Goal: Information Seeking & Learning: Check status

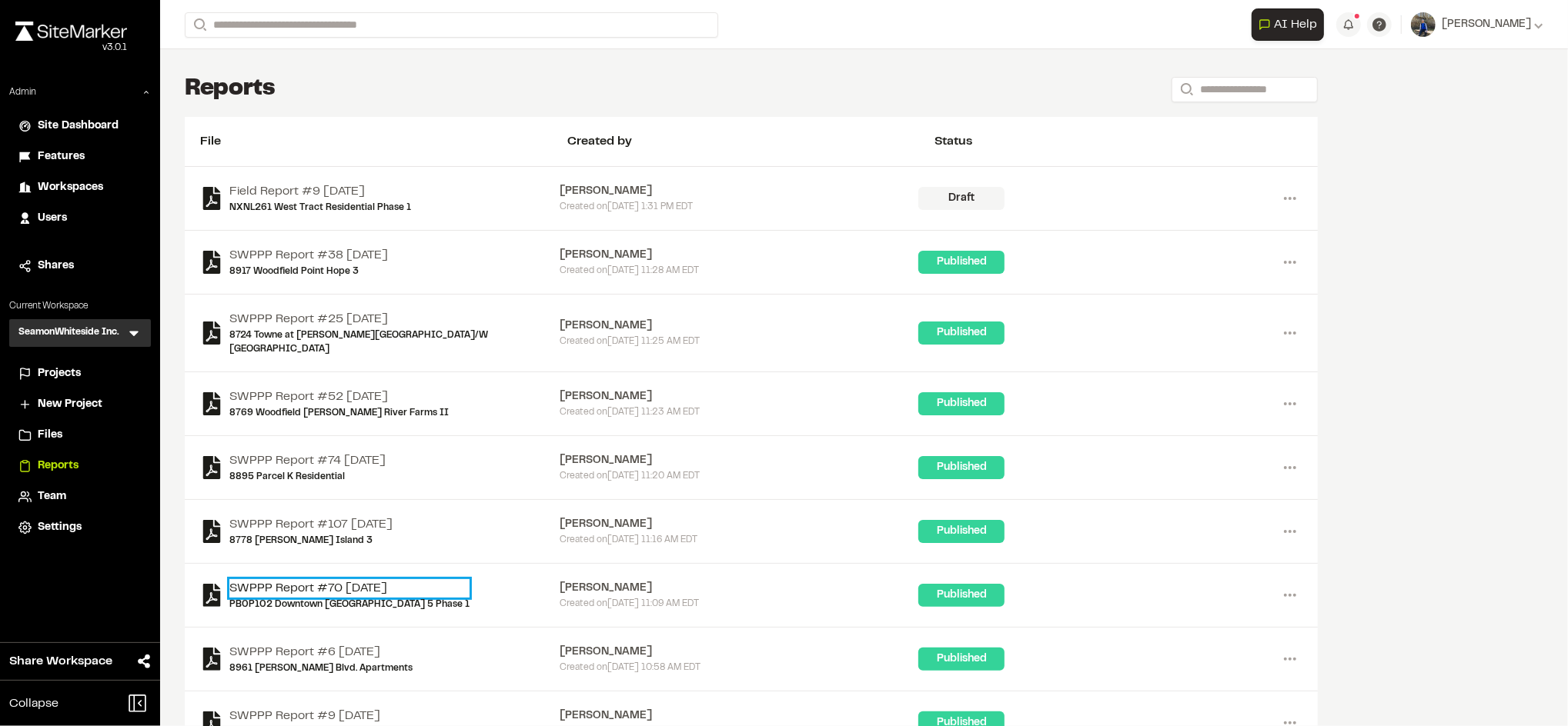
click at [387, 579] on link "SWPPP Report #70 2025-08-15" at bounding box center [350, 588] width 241 height 19
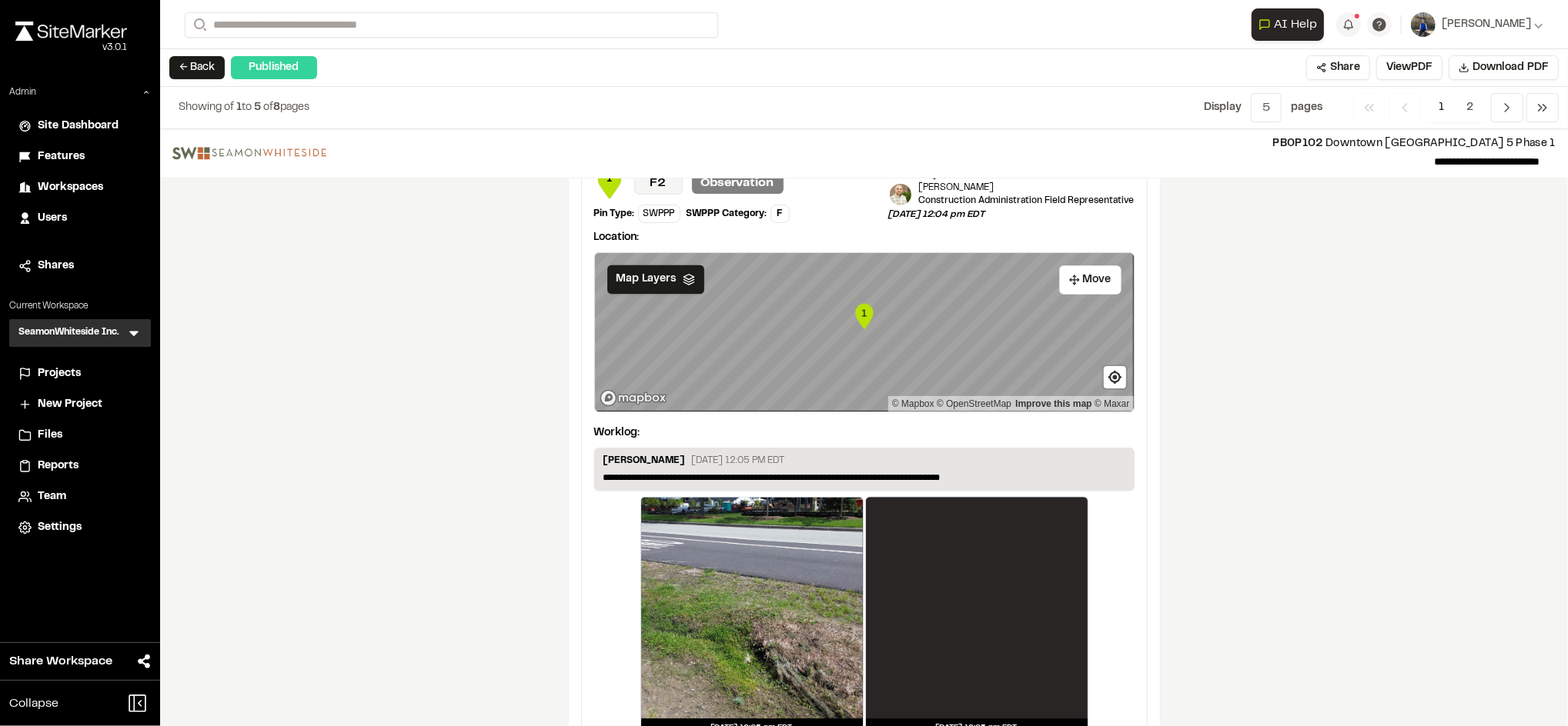
scroll to position [2518, 0]
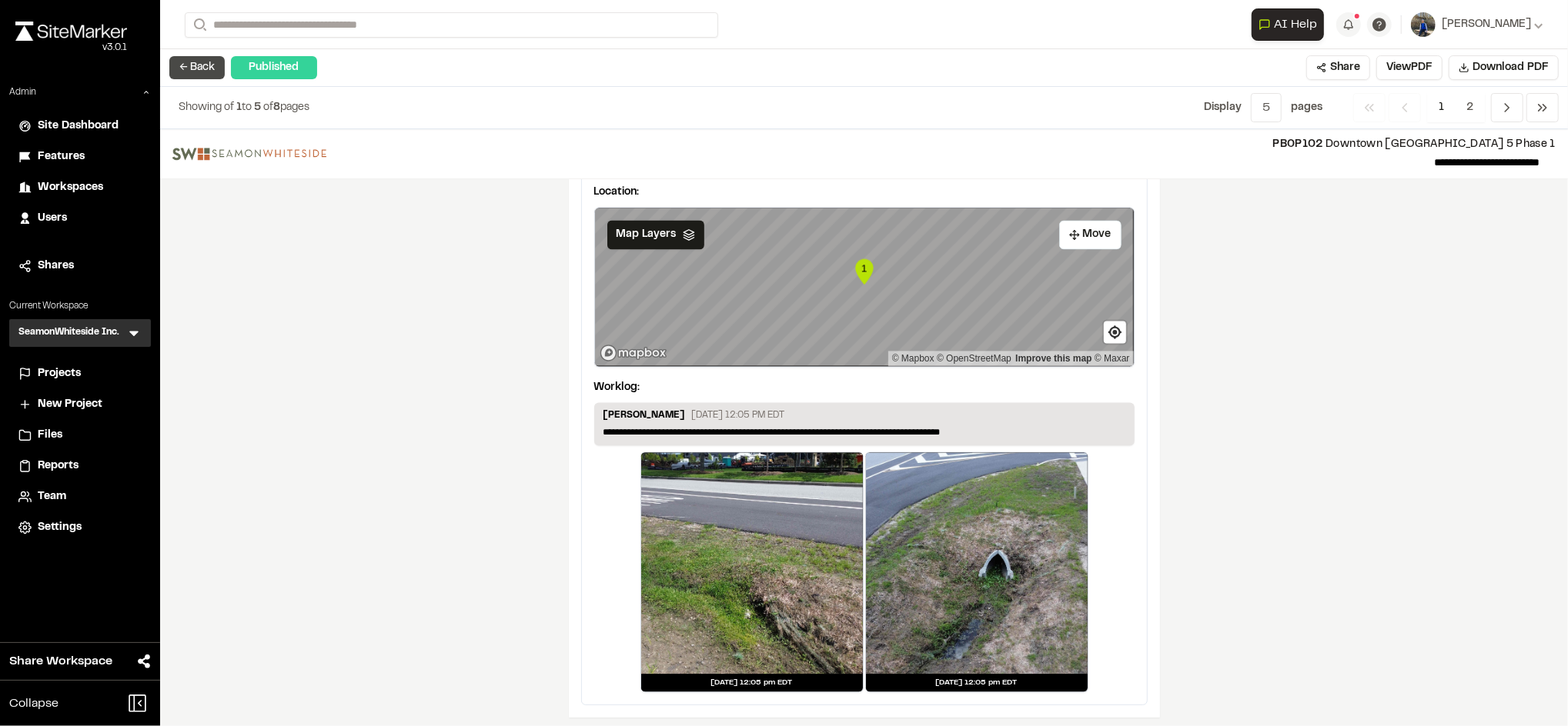
click at [201, 63] on button "← Back" at bounding box center [196, 67] width 56 height 23
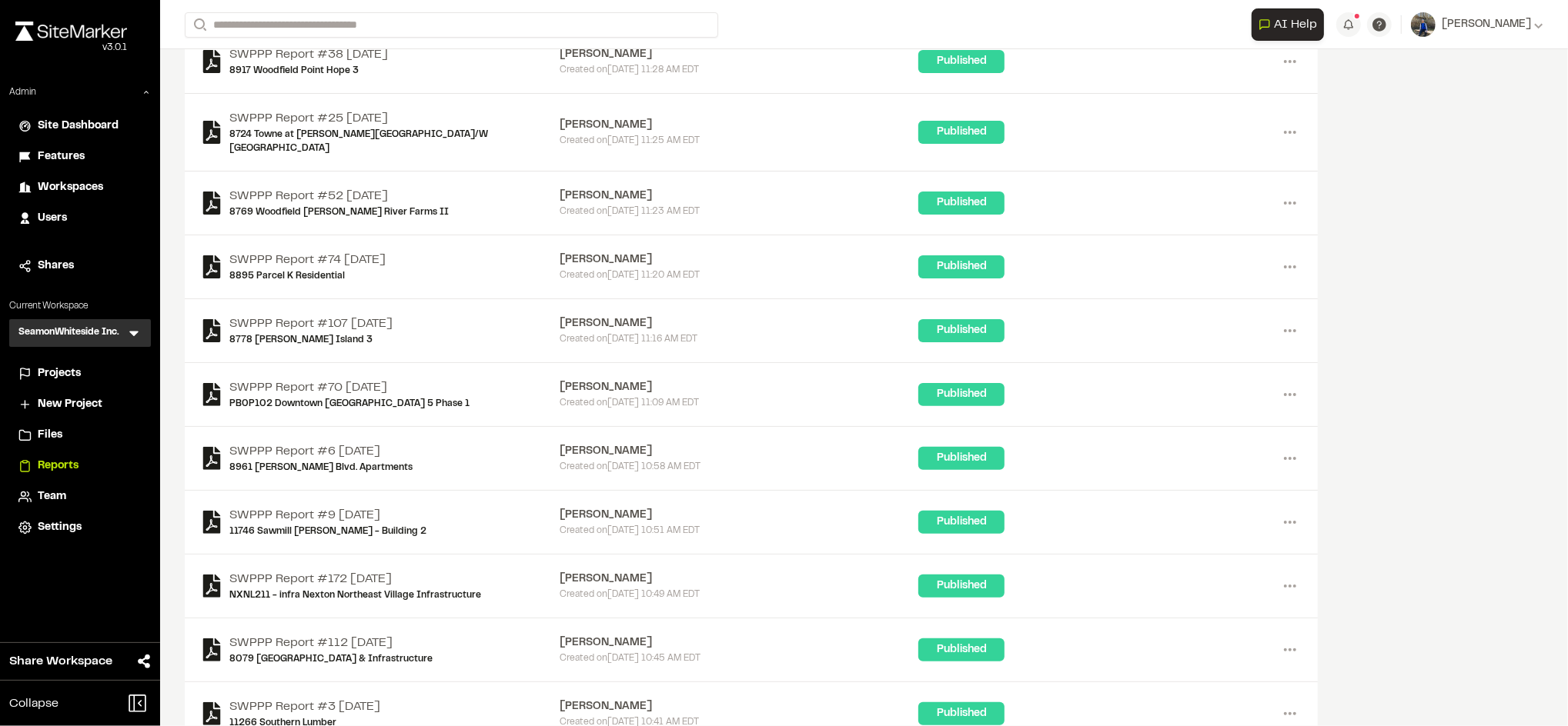
scroll to position [213, 0]
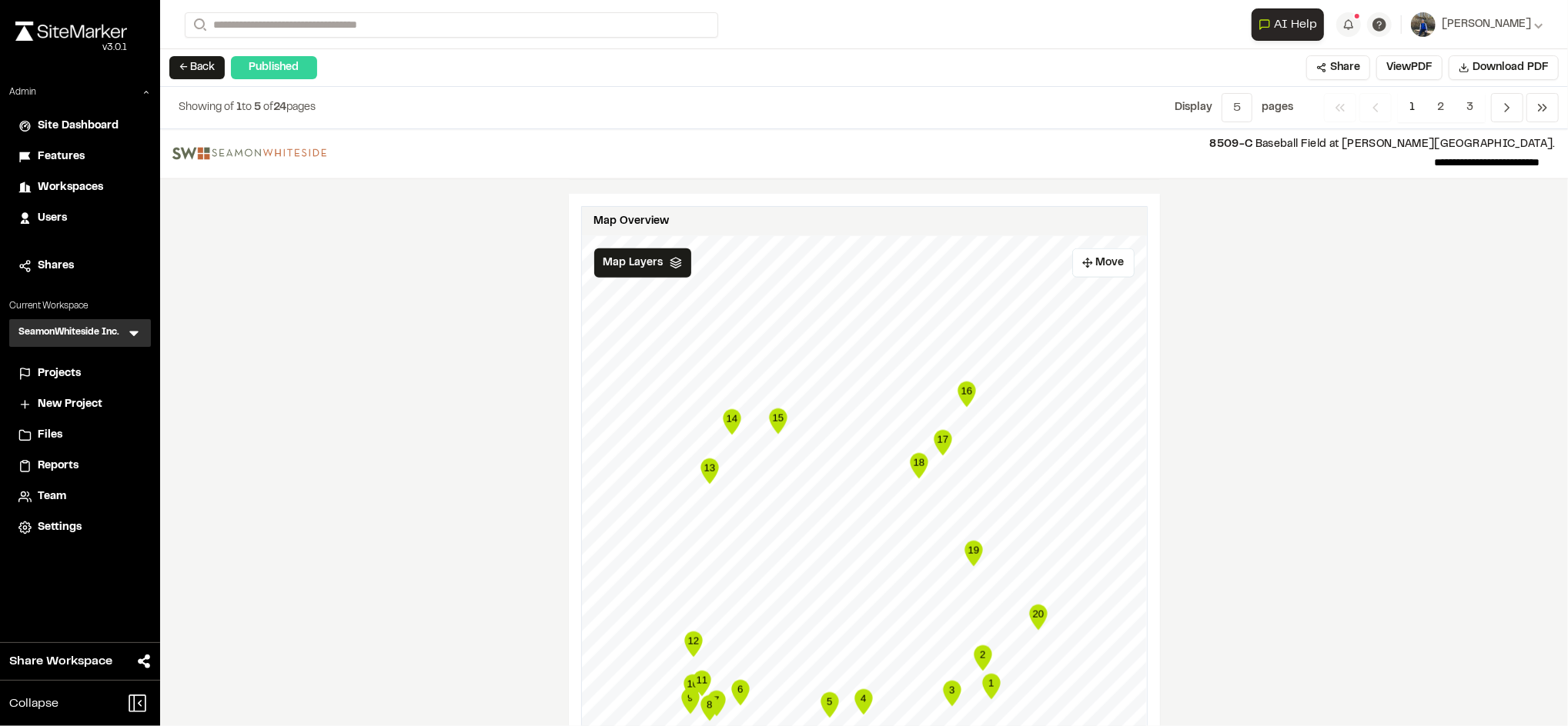
scroll to position [1665, 0]
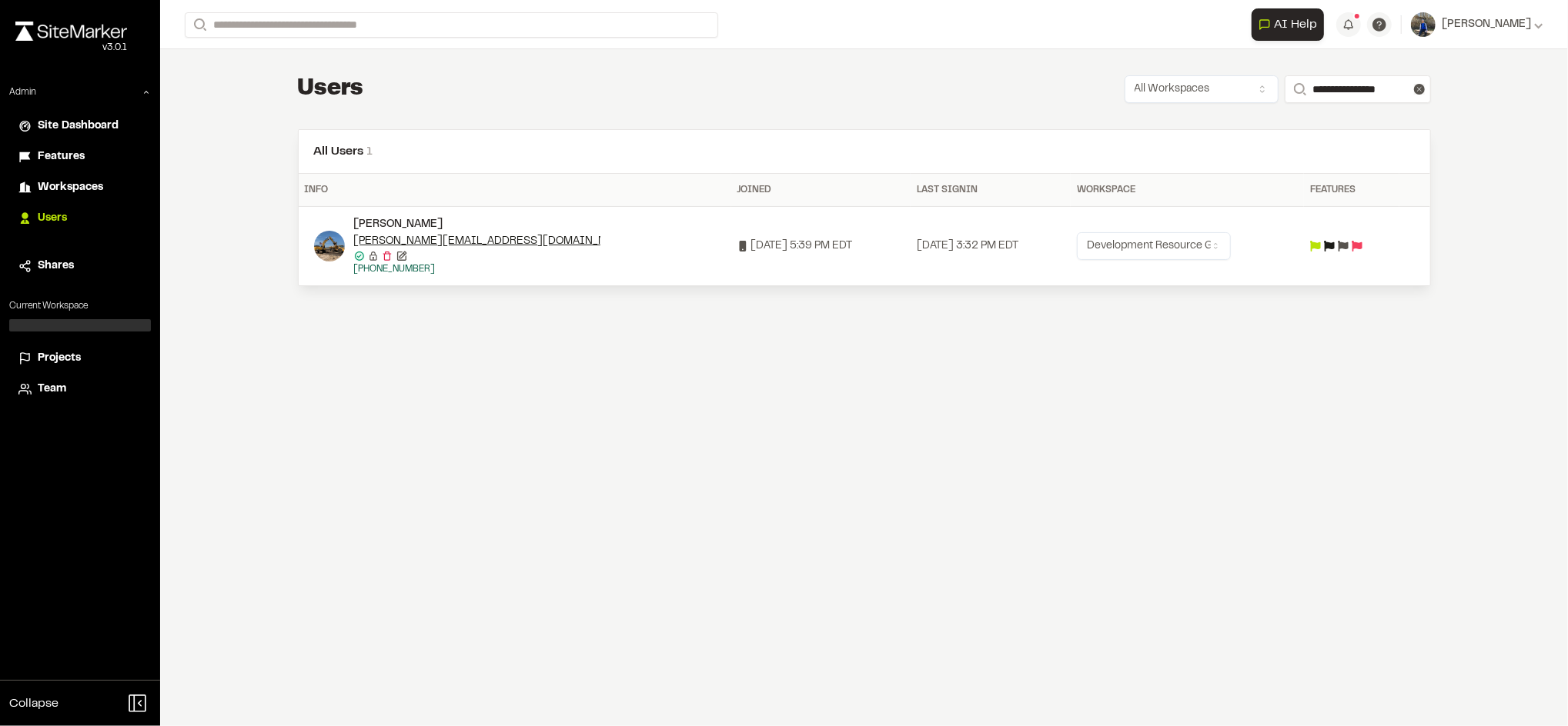
click at [547, 527] on div "**********" at bounding box center [864, 363] width 1408 height 726
click at [780, 107] on div "**********" at bounding box center [865, 180] width 1182 height 262
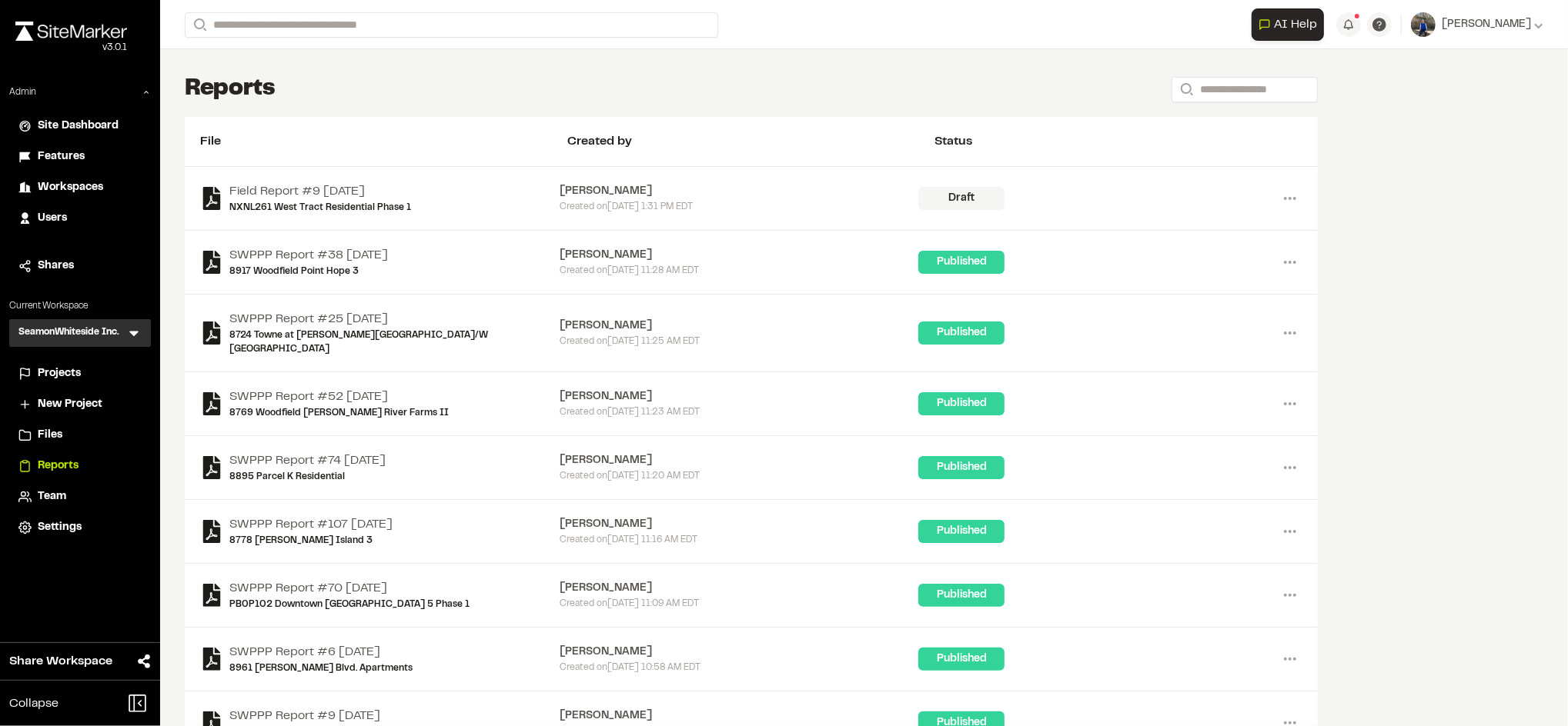
scroll to position [213, 0]
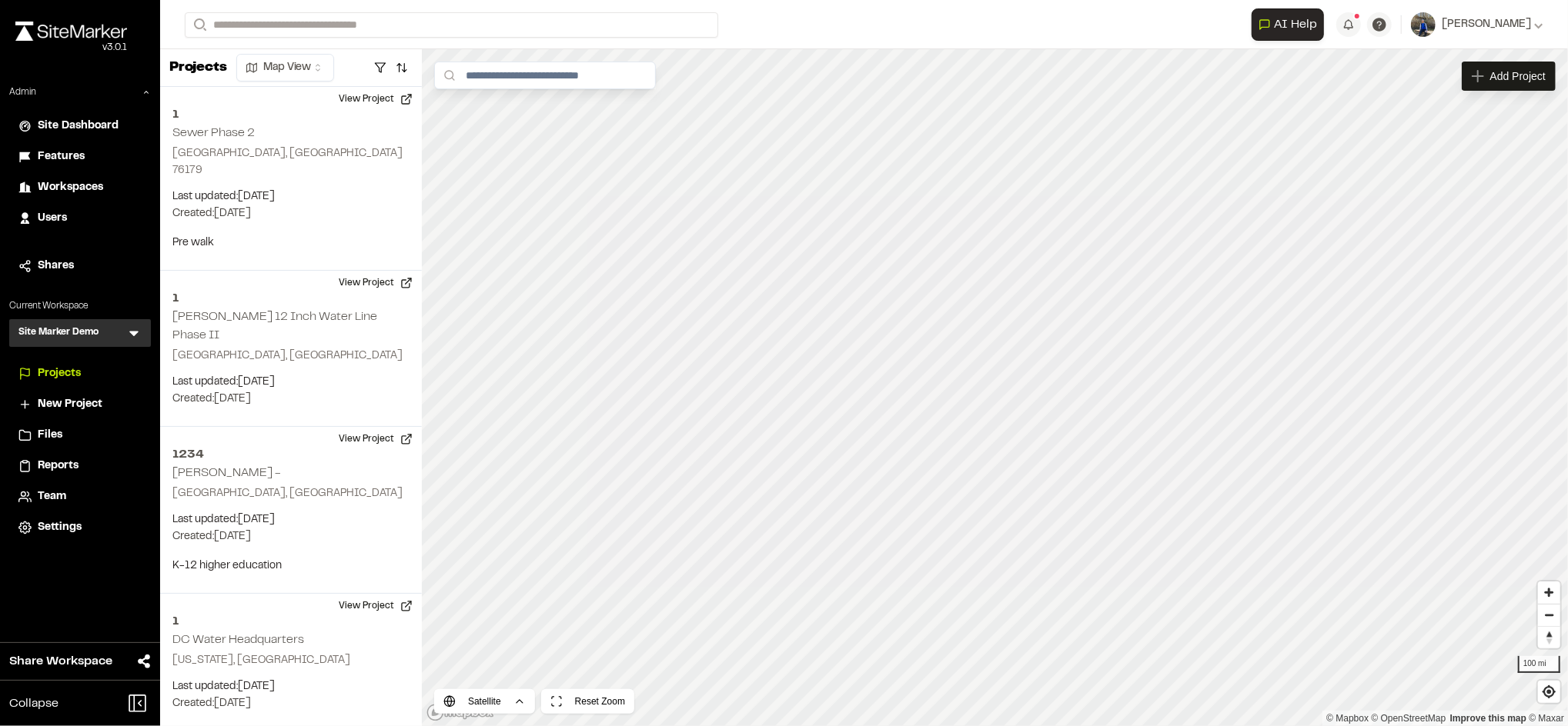
scroll to position [1001, 0]
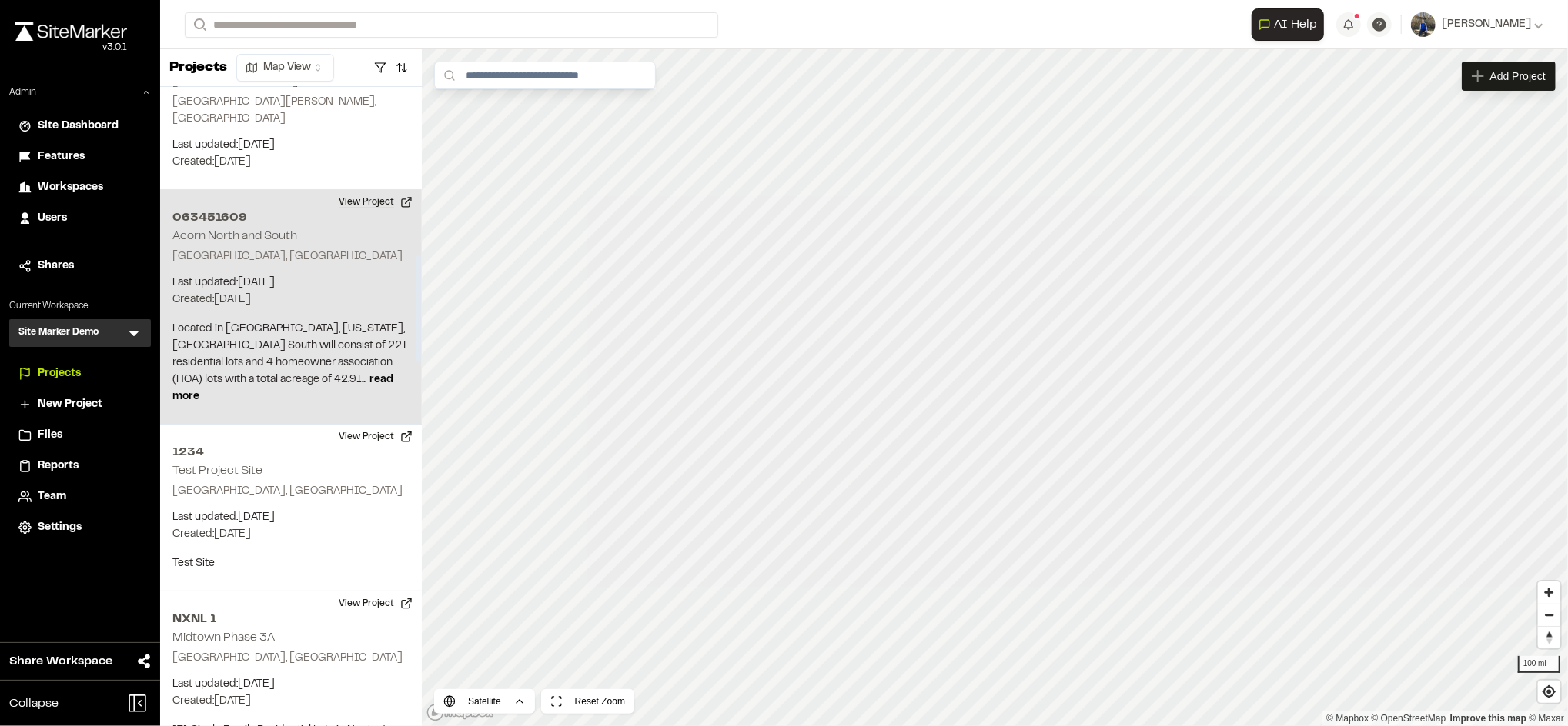
click at [365, 190] on button "View Project" at bounding box center [376, 202] width 93 height 24
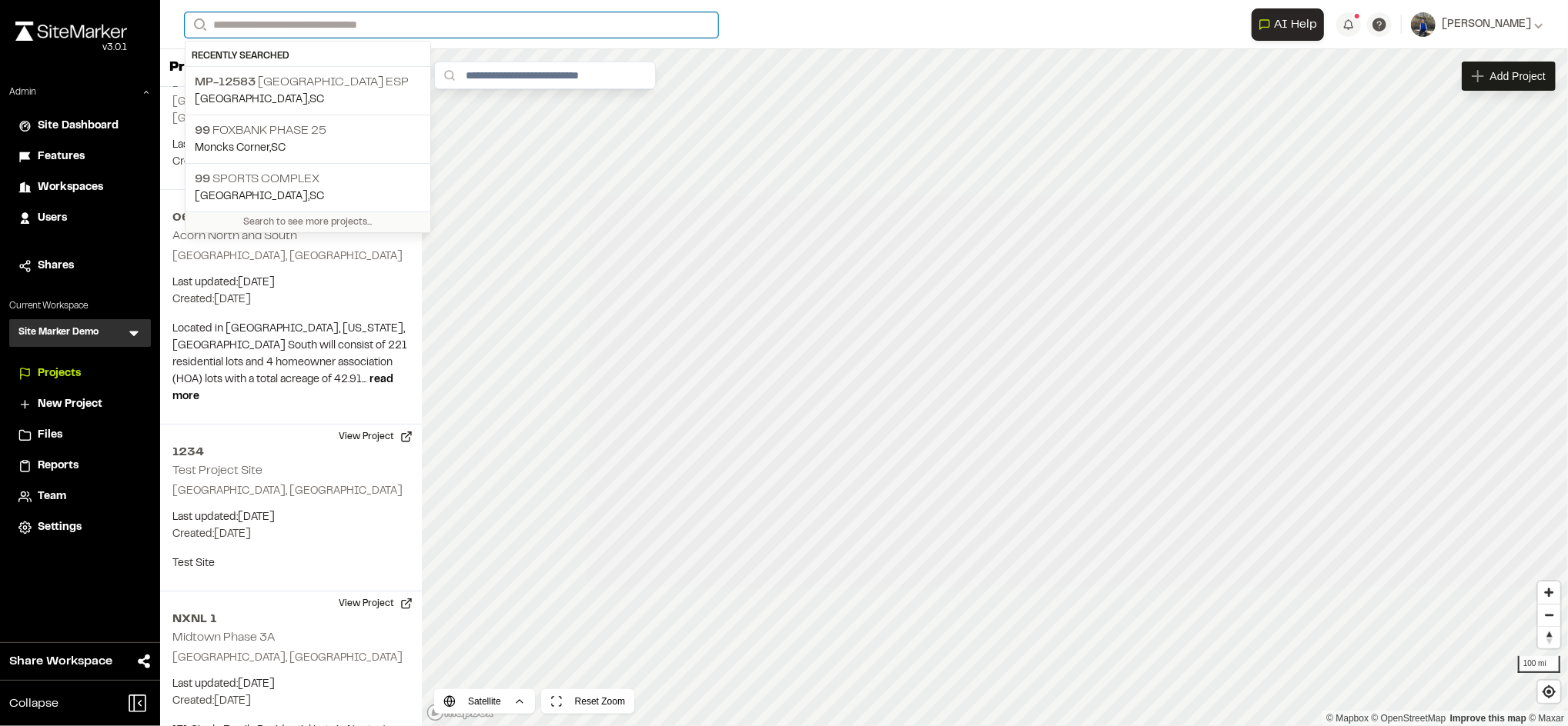
click at [318, 26] on input "Search" at bounding box center [451, 25] width 534 height 25
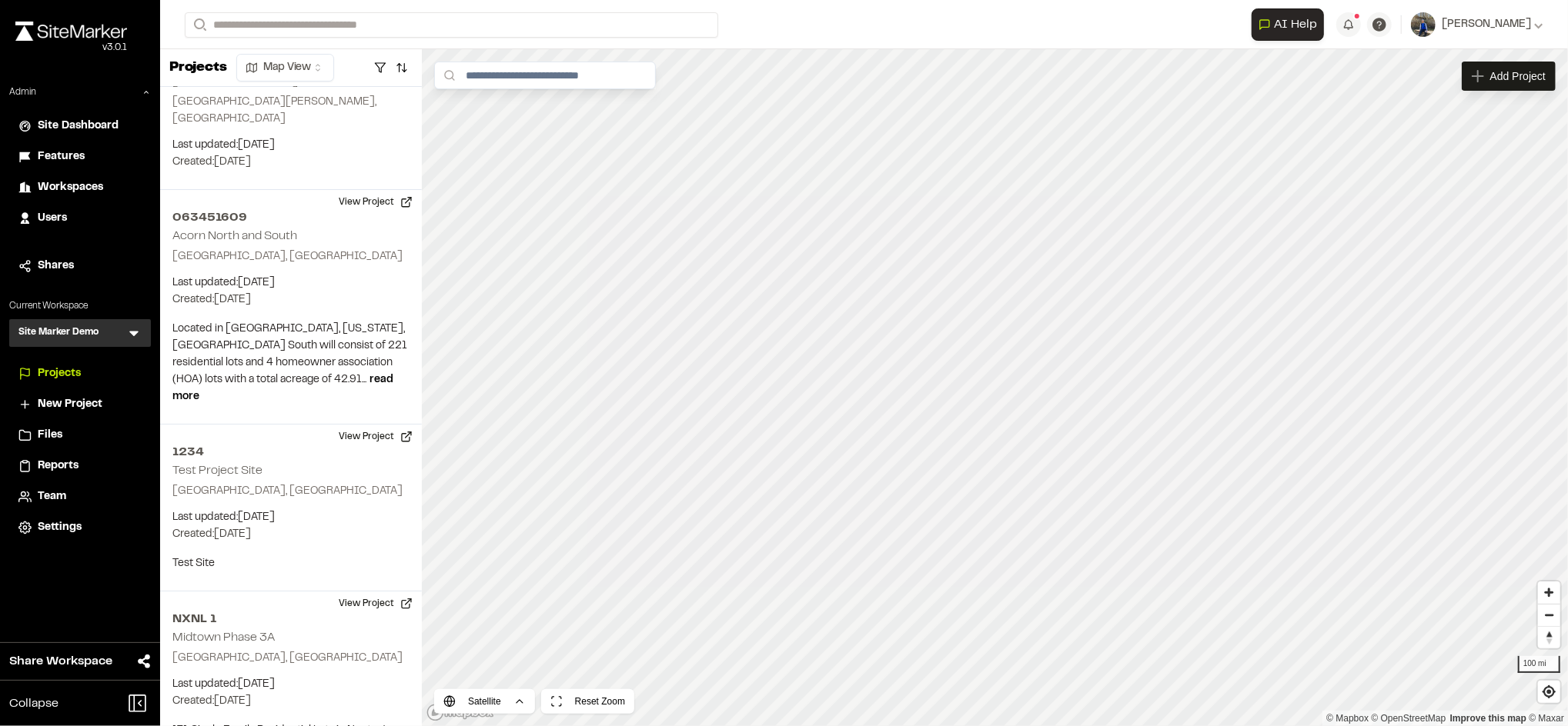
click at [310, 99] on p "Summerville , SC" at bounding box center [308, 101] width 226 height 17
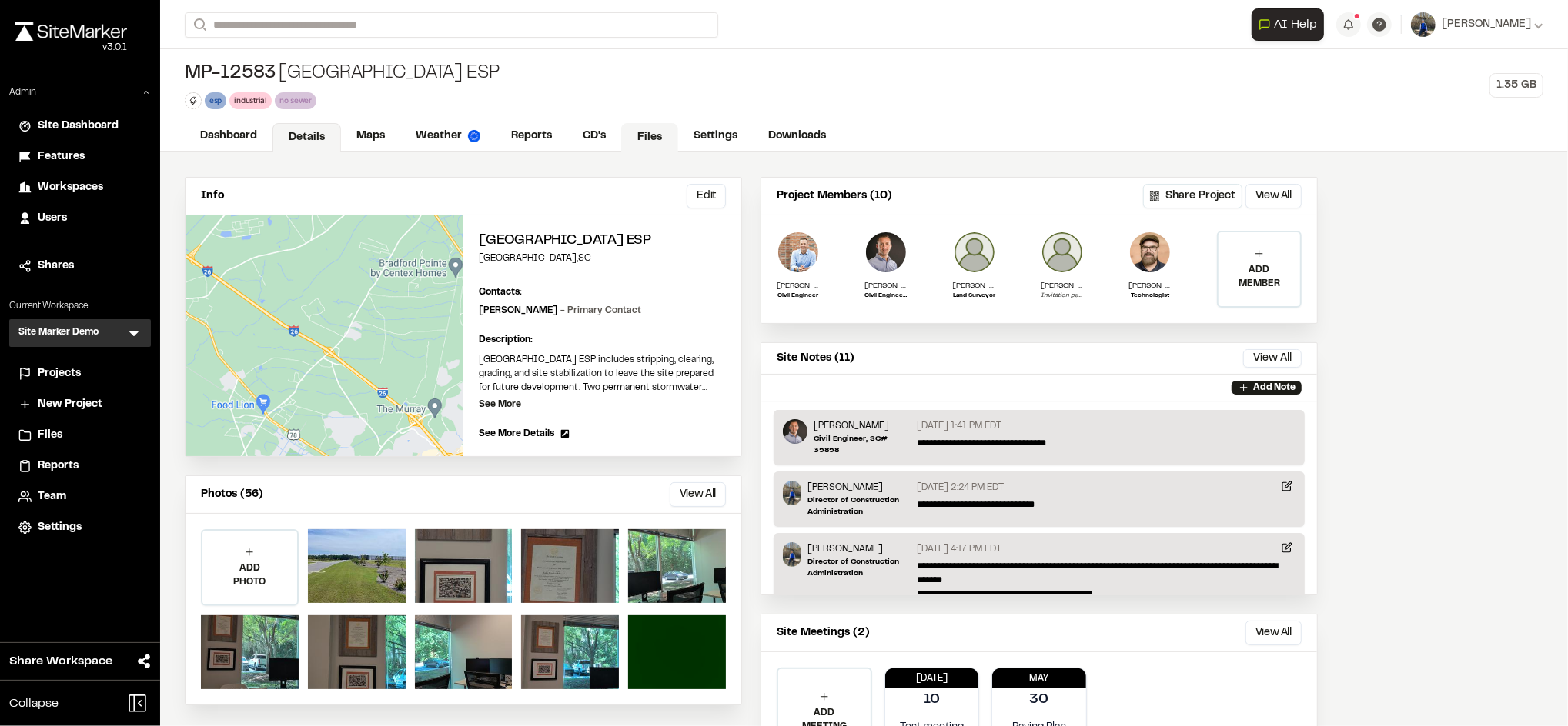
click at [651, 124] on link "Files" at bounding box center [649, 138] width 57 height 29
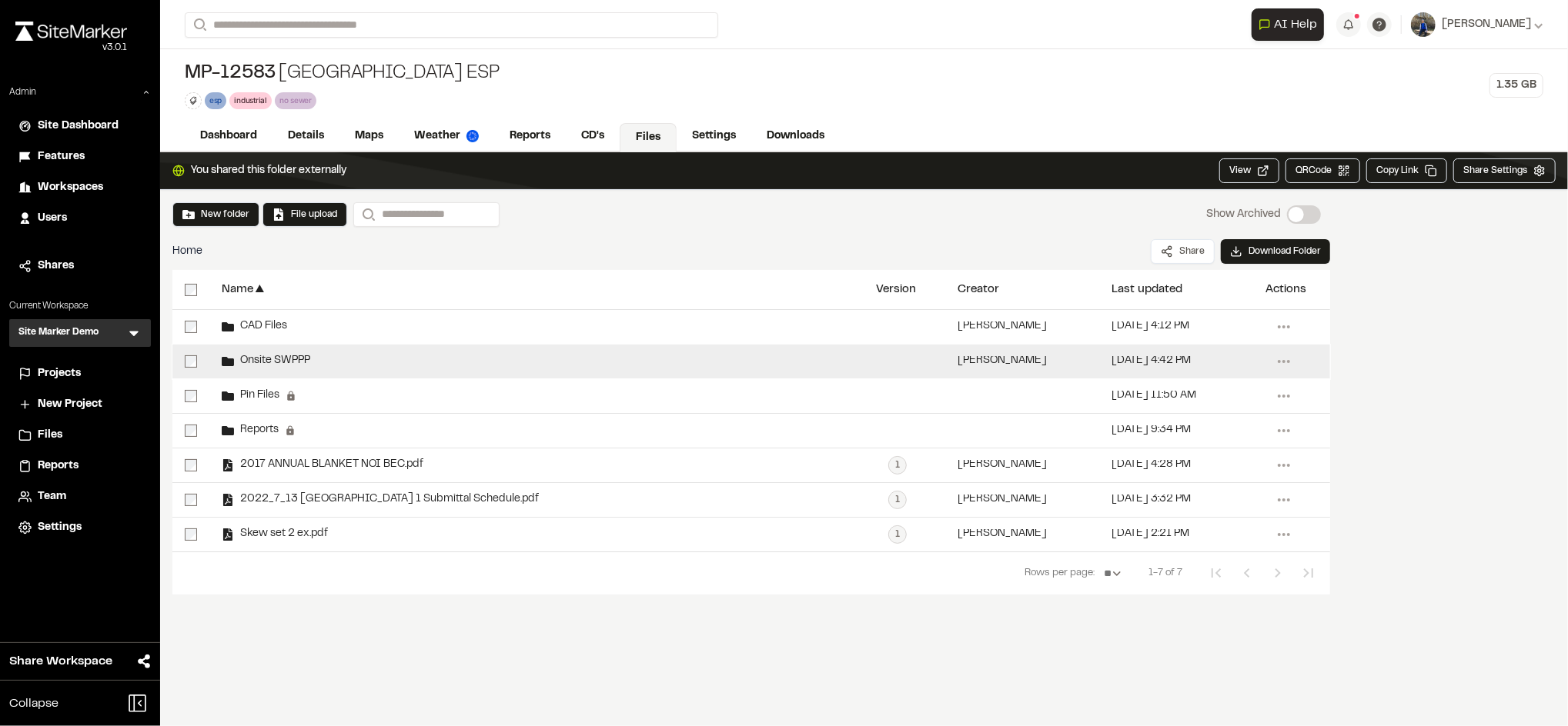
click at [281, 360] on span "Onsite SWPPP" at bounding box center [272, 361] width 76 height 10
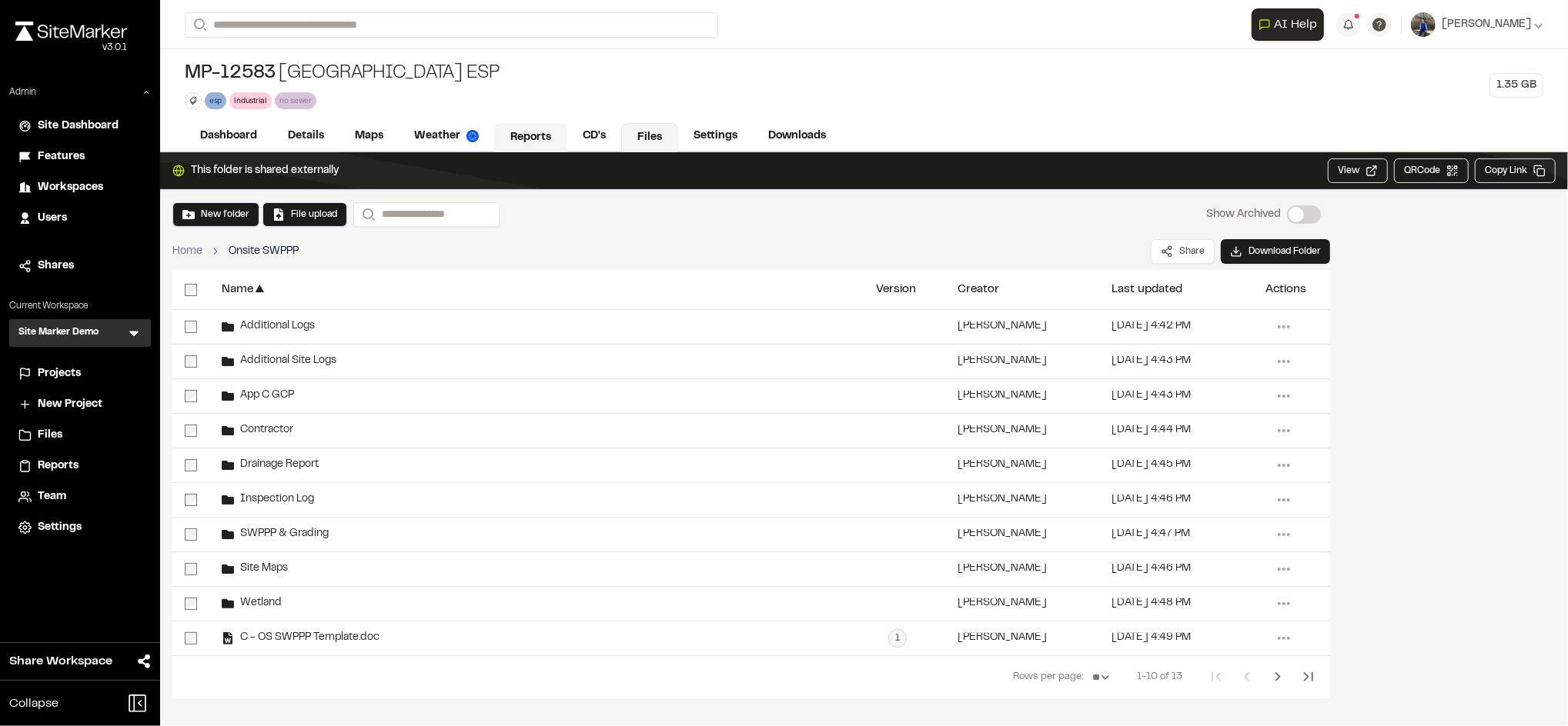
click at [532, 128] on link "Reports" at bounding box center [531, 138] width 73 height 29
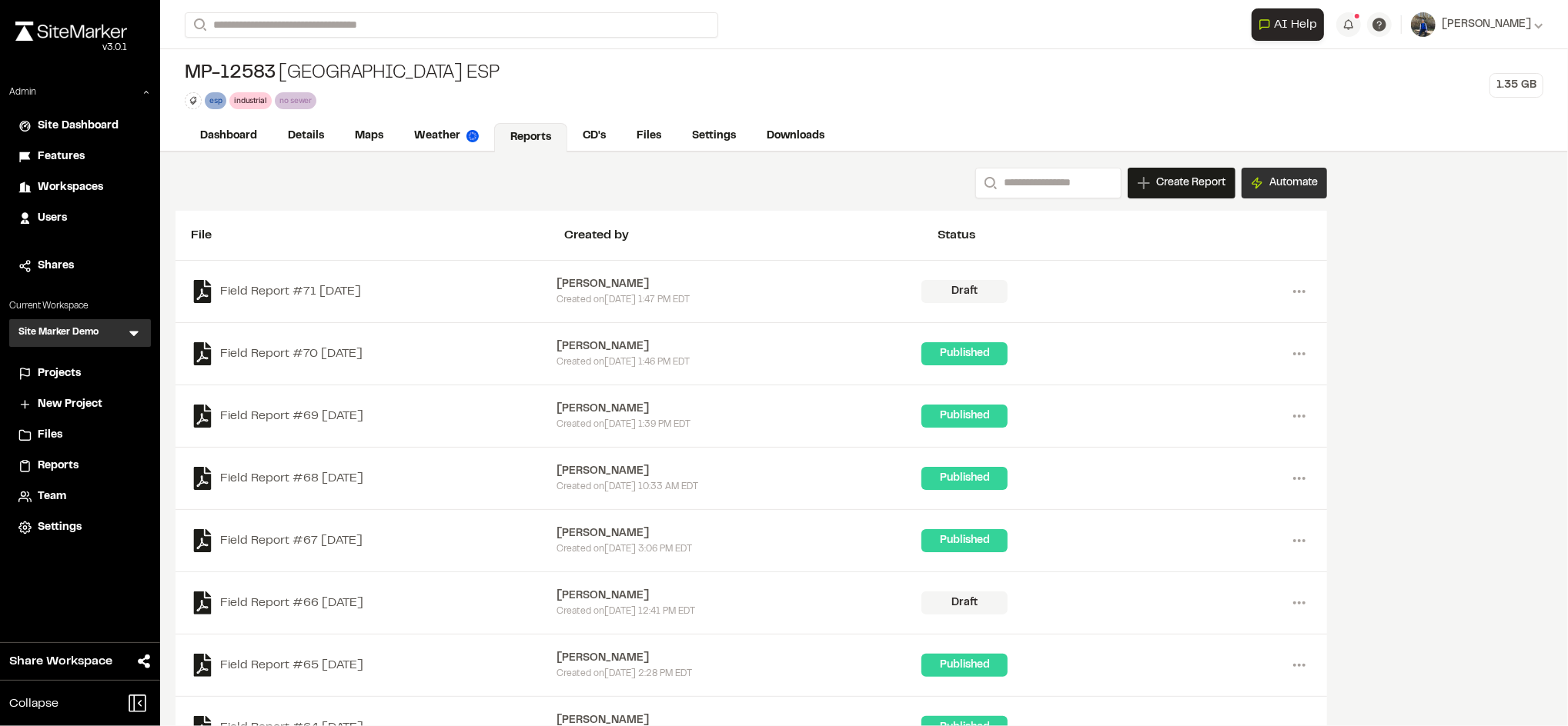
click at [1258, 185] on button "Automate" at bounding box center [1284, 182] width 86 height 31
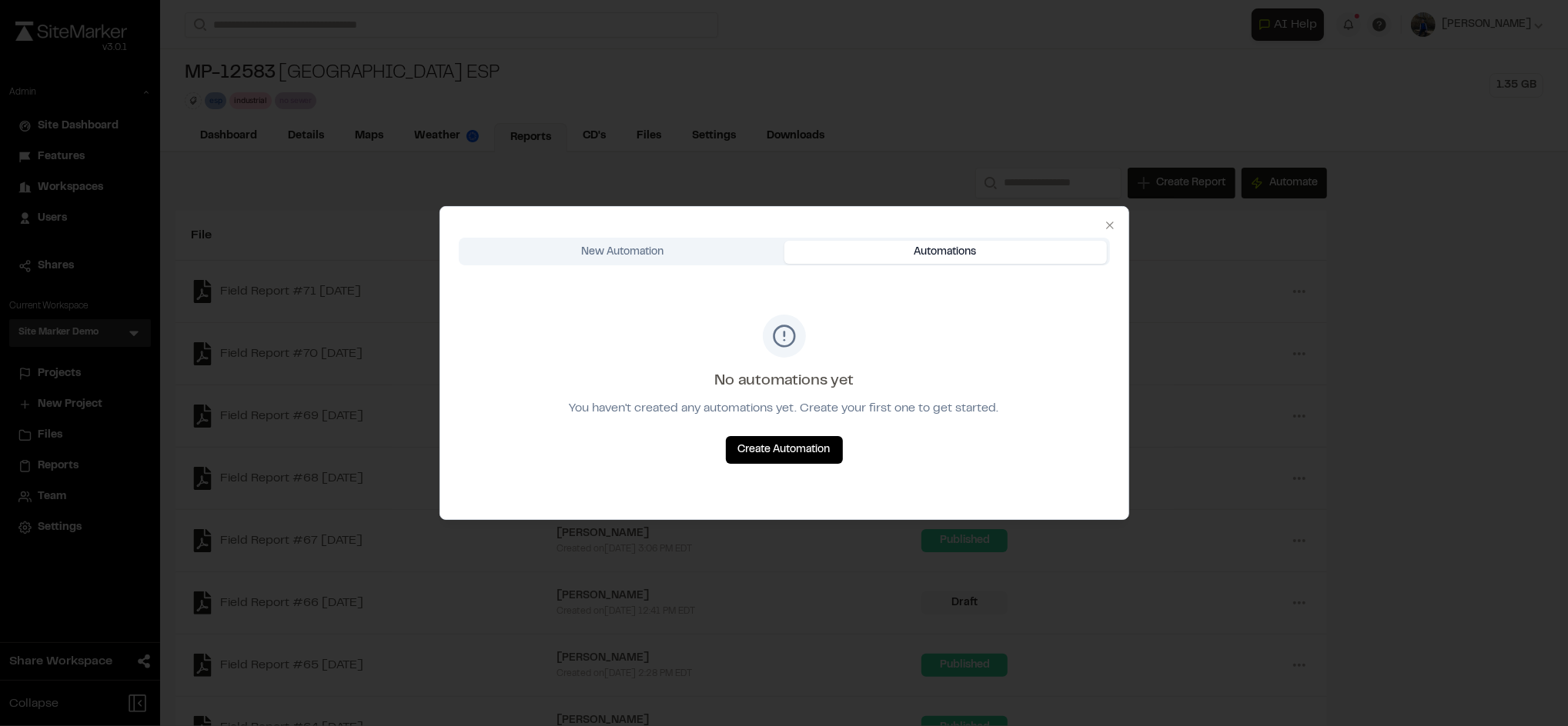
click at [940, 124] on body "Close sidebar v 3.0.1 Admin Site Dashboard Features Workspaces Users Shares Cur…" at bounding box center [784, 363] width 1568 height 726
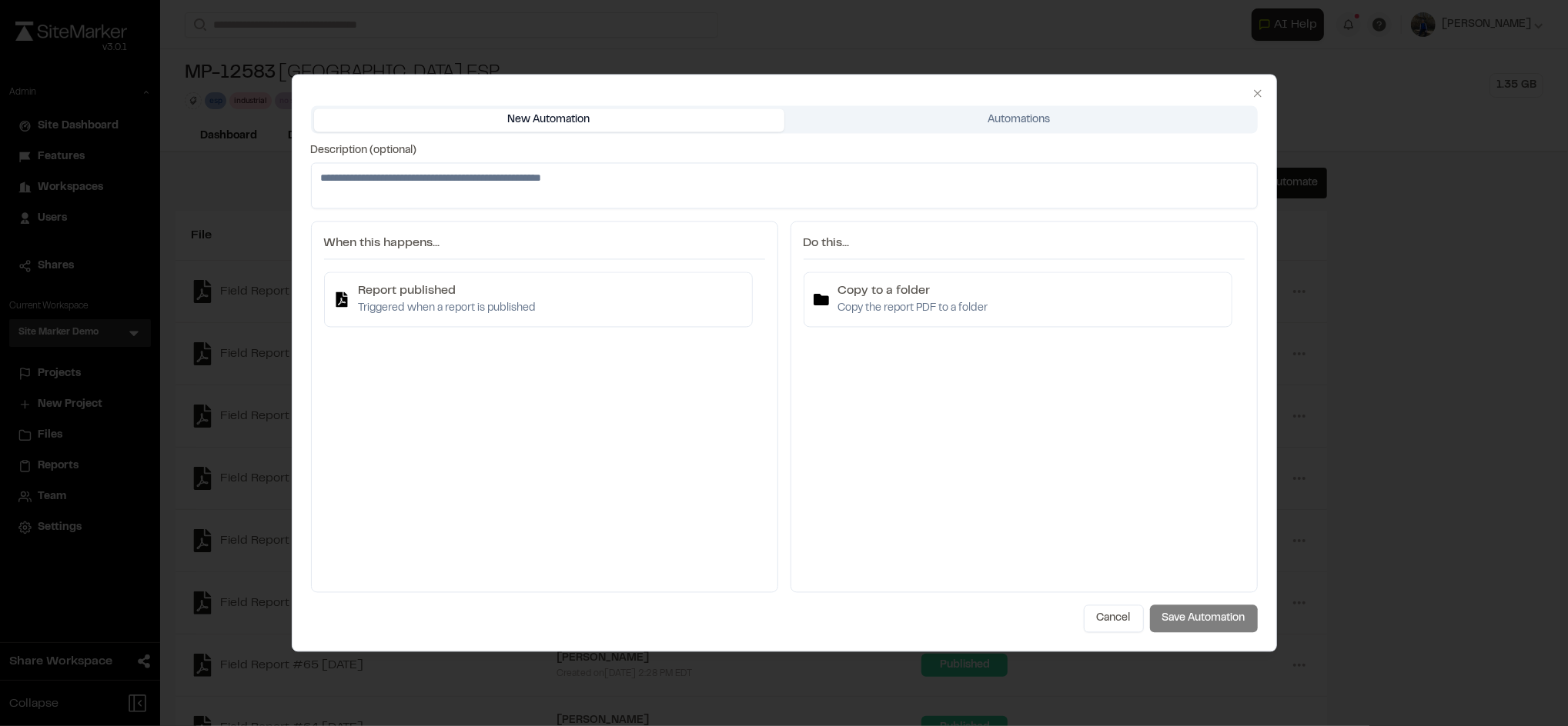
click at [696, 248] on div "New Automation Automations Description (optional) When this happens... Report p…" at bounding box center [784, 363] width 947 height 540
click at [993, 122] on body "Close sidebar v 3.0.1 Admin Site Dashboard Features Workspaces Users Shares Cur…" at bounding box center [784, 363] width 1568 height 726
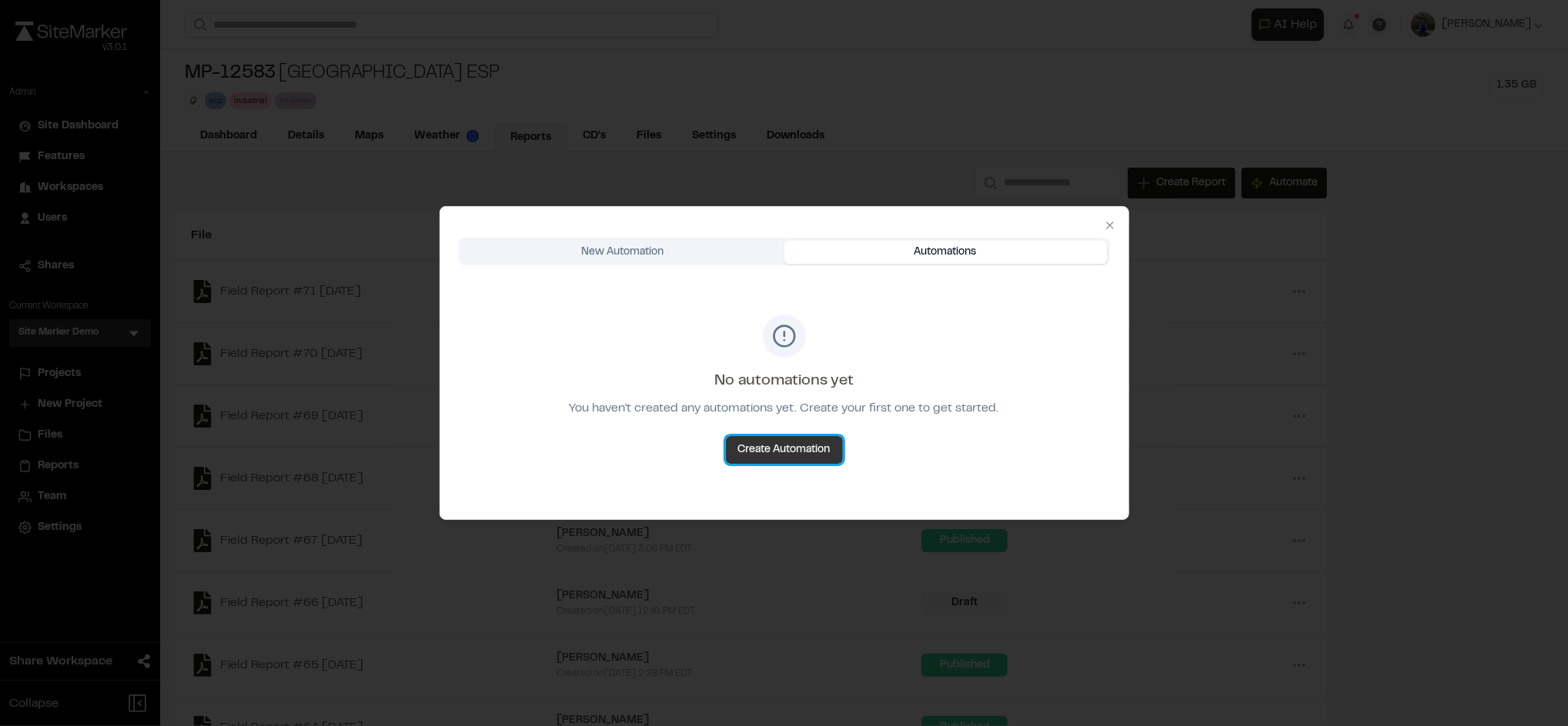
click at [746, 443] on button "Create Automation" at bounding box center [784, 449] width 117 height 28
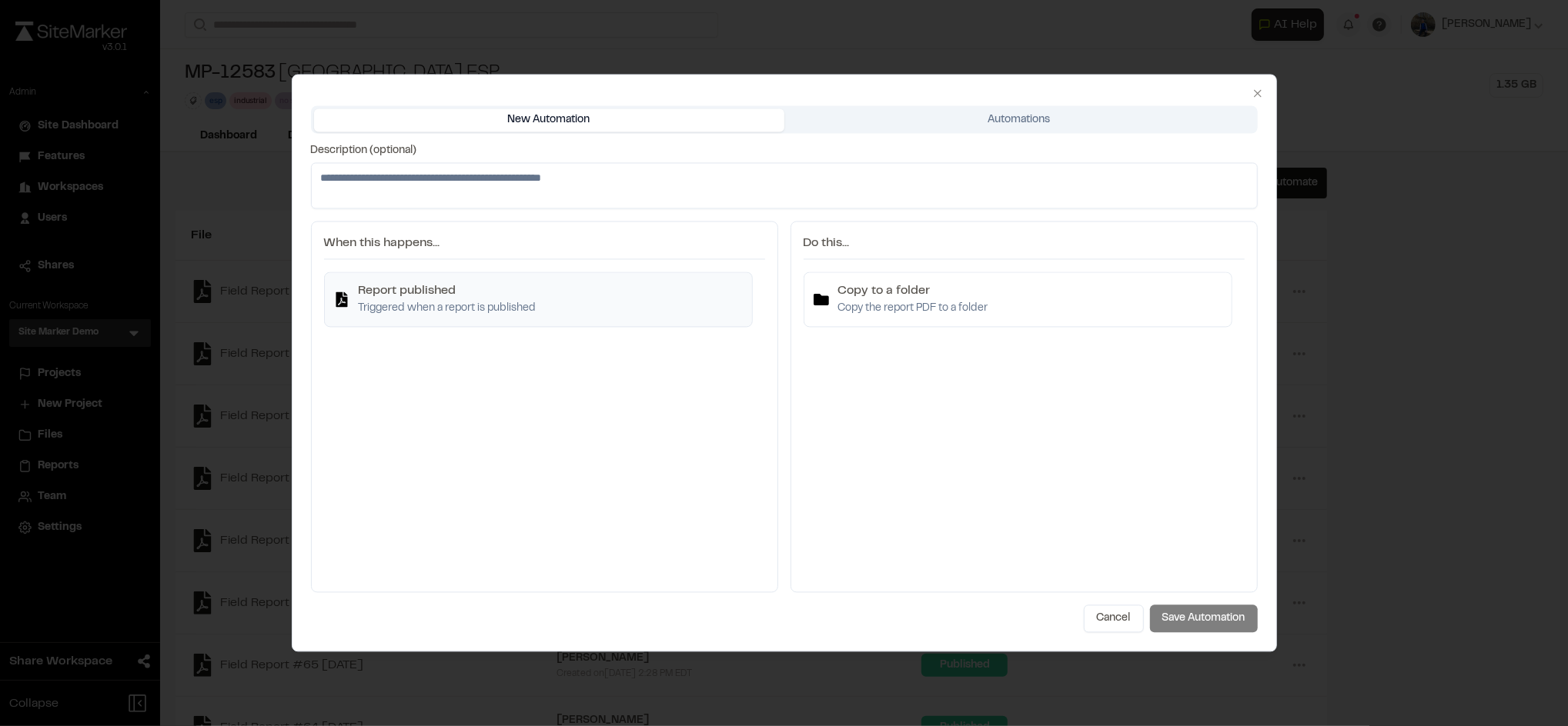
click at [447, 310] on p "Triggered when a report is published" at bounding box center [447, 310] width 178 height 17
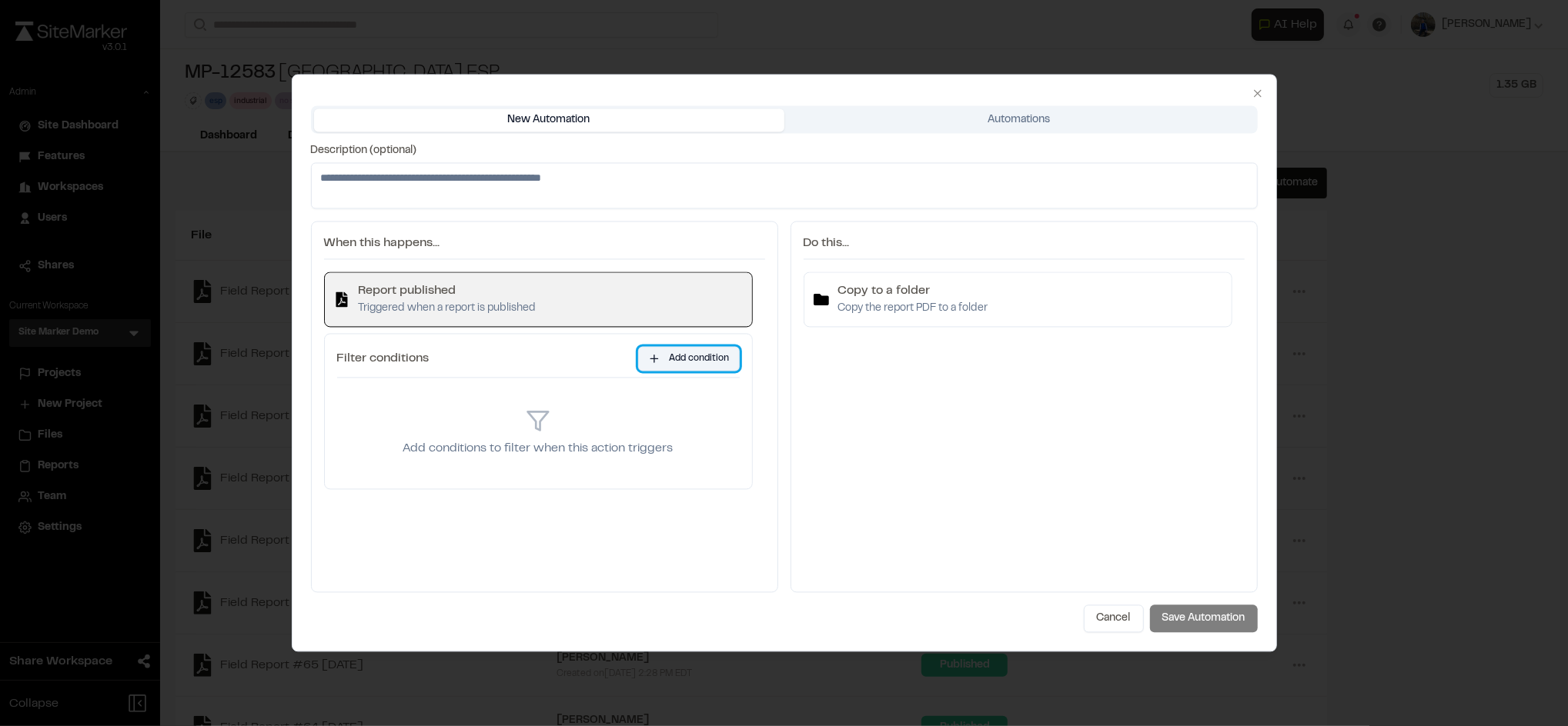
click at [702, 361] on button "Add condition" at bounding box center [689, 359] width 101 height 24
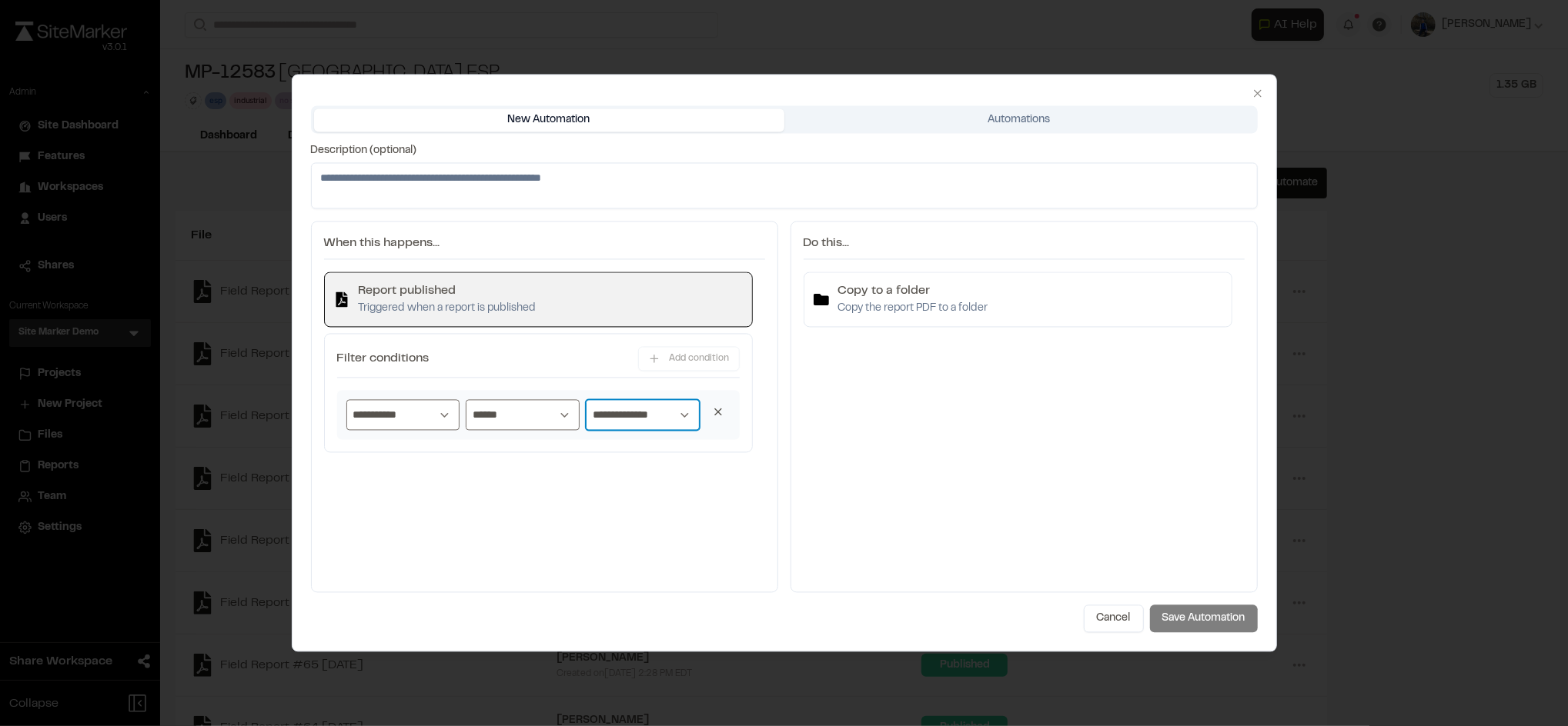
click at [651, 422] on select "**********" at bounding box center [642, 415] width 114 height 31
select select "*****"
click at [586, 400] on select "**********" at bounding box center [642, 415] width 114 height 31
click at [900, 306] on p "Copy the report PDF to a folder" at bounding box center [913, 310] width 150 height 17
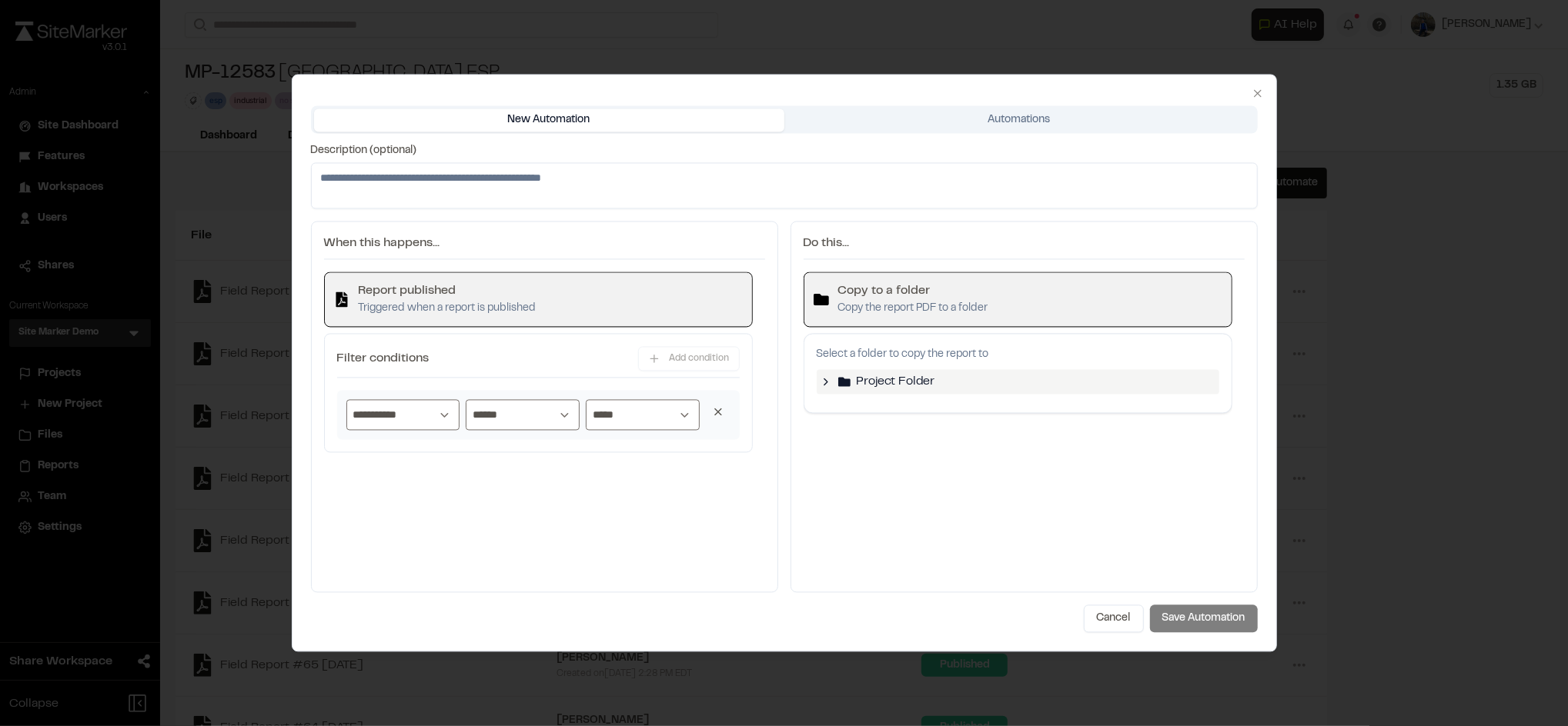
click at [835, 384] on div "Project Folder" at bounding box center [1018, 382] width 402 height 24
click at [825, 383] on icon at bounding box center [826, 383] width 13 height 13
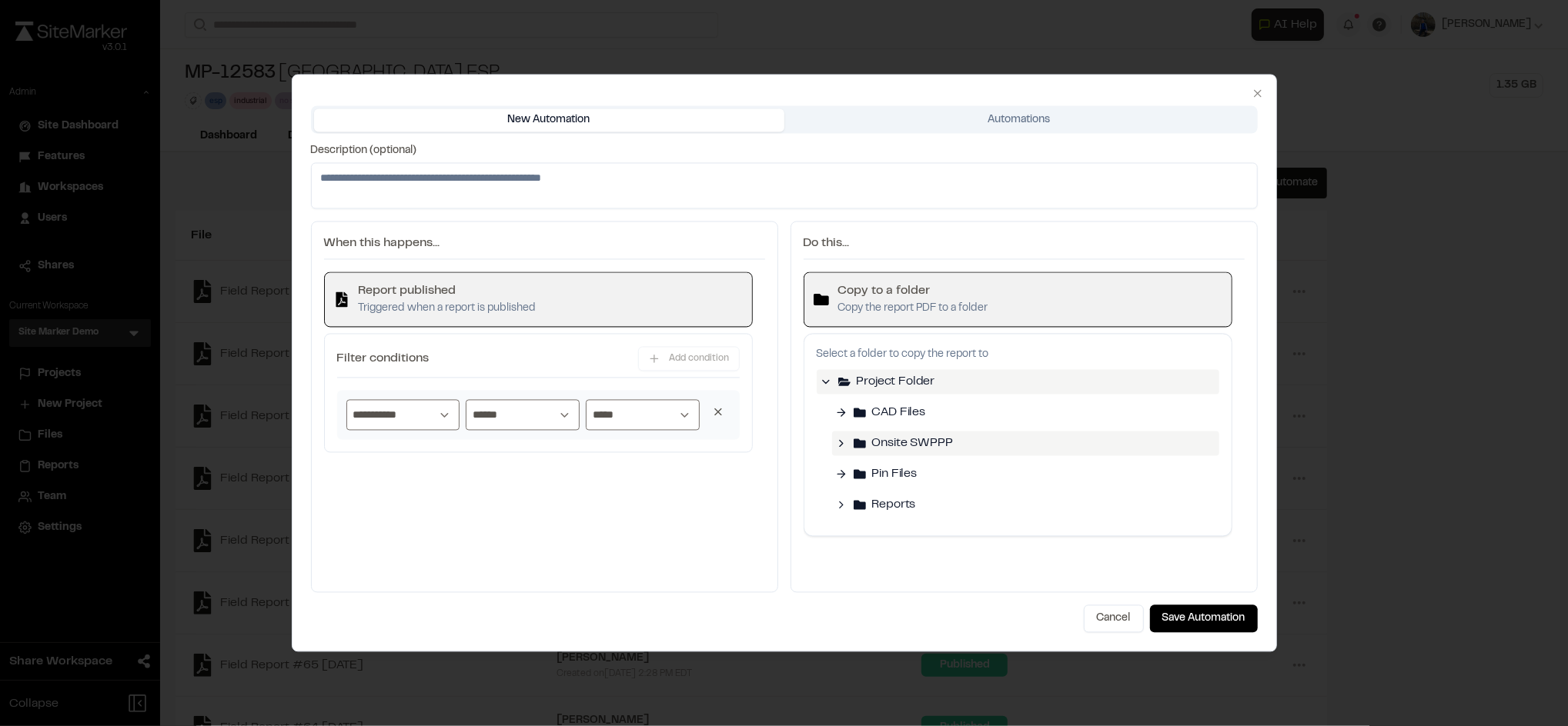
click at [839, 444] on icon at bounding box center [842, 444] width 13 height 13
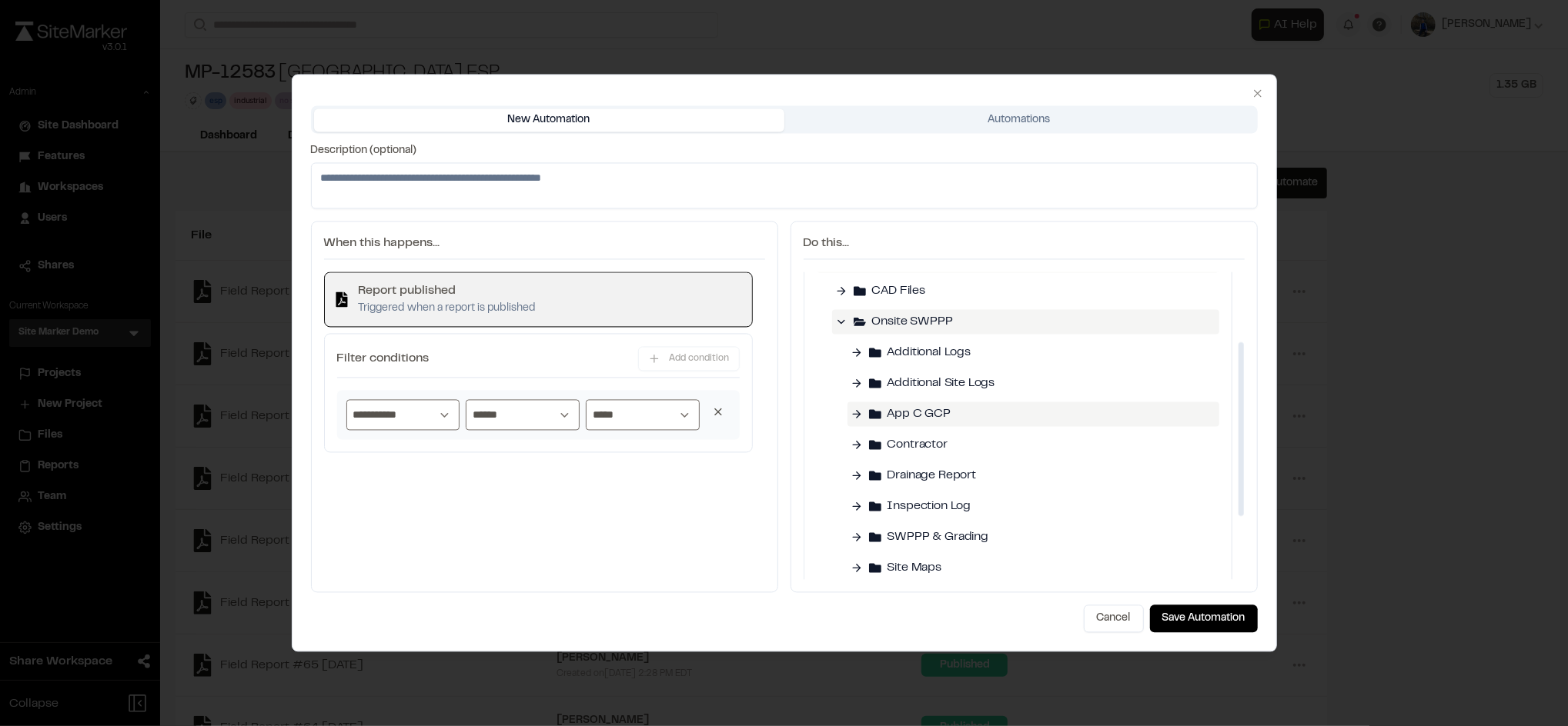
scroll to position [123, 0]
click at [915, 527] on span "SWPPP & Grading" at bounding box center [938, 537] width 101 height 19
click at [1184, 619] on button "Save Automation" at bounding box center [1203, 619] width 108 height 28
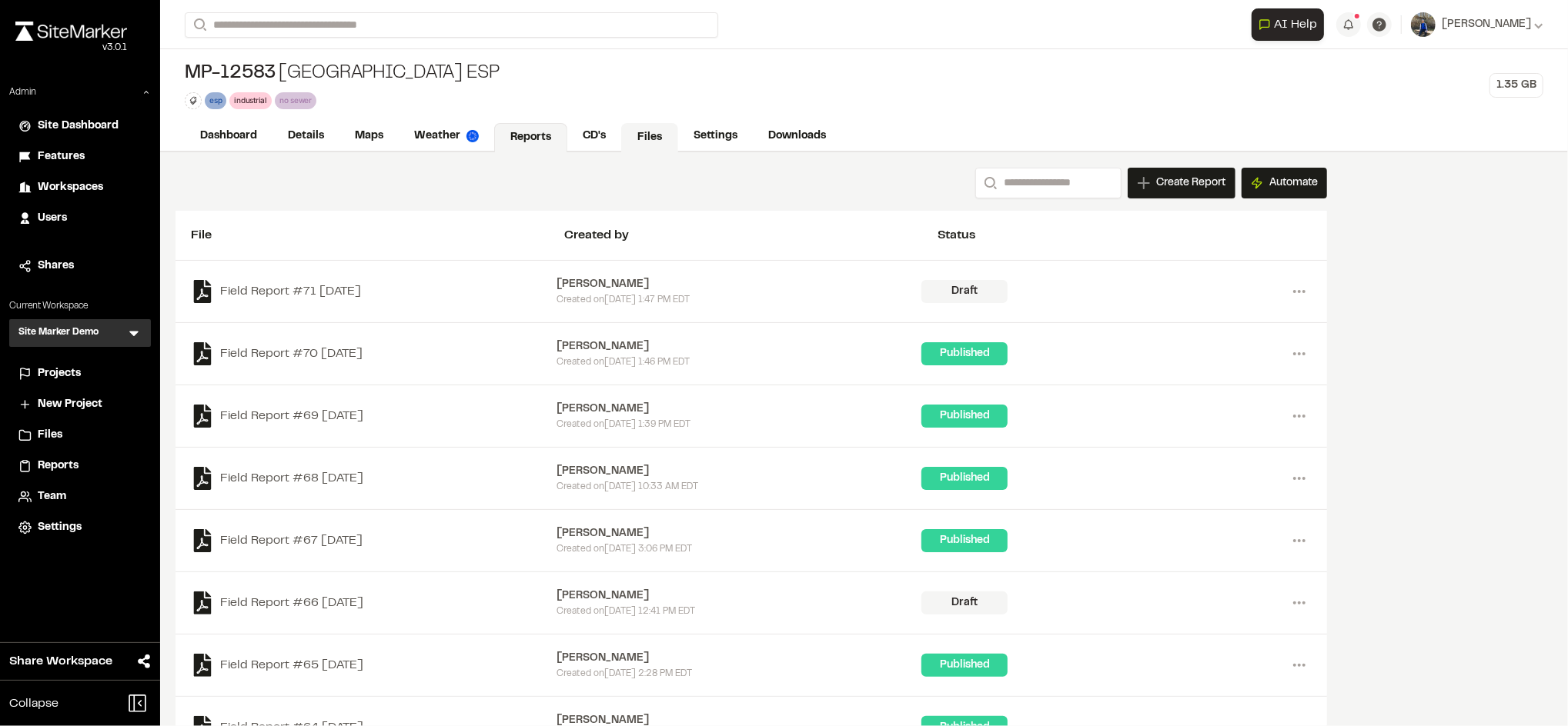
click at [657, 126] on link "Files" at bounding box center [649, 138] width 57 height 29
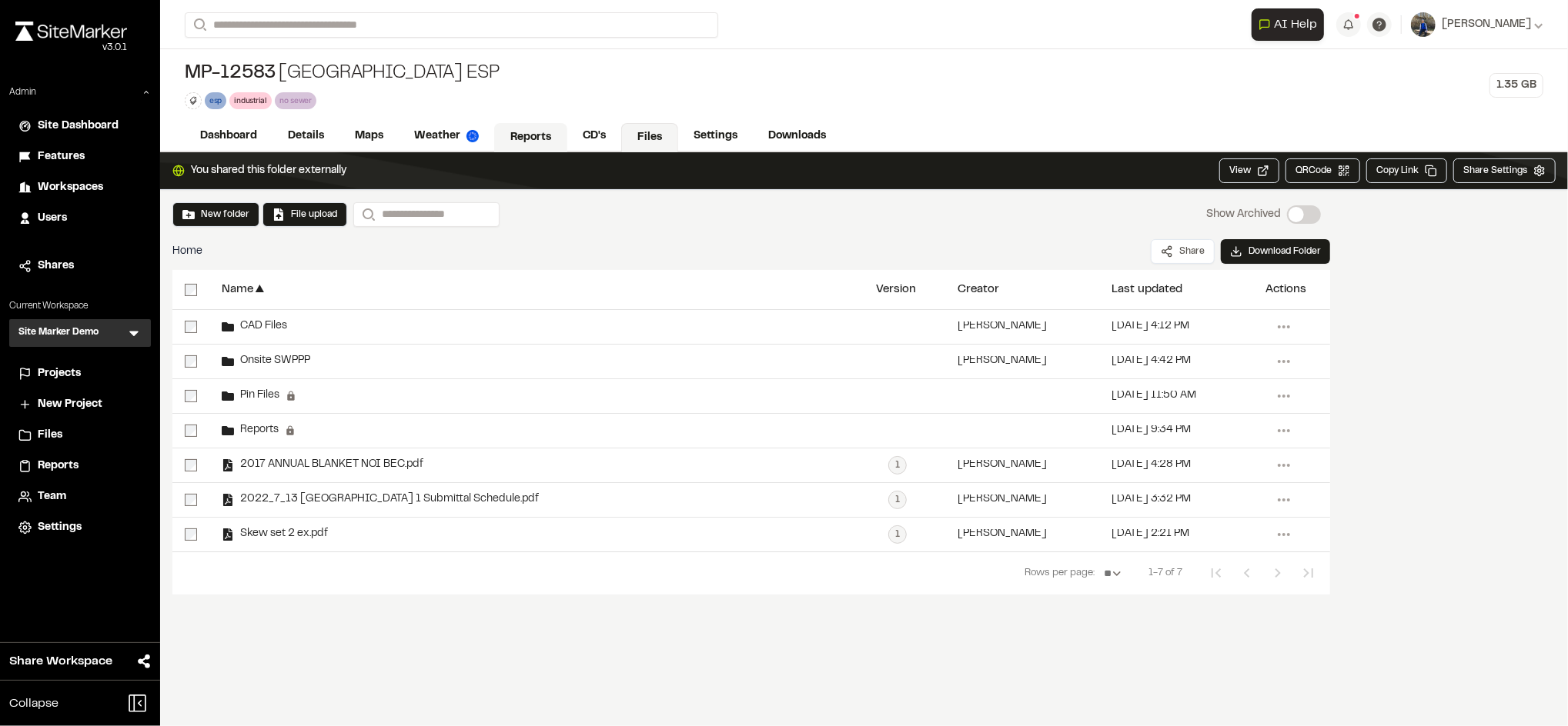
click at [531, 125] on link "Reports" at bounding box center [531, 138] width 73 height 29
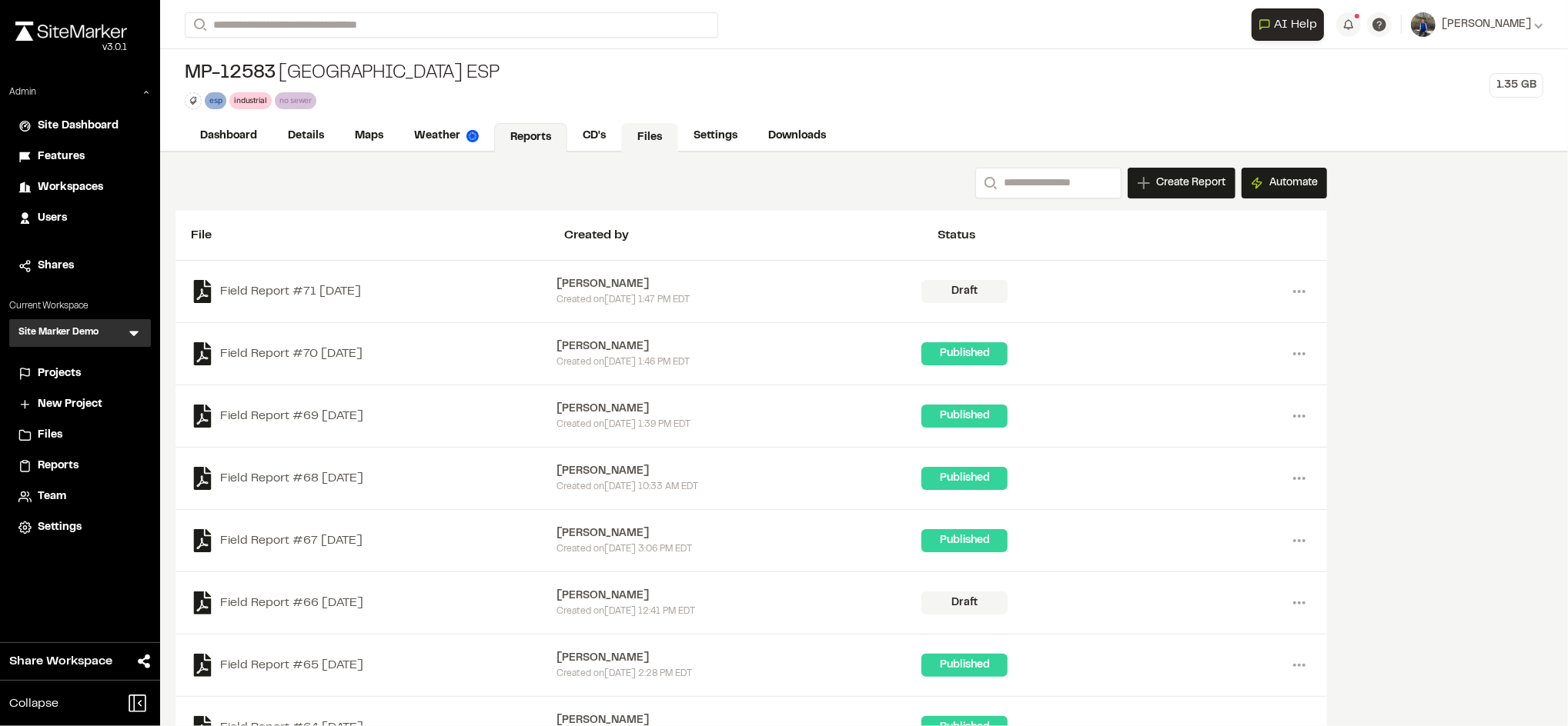
click at [652, 126] on link "Files" at bounding box center [649, 138] width 57 height 29
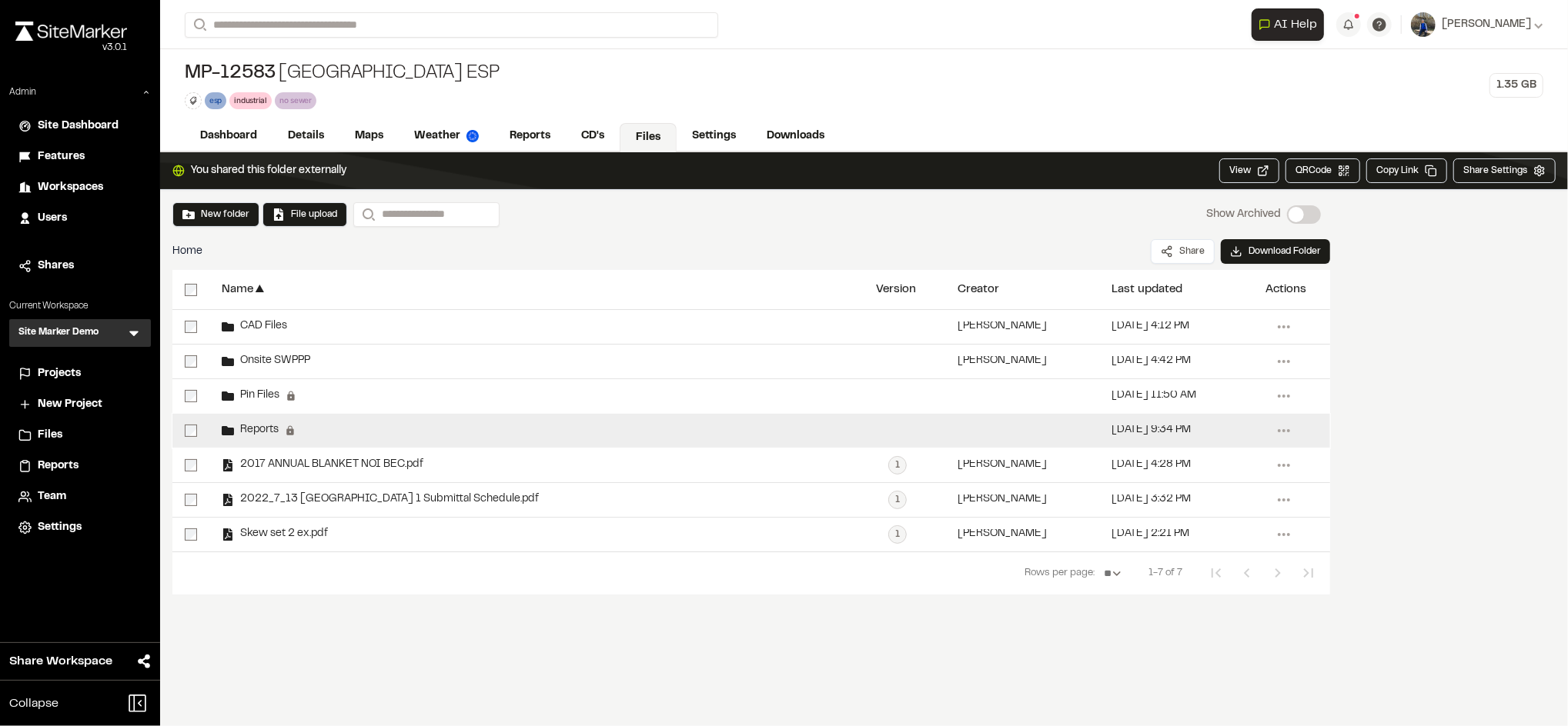
click at [266, 434] on span "Reports" at bounding box center [256, 431] width 45 height 10
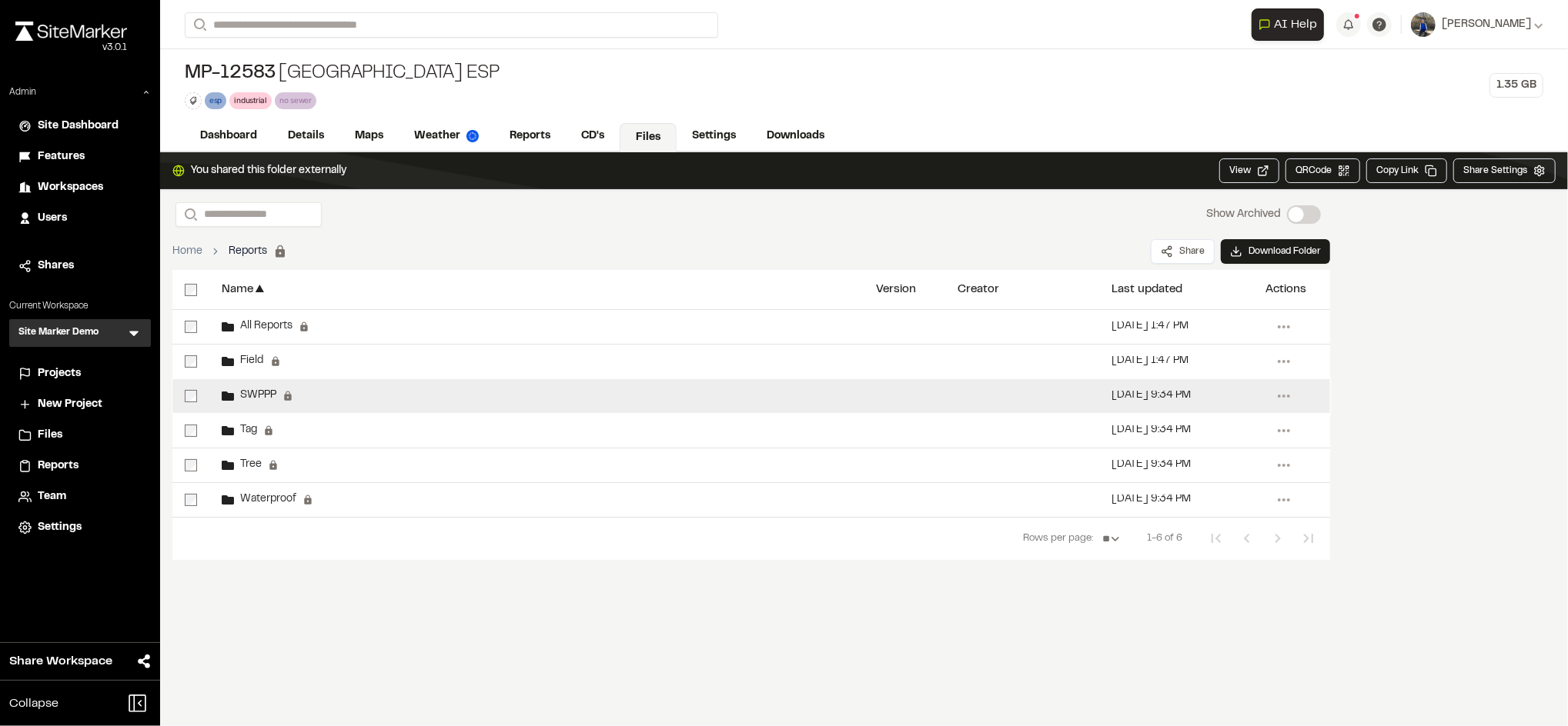
click at [243, 387] on div "SWPPP Permanent folders aren't editable. SWPPP reports will be automatically ad…" at bounding box center [536, 396] width 654 height 34
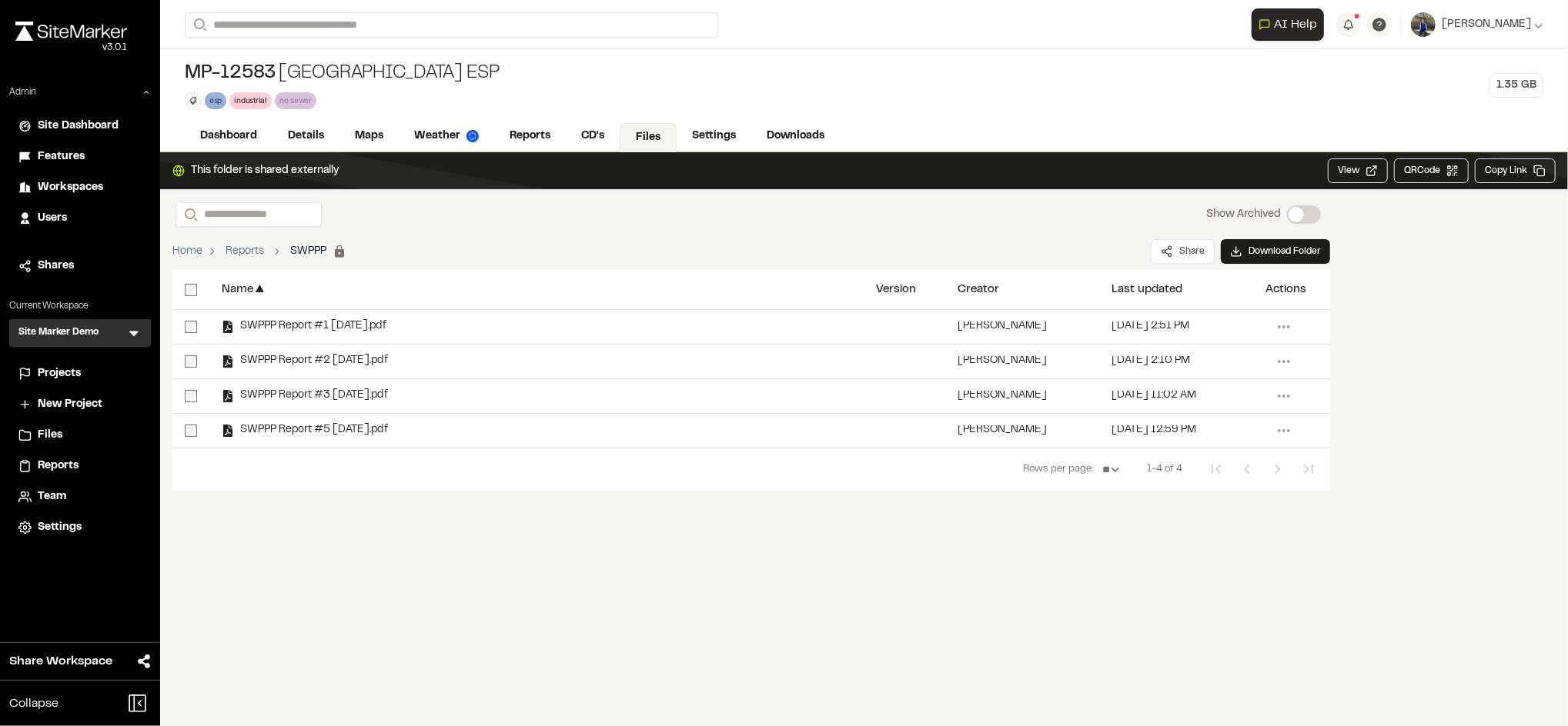
click at [189, 298] on div at bounding box center [190, 290] width 37 height 39
click at [548, 134] on link "Reports" at bounding box center [531, 138] width 73 height 29
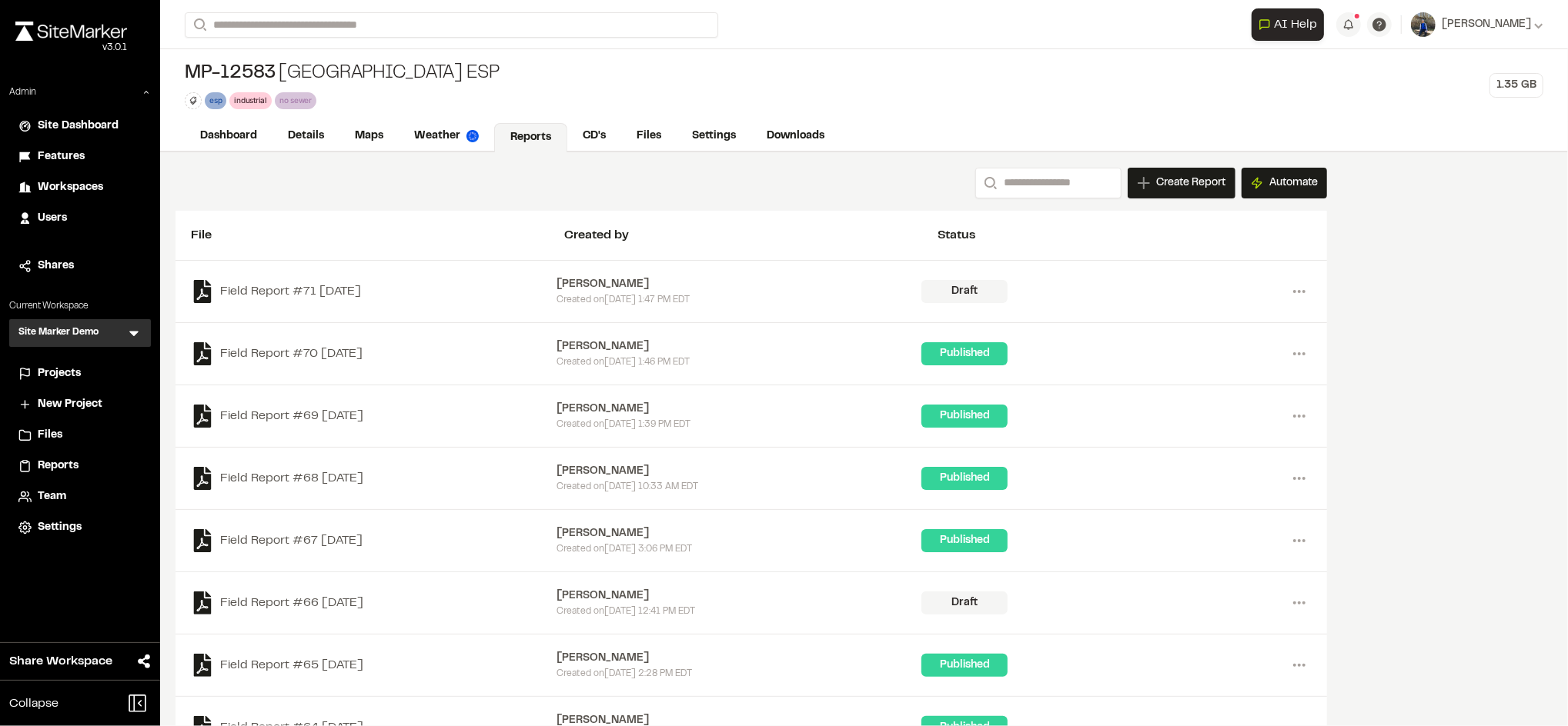
click at [428, 61] on div "MP-12583 Crossroads Industrial Park ESP" at bounding box center [342, 73] width 315 height 24
click at [644, 134] on link "Files" at bounding box center [649, 138] width 57 height 29
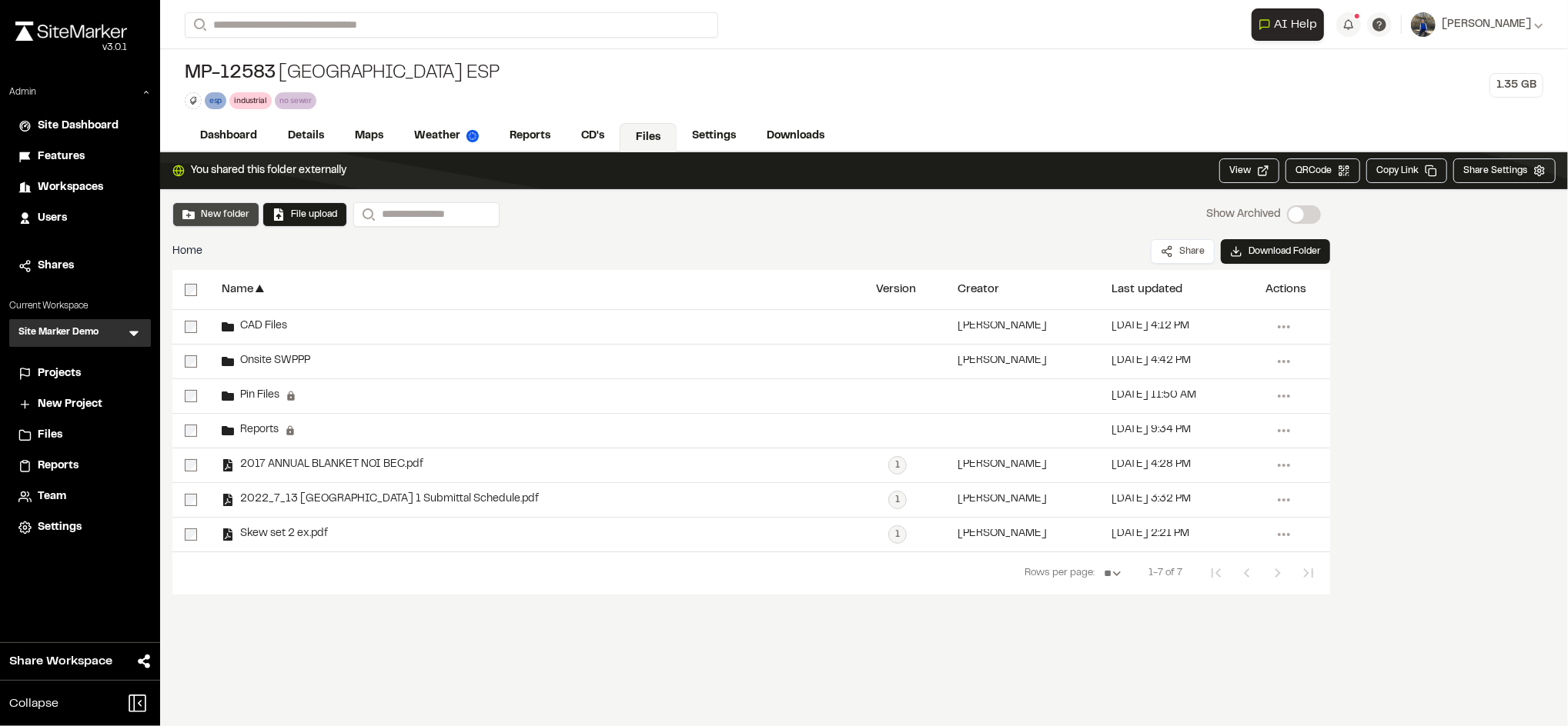
click at [223, 218] on button "New folder" at bounding box center [215, 214] width 67 height 14
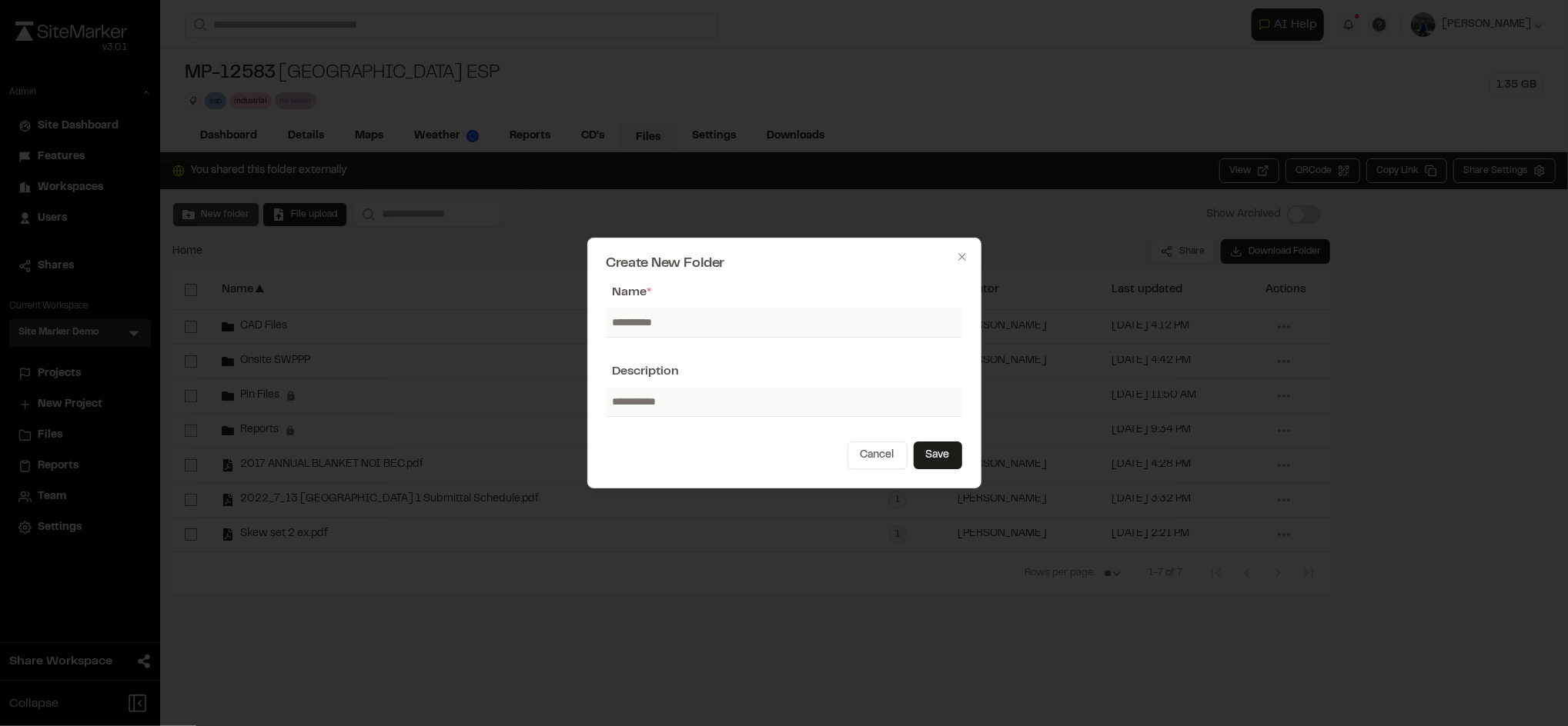
click at [362, 125] on div at bounding box center [784, 363] width 1568 height 726
click at [963, 258] on icon "button" at bounding box center [961, 256] width 7 height 7
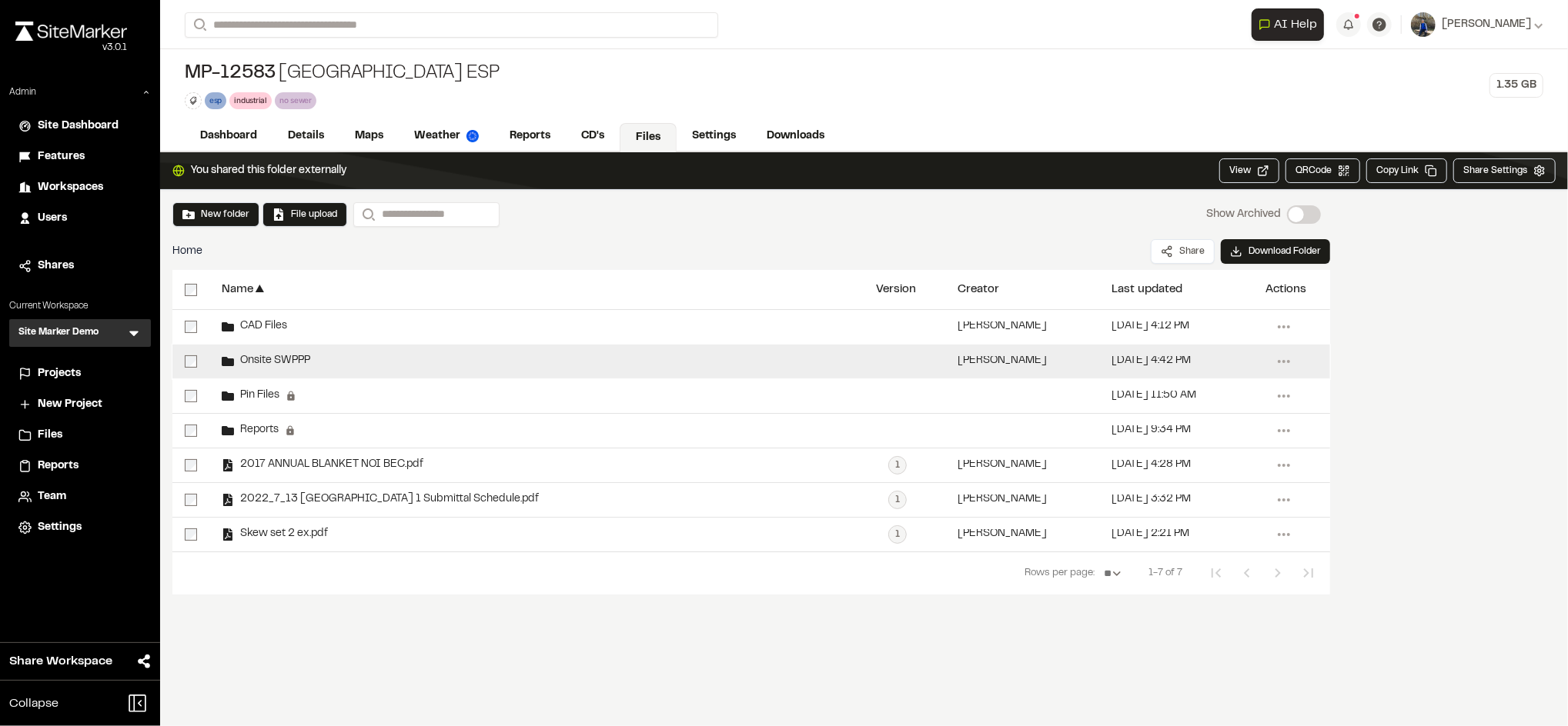
click at [274, 358] on span "Onsite SWPPP" at bounding box center [272, 361] width 76 height 10
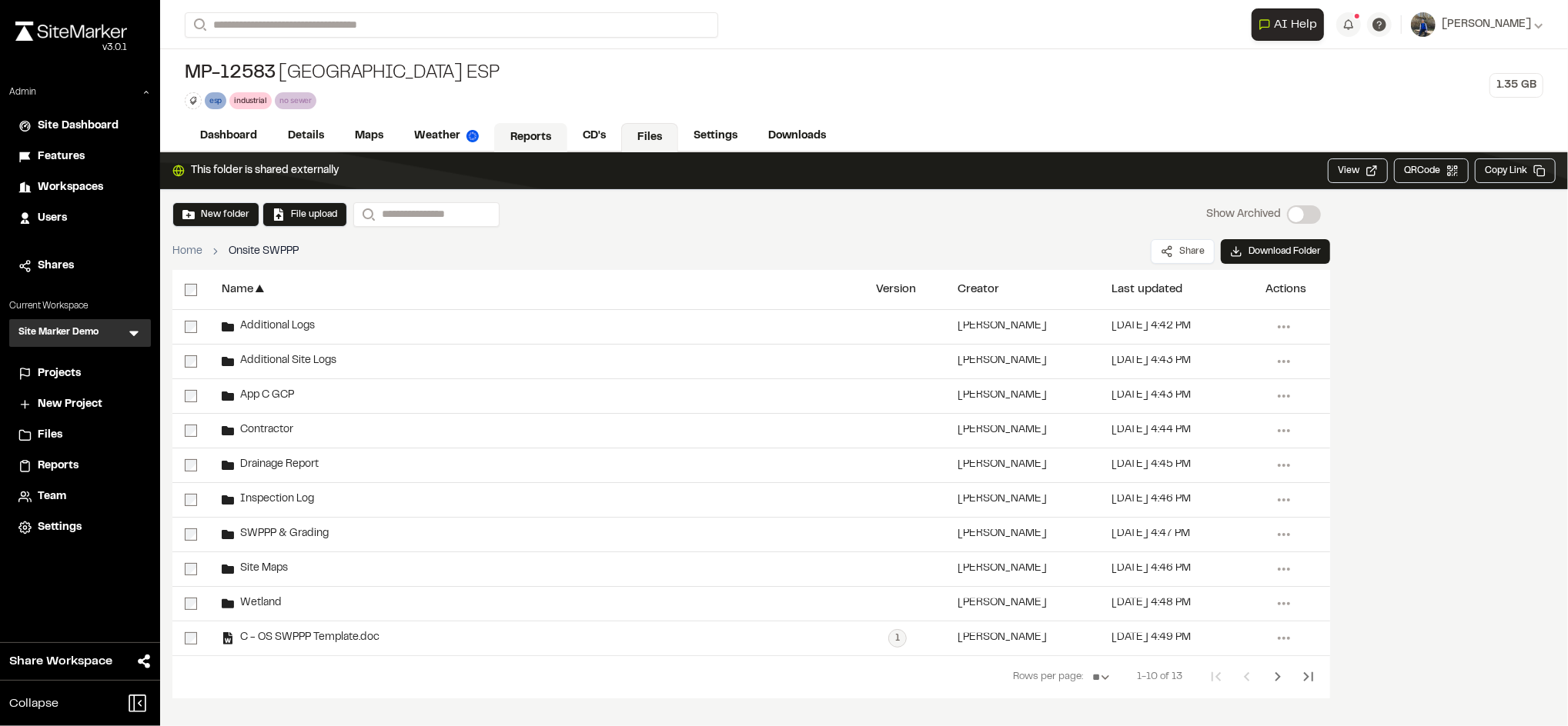
click at [532, 126] on link "Reports" at bounding box center [531, 138] width 73 height 29
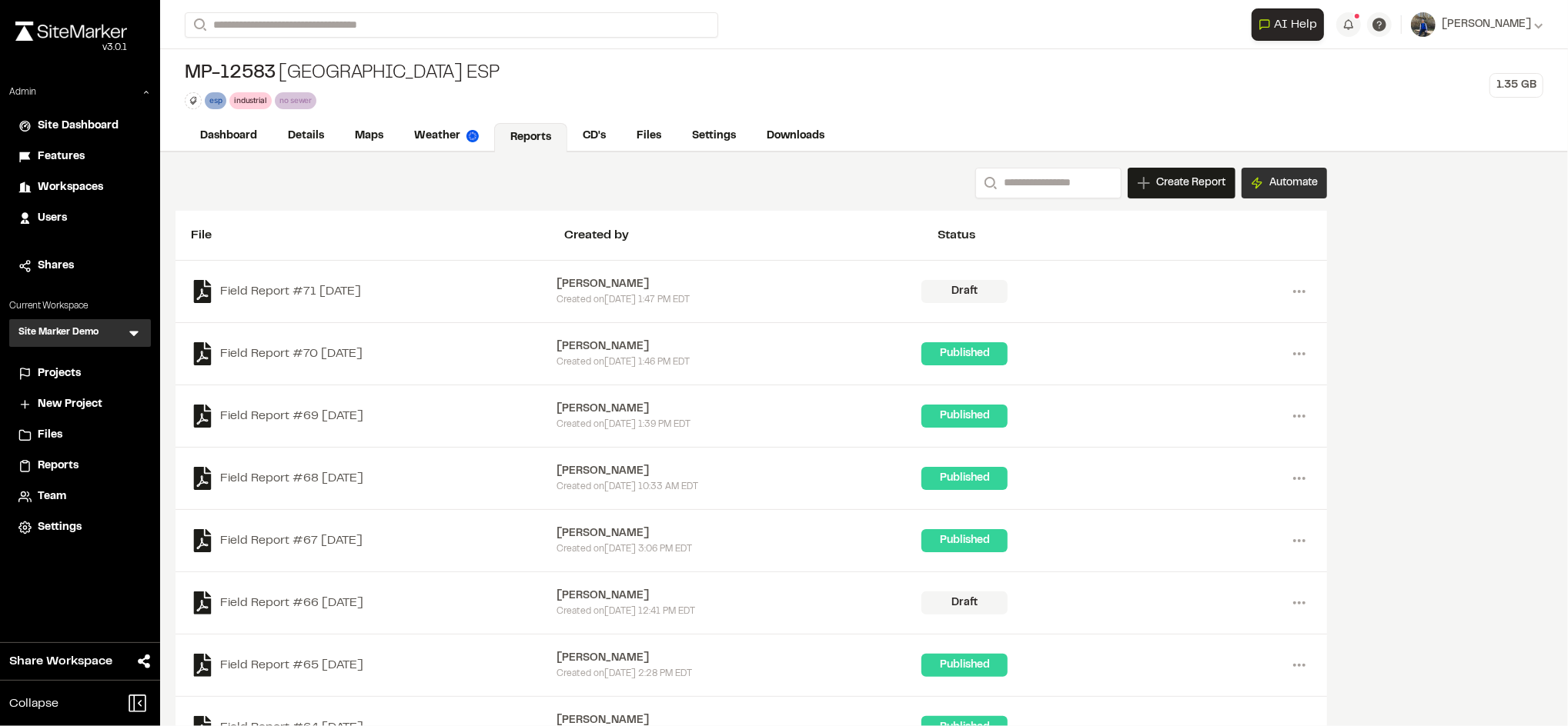
click at [1276, 189] on button "Automate" at bounding box center [1284, 182] width 86 height 31
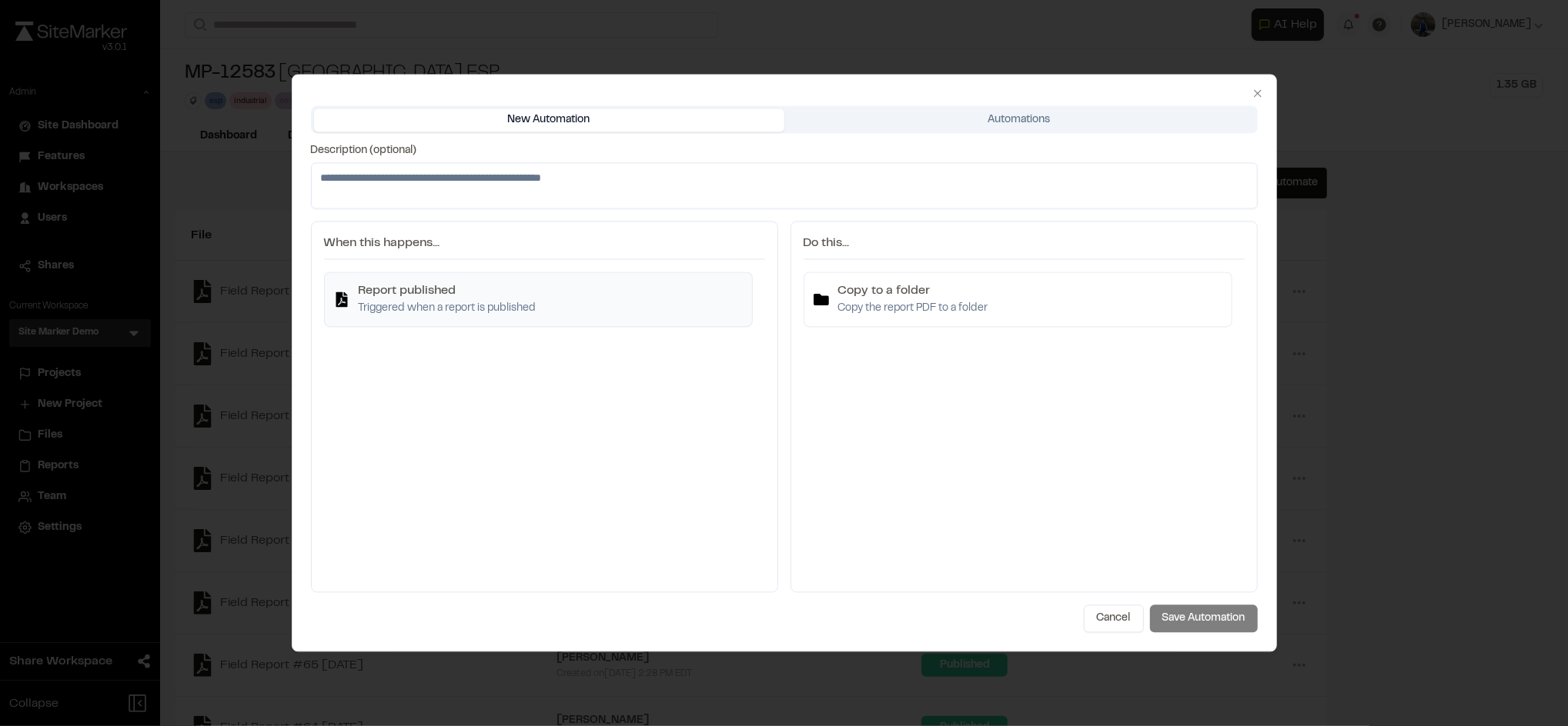
click at [502, 312] on p "Triggered when a report is published" at bounding box center [447, 310] width 178 height 17
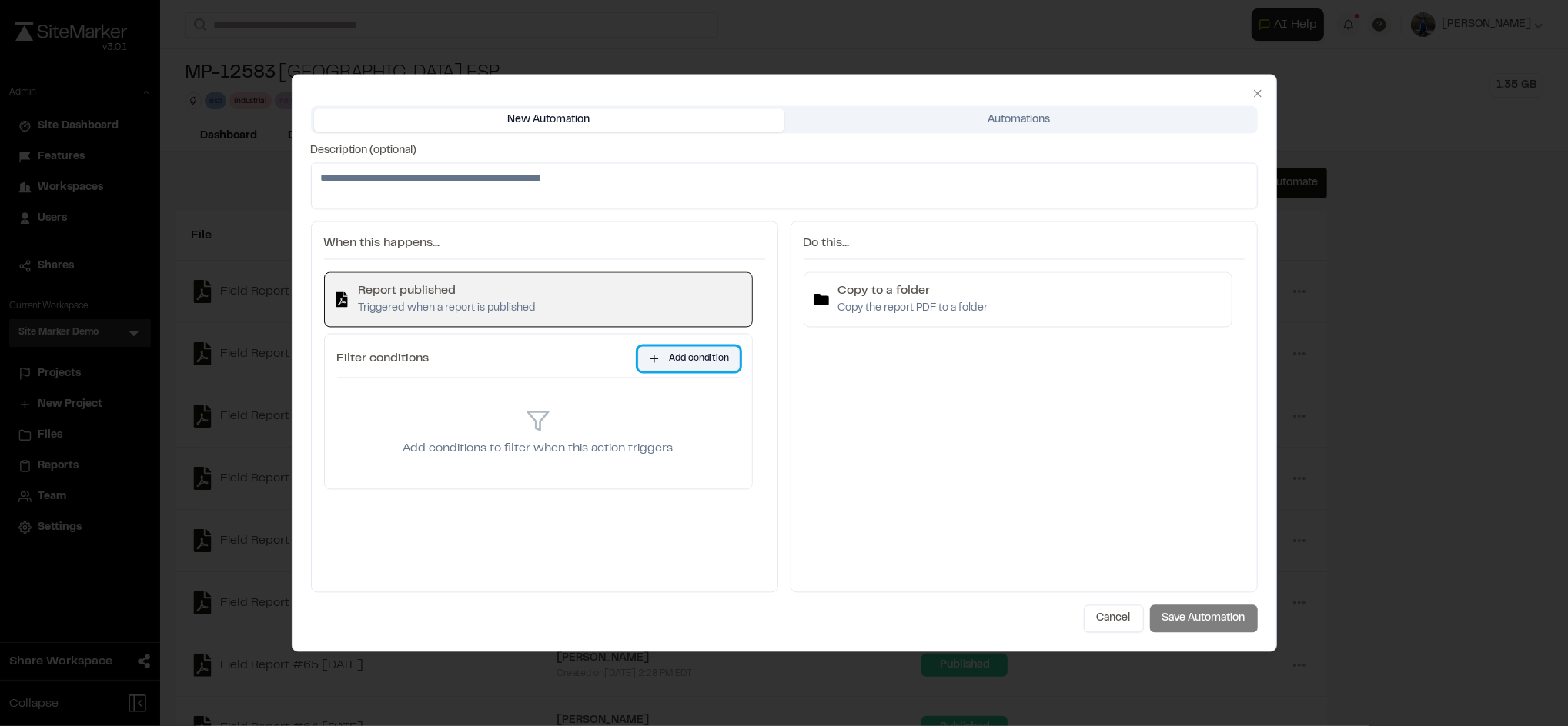
click at [688, 361] on button "Add condition" at bounding box center [689, 359] width 101 height 24
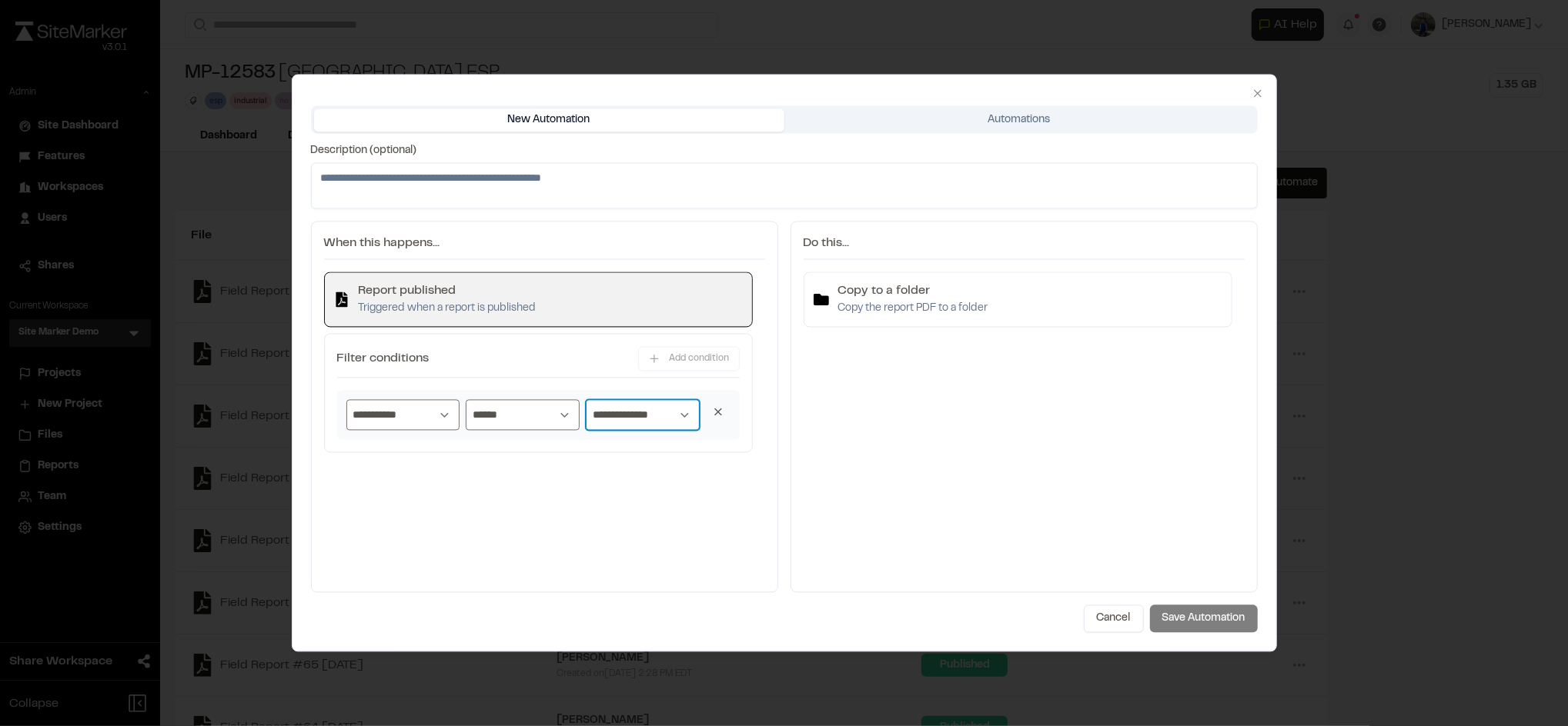
click at [656, 416] on select "**********" at bounding box center [642, 415] width 114 height 31
select select "*****"
click at [586, 400] on select "**********" at bounding box center [642, 415] width 114 height 31
click at [856, 299] on h4 "Copy to a folder" at bounding box center [913, 292] width 150 height 19
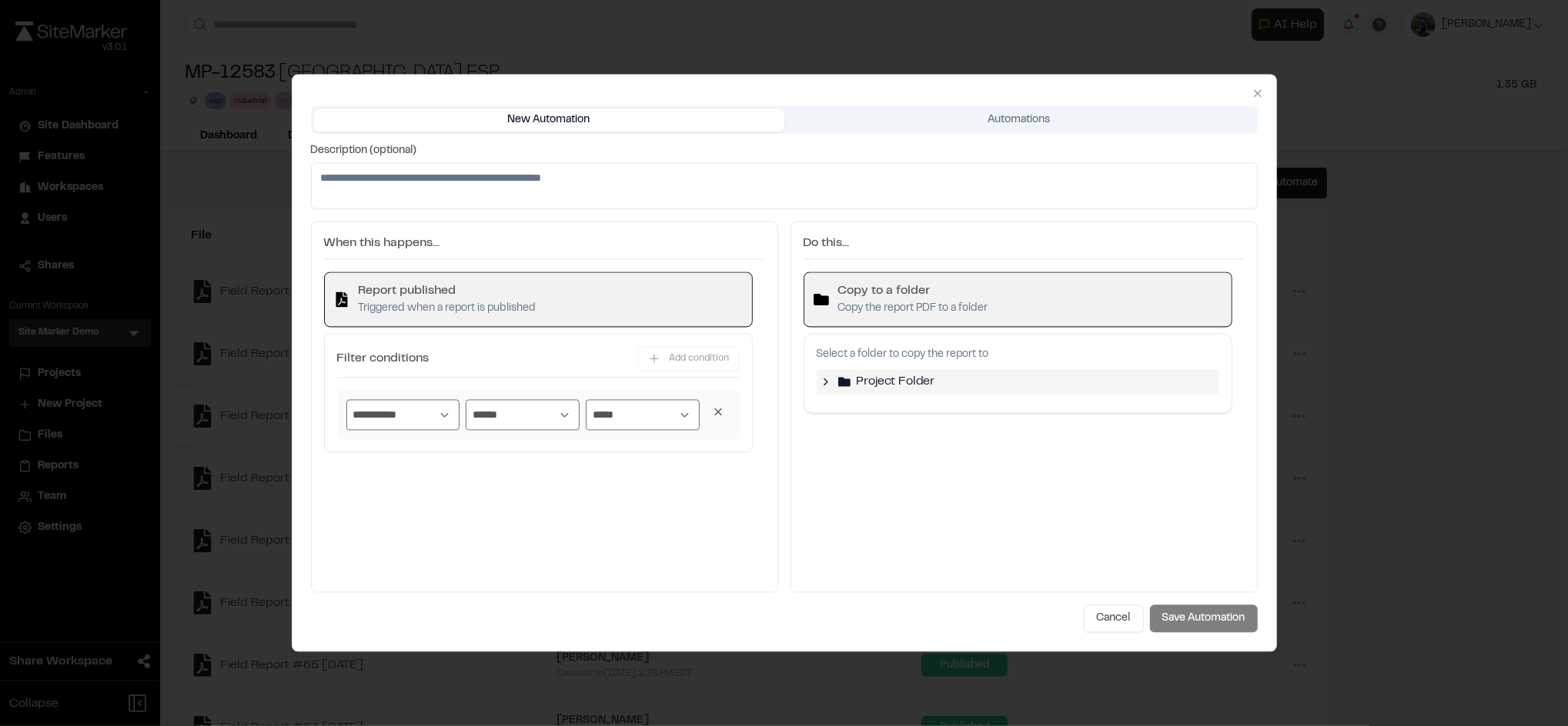
click at [825, 380] on icon at bounding box center [826, 383] width 13 height 13
click at [839, 447] on icon at bounding box center [842, 444] width 13 height 13
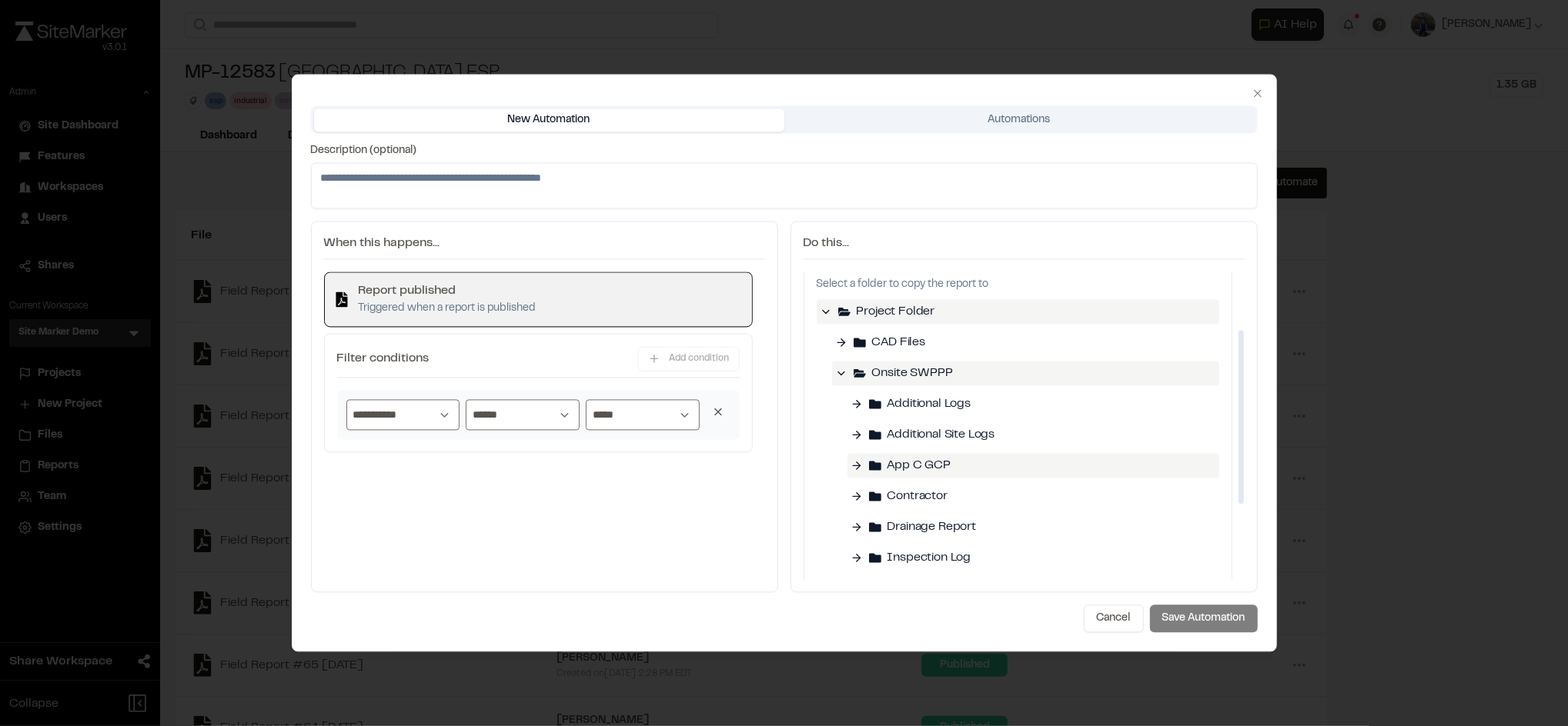
scroll to position [122, 0]
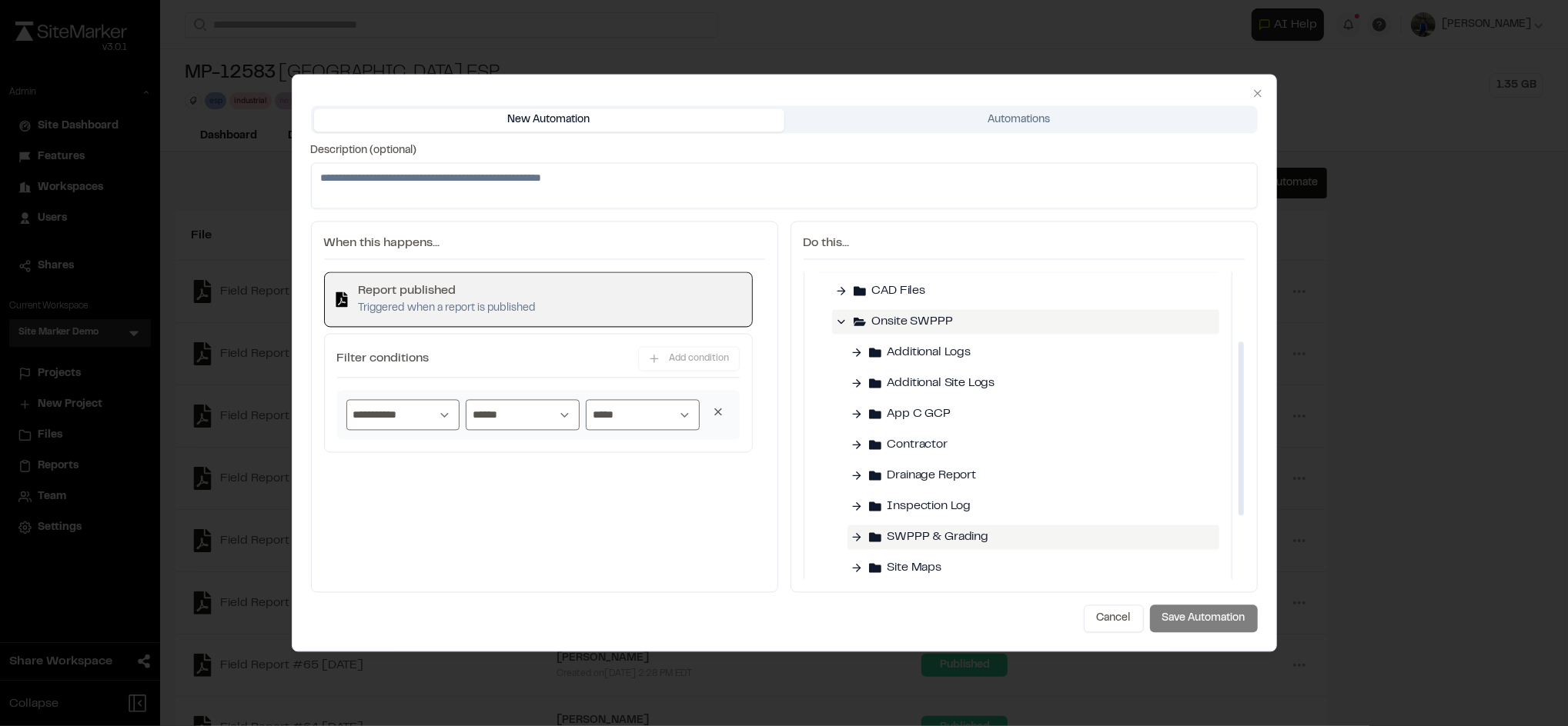
click at [906, 535] on span "SWPPP & Grading" at bounding box center [938, 538] width 101 height 19
click at [1193, 620] on button "Save Automation" at bounding box center [1203, 619] width 108 height 28
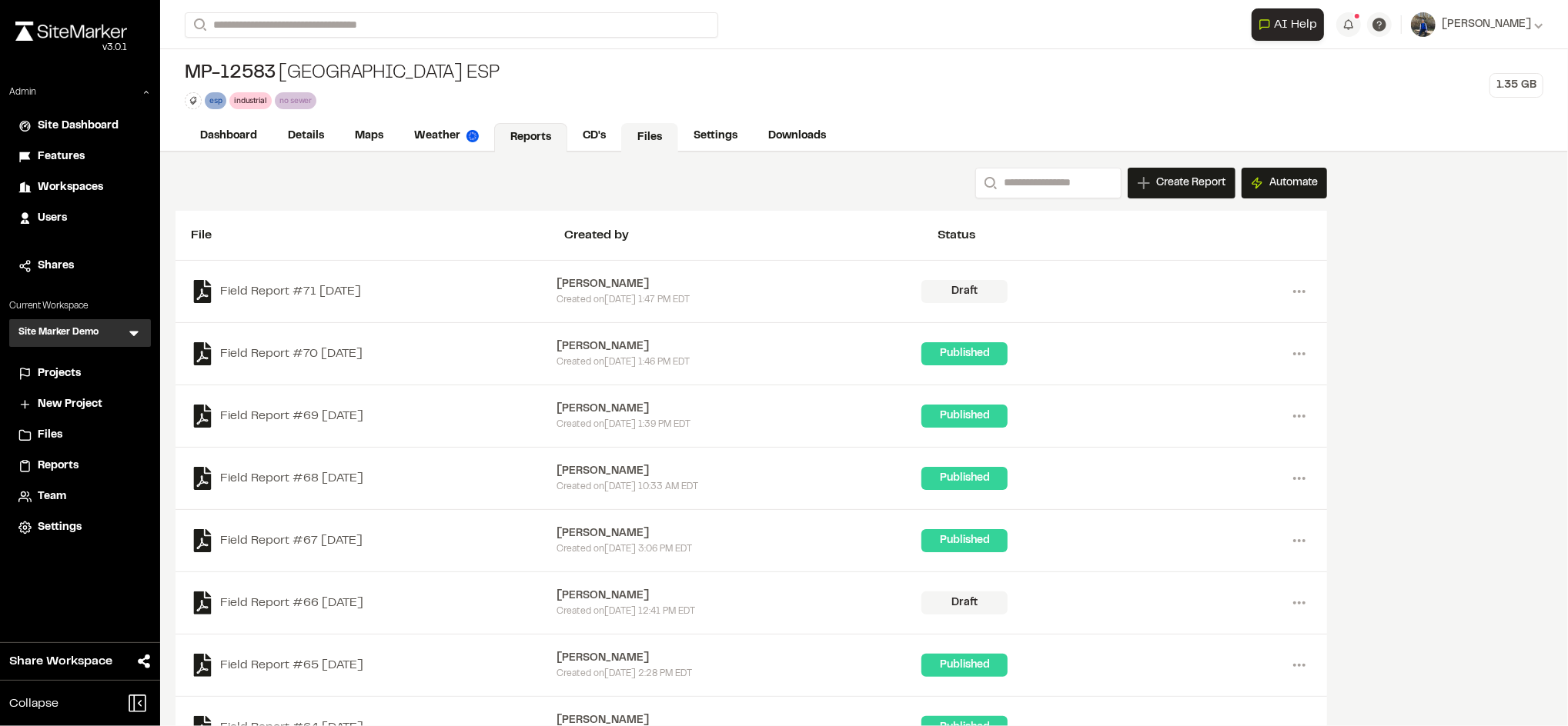
click at [641, 132] on link "Files" at bounding box center [649, 138] width 57 height 29
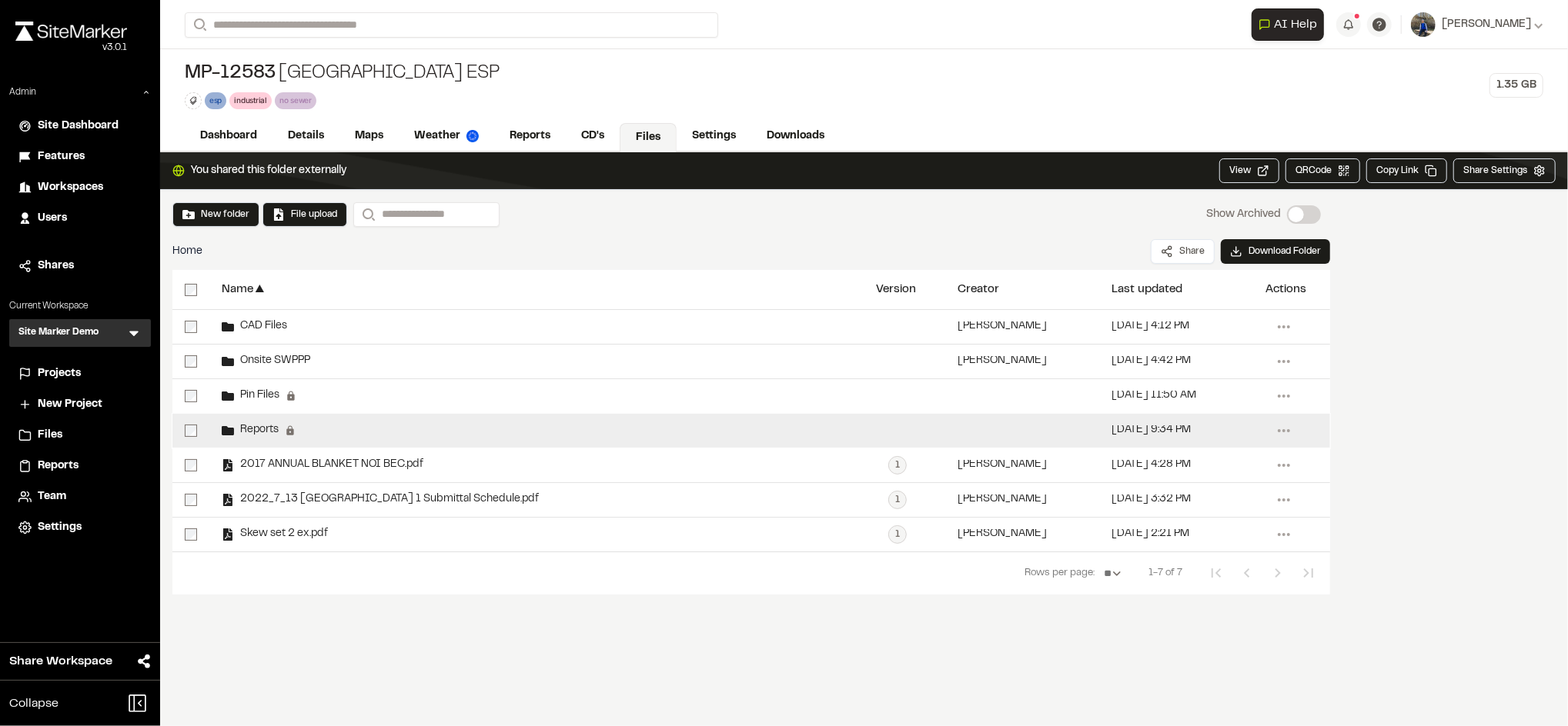
click at [232, 433] on icon at bounding box center [228, 431] width 13 height 9
click at [262, 428] on span "Reports" at bounding box center [256, 431] width 45 height 10
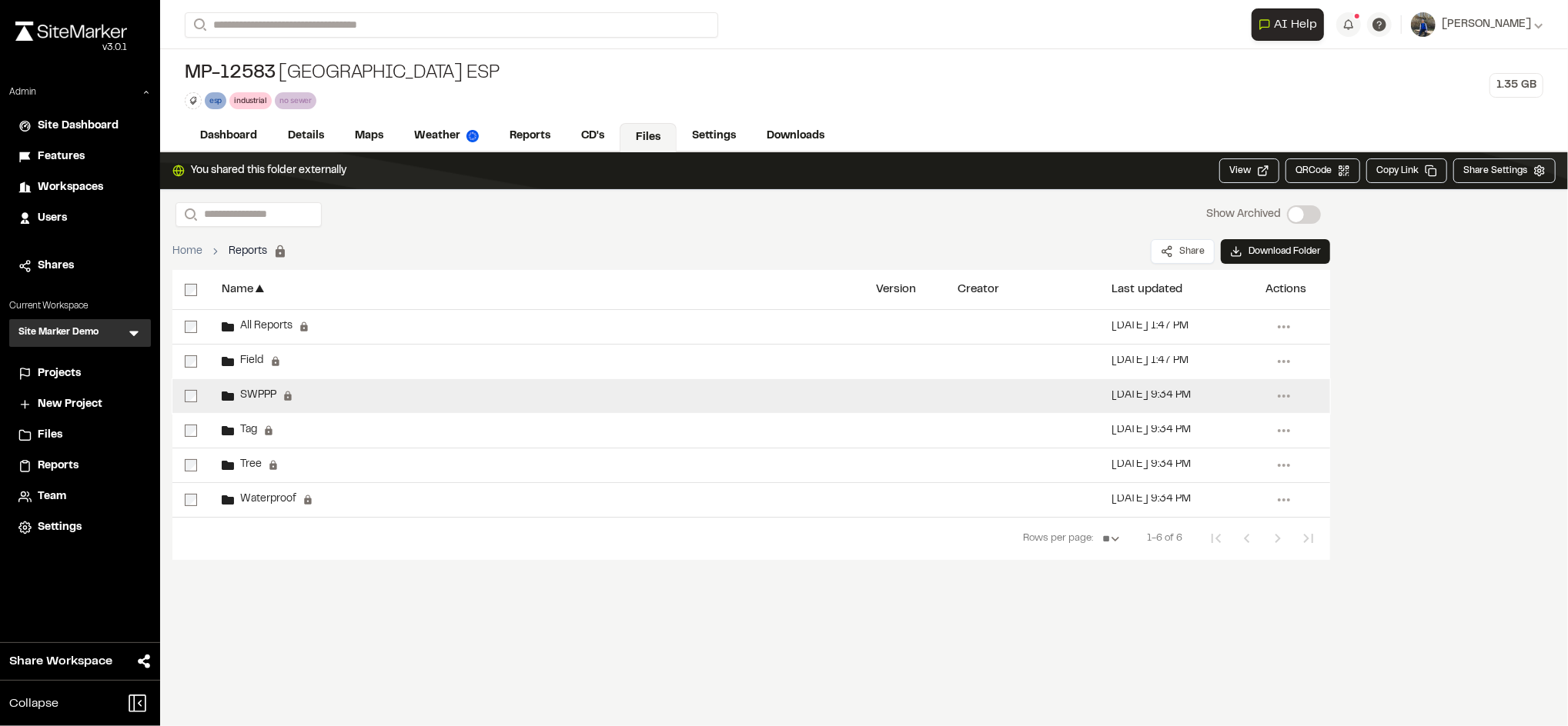
click at [260, 397] on span "SWPPP" at bounding box center [255, 396] width 42 height 10
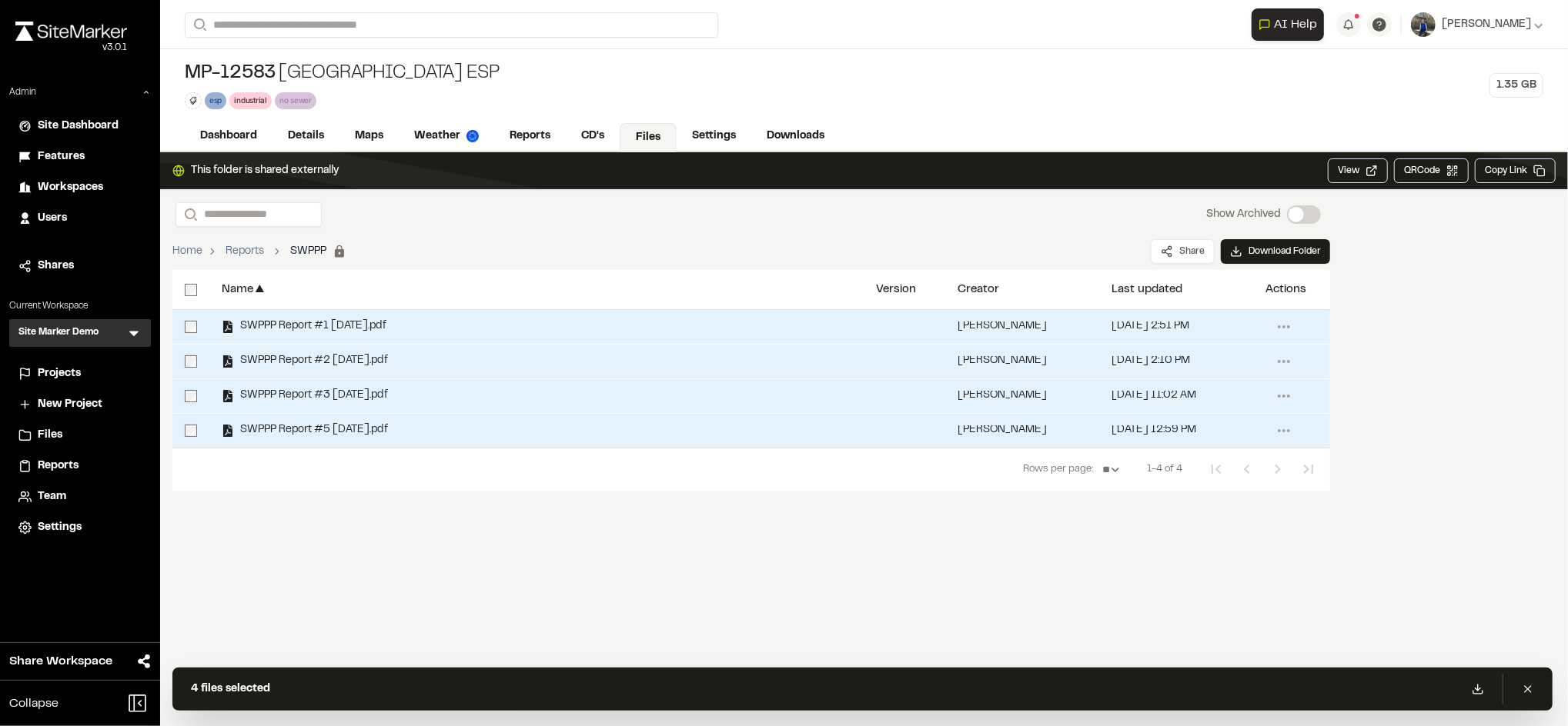
click at [638, 136] on link "Files" at bounding box center [648, 138] width 57 height 29
click at [182, 252] on link "Home" at bounding box center [187, 251] width 30 height 17
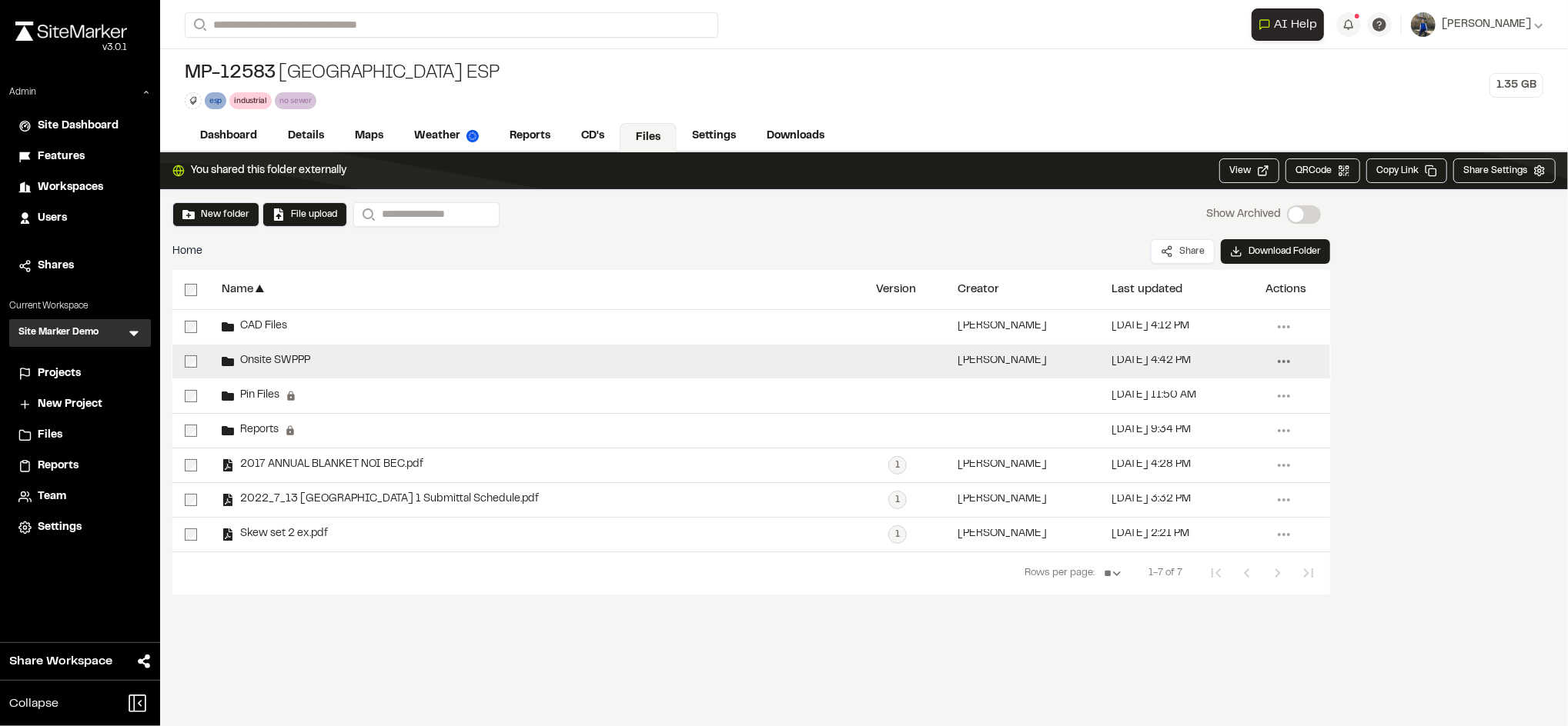
click at [1286, 362] on icon at bounding box center [1283, 361] width 24 height 24
click at [1185, 391] on div "Share" at bounding box center [1228, 394] width 134 height 23
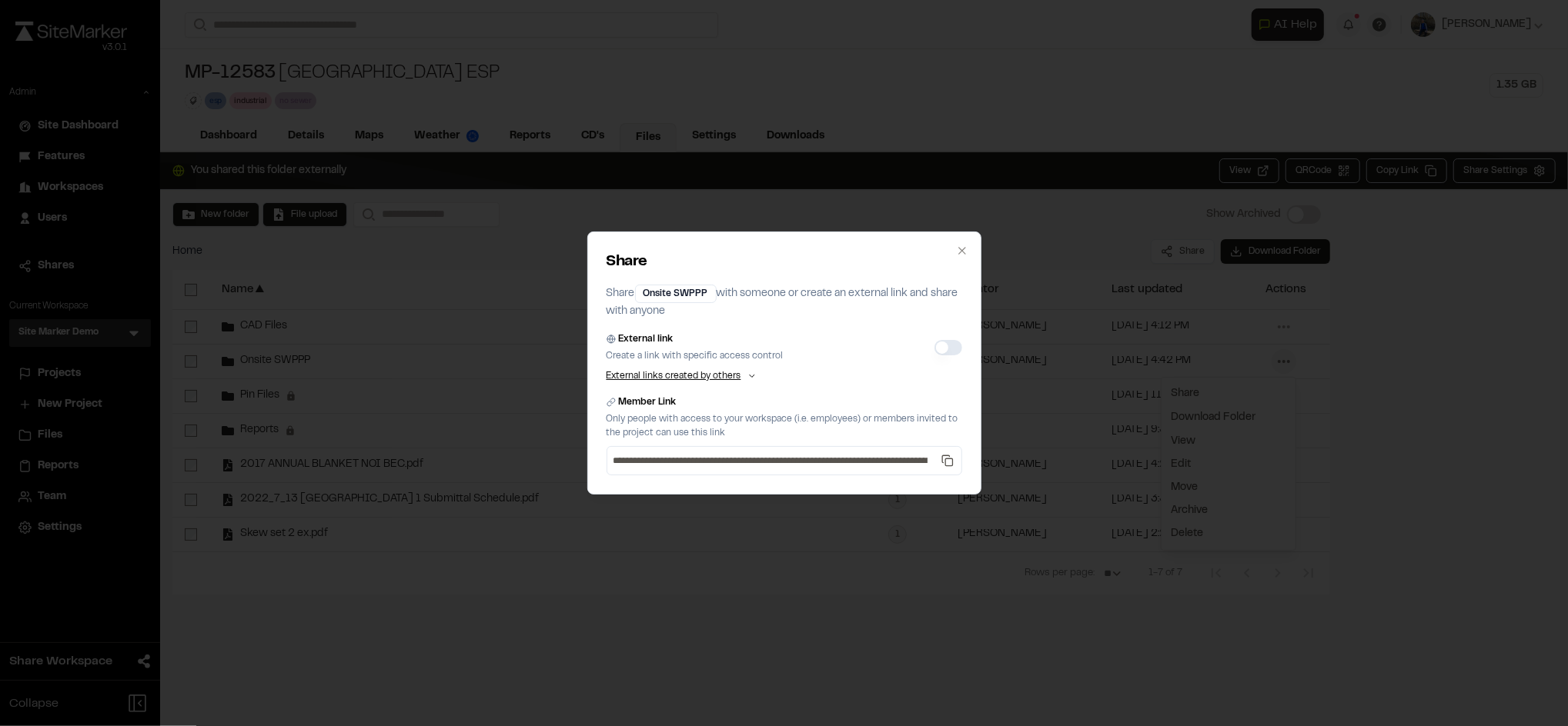
click at [949, 347] on button "External link" at bounding box center [948, 348] width 28 height 16
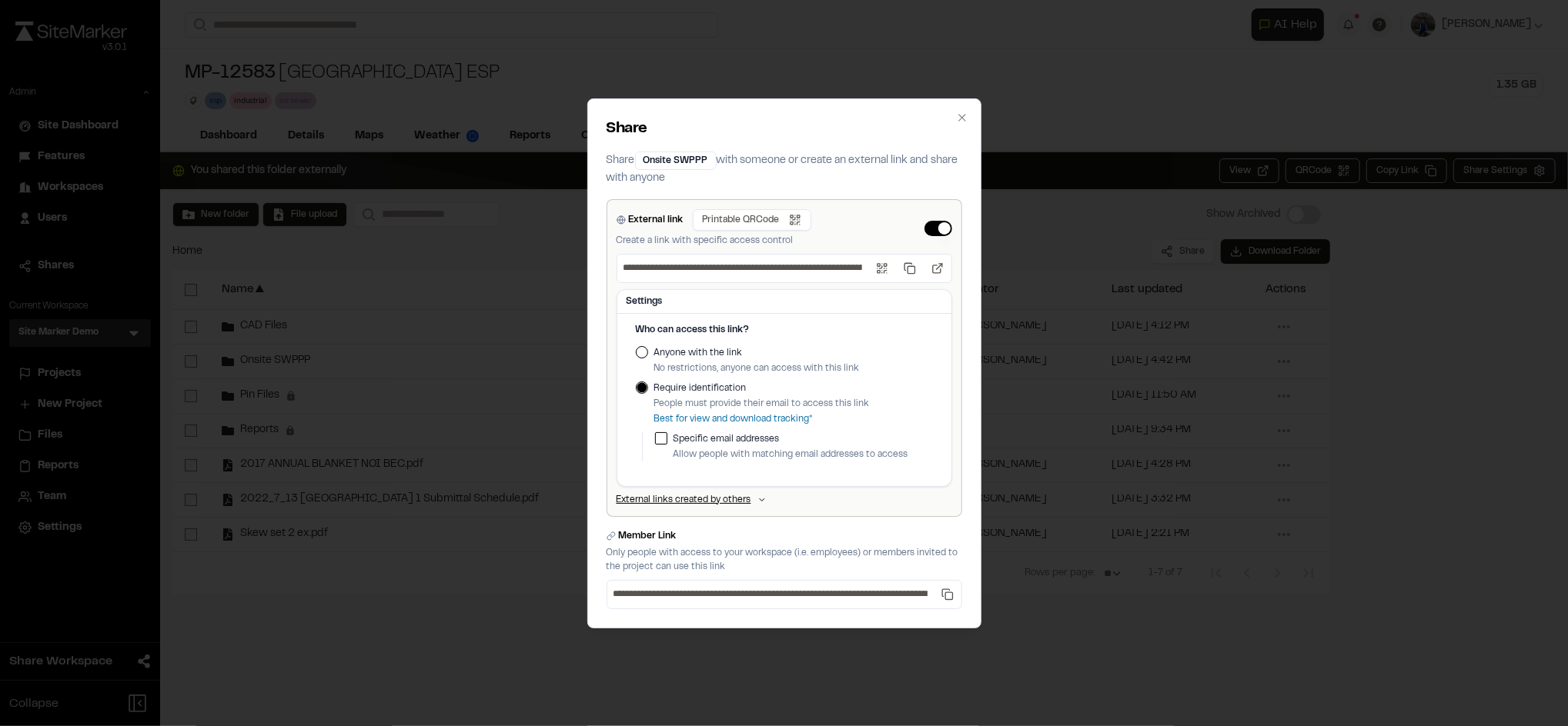
click at [644, 353] on button "Anyone with the link" at bounding box center [642, 353] width 13 height 13
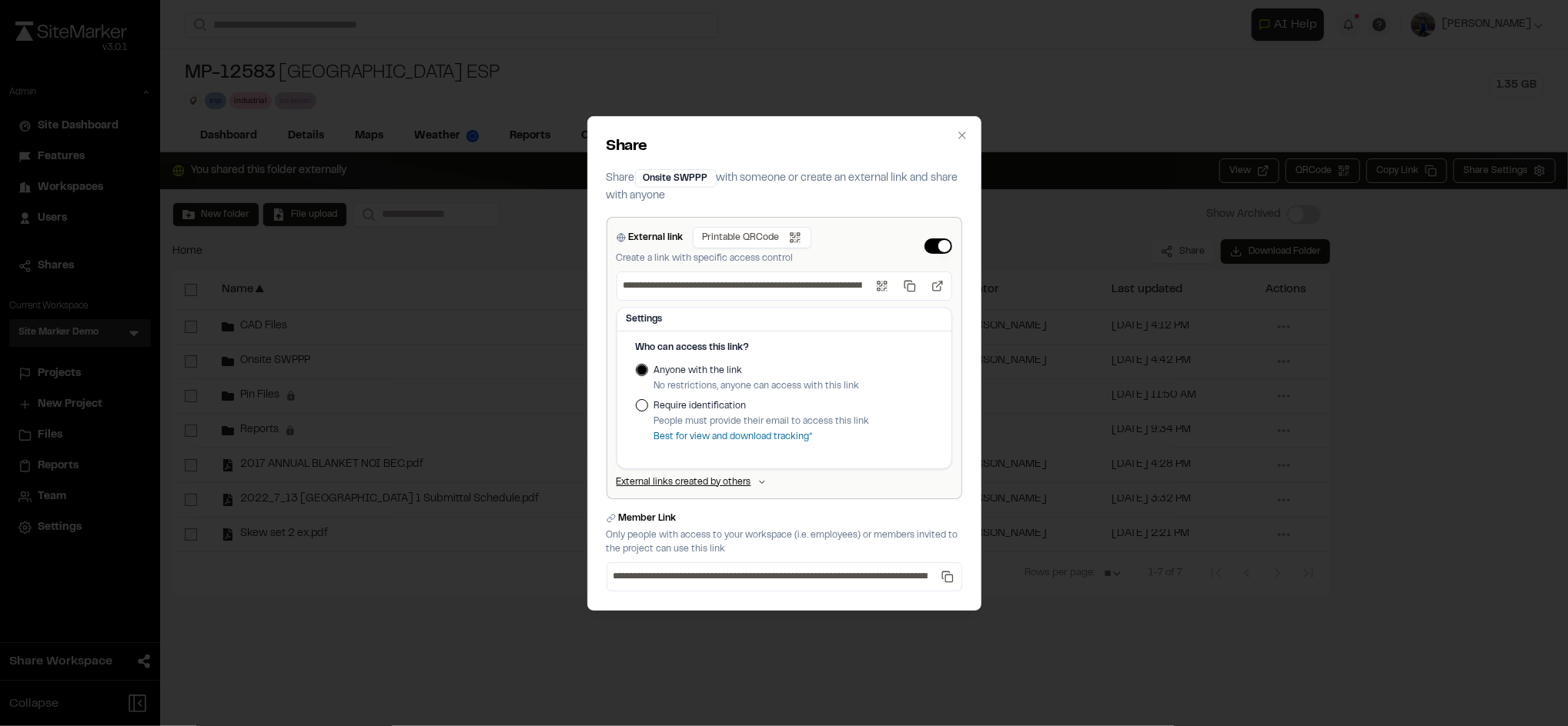
click at [648, 407] on div "Require identification People must provide their email to access this link Best…" at bounding box center [784, 421] width 297 height 45
click at [641, 407] on button "Require identification" at bounding box center [642, 405] width 13 height 13
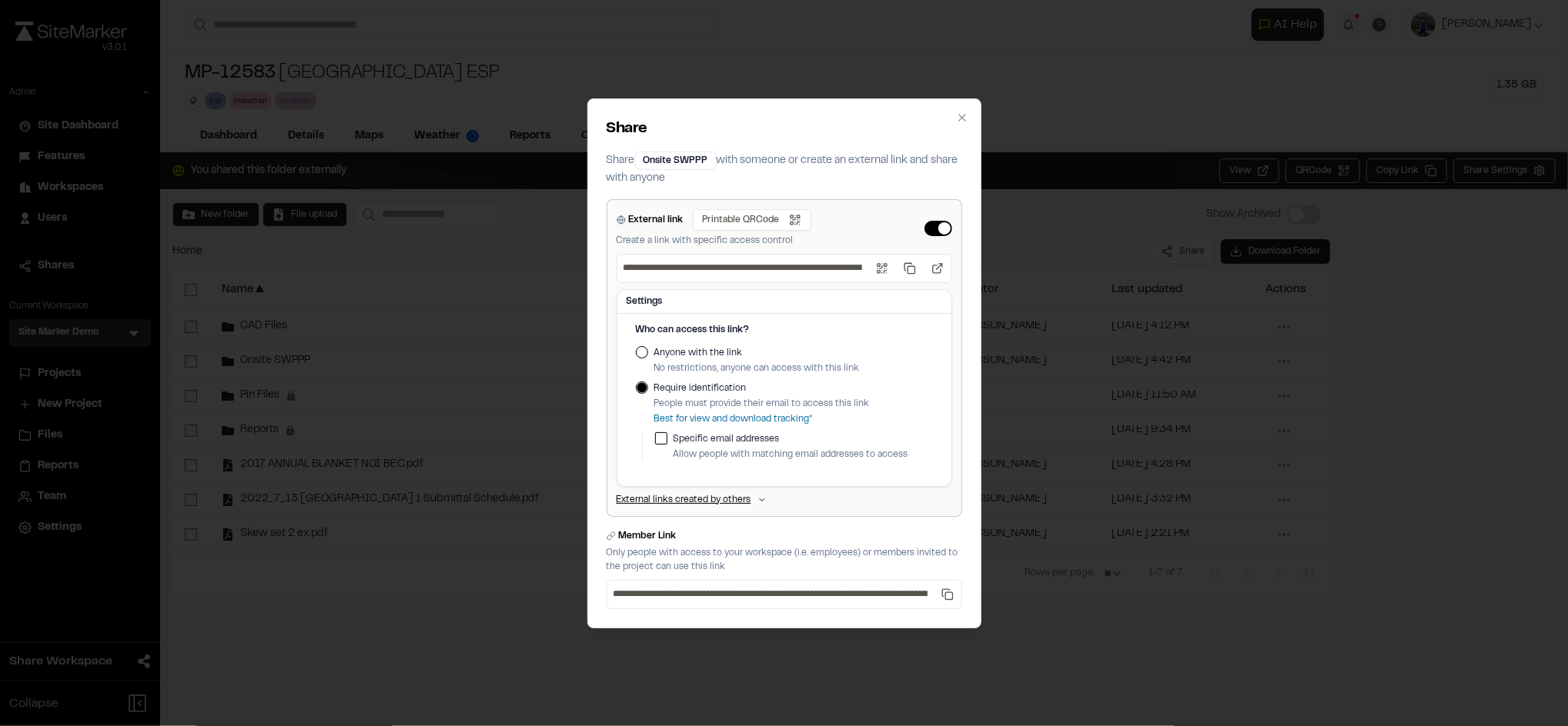
type button "require-identification"
click at [666, 438] on button "button" at bounding box center [661, 438] width 13 height 13
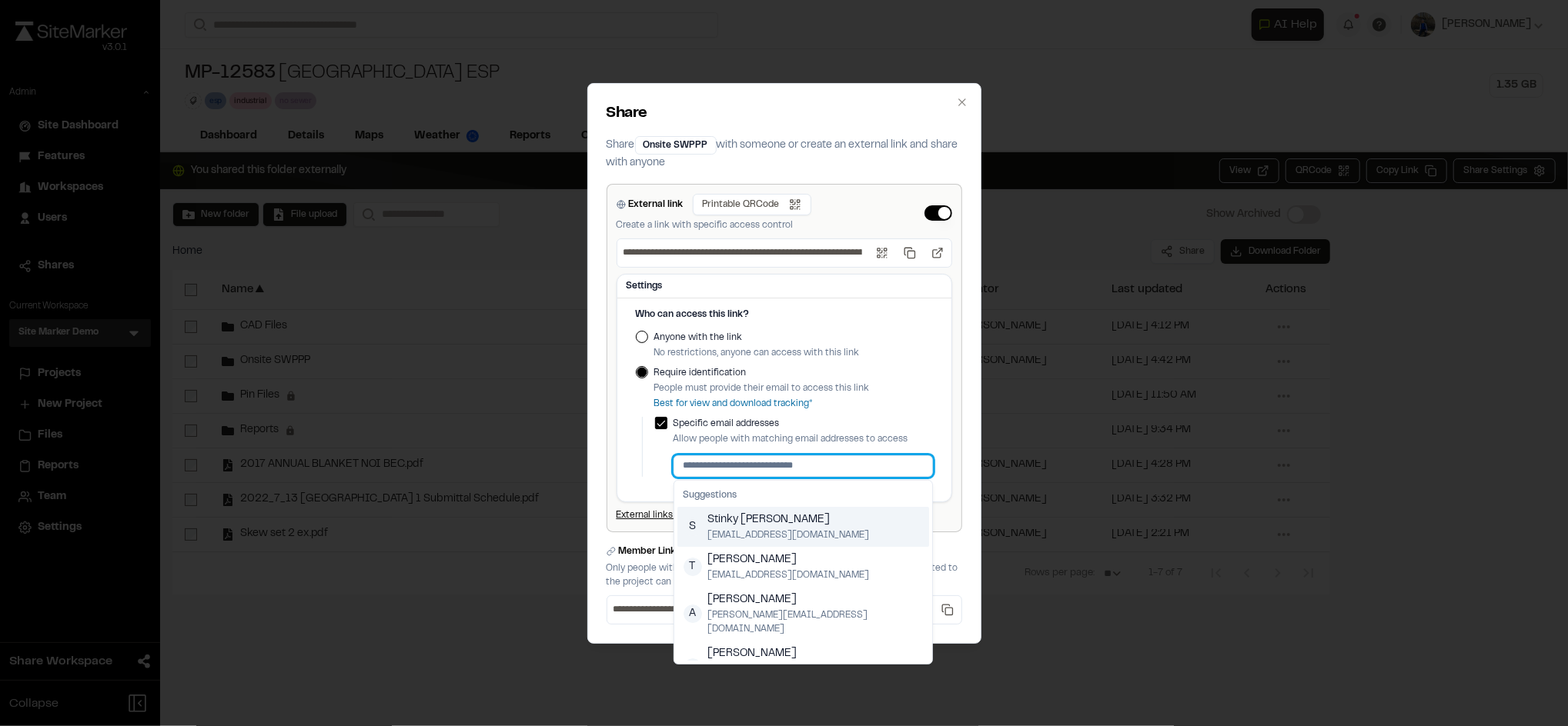
click at [719, 472] on input at bounding box center [803, 466] width 259 height 21
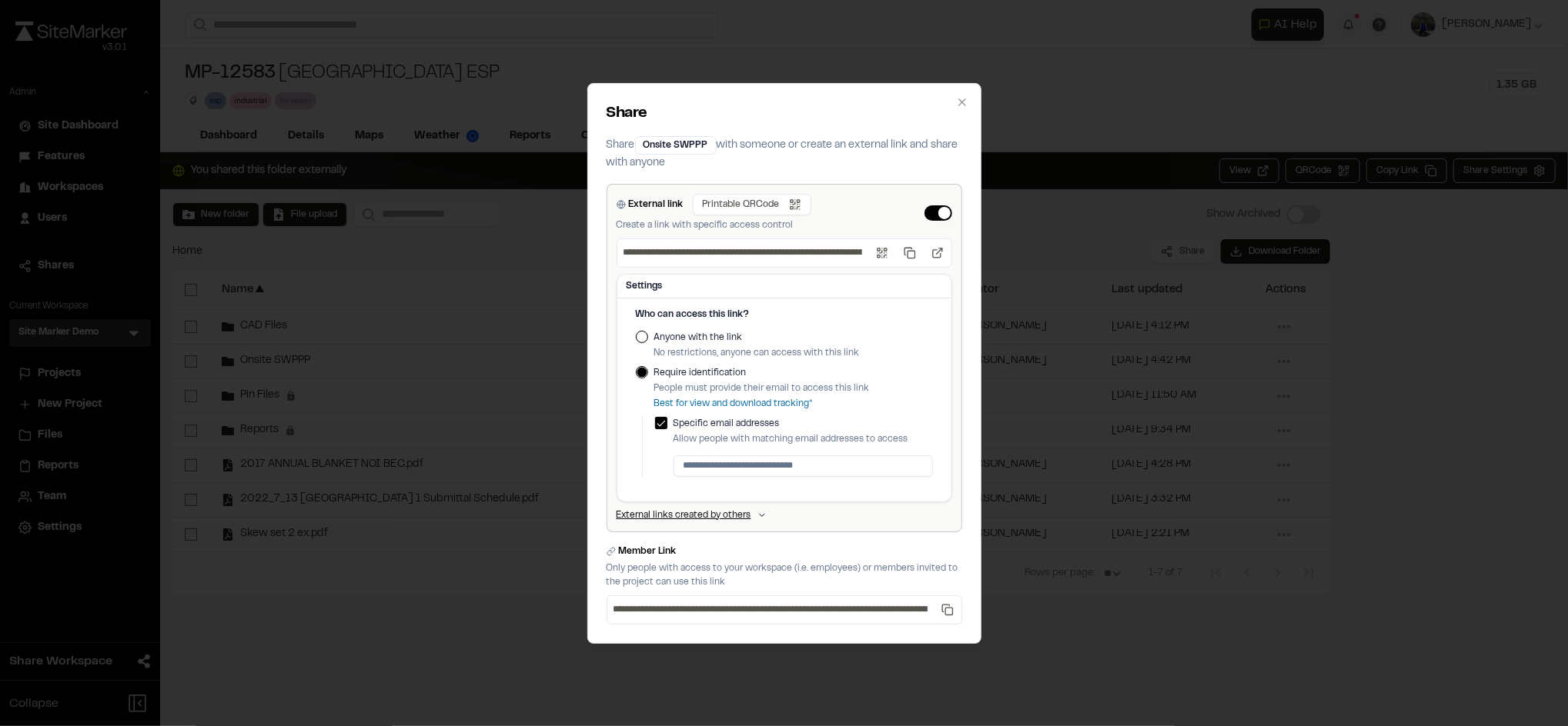
click at [639, 337] on button "Anyone with the link" at bounding box center [642, 337] width 13 height 13
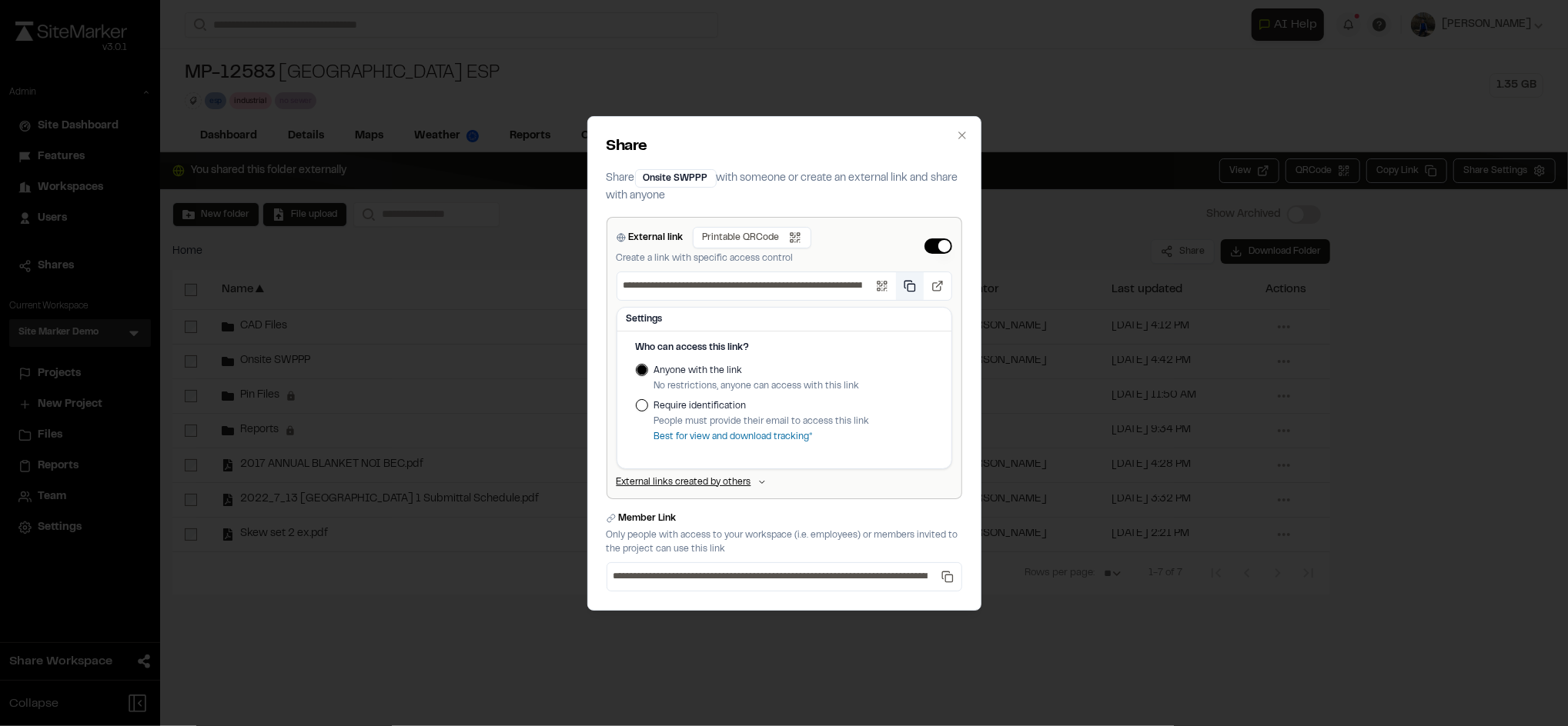
click at [910, 287] on button "Copy public link" at bounding box center [909, 286] width 28 height 28
click at [883, 287] on button "Open QR code" at bounding box center [882, 286] width 28 height 28
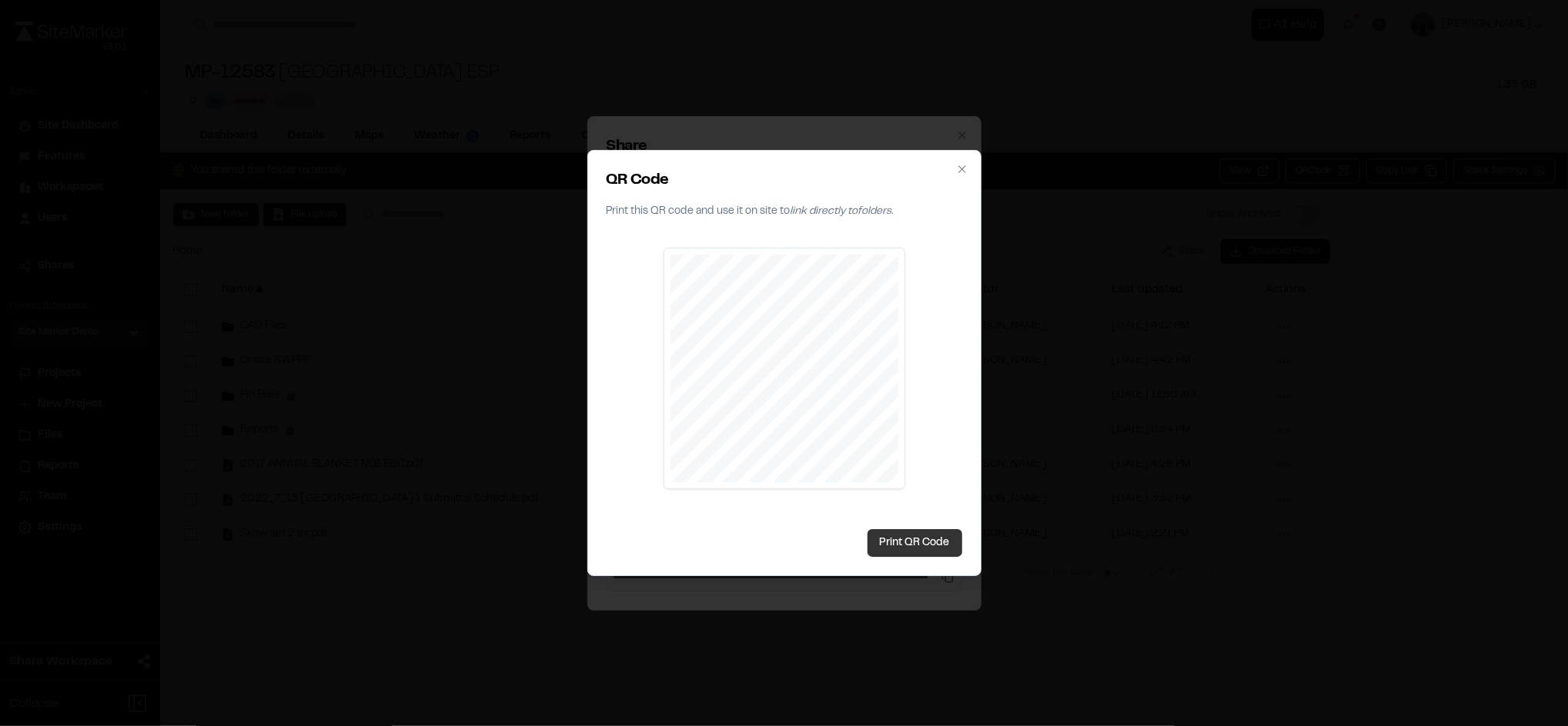
click at [902, 532] on button "Print QR Code" at bounding box center [915, 543] width 94 height 28
click at [411, 298] on div at bounding box center [784, 363] width 1568 height 726
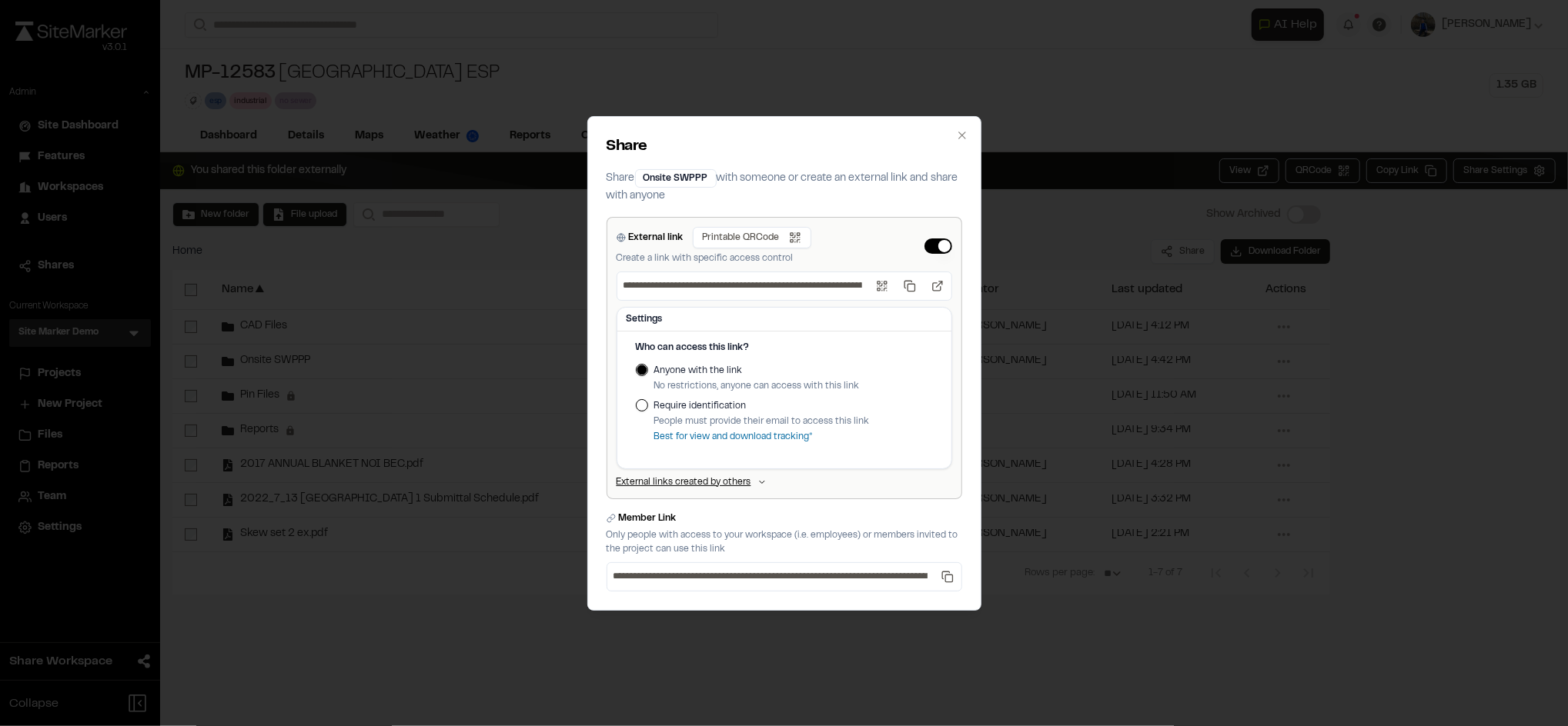
click at [476, 260] on div "**********" at bounding box center [784, 363] width 1568 height 726
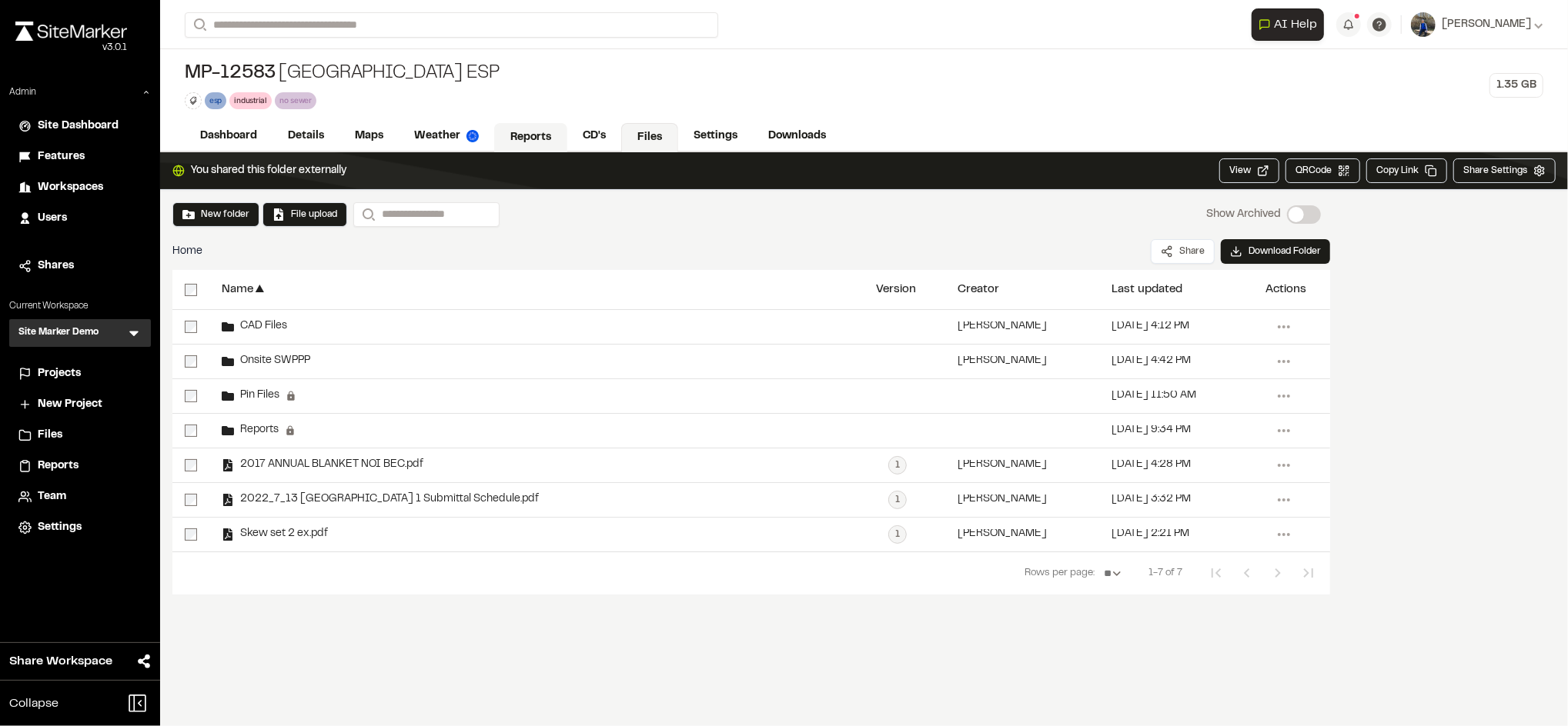
click at [524, 133] on link "Reports" at bounding box center [531, 138] width 73 height 29
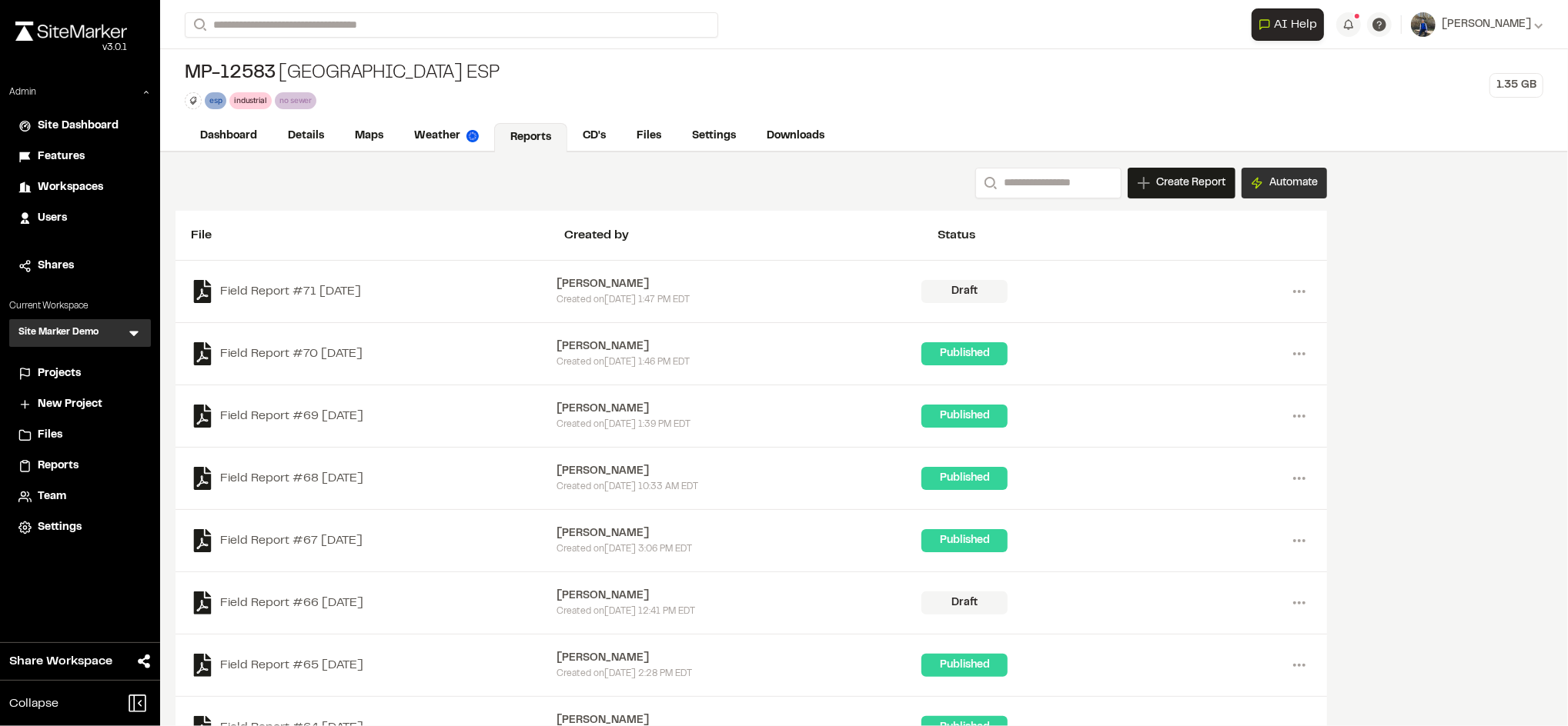
click at [1309, 191] on button "Automate" at bounding box center [1284, 182] width 86 height 31
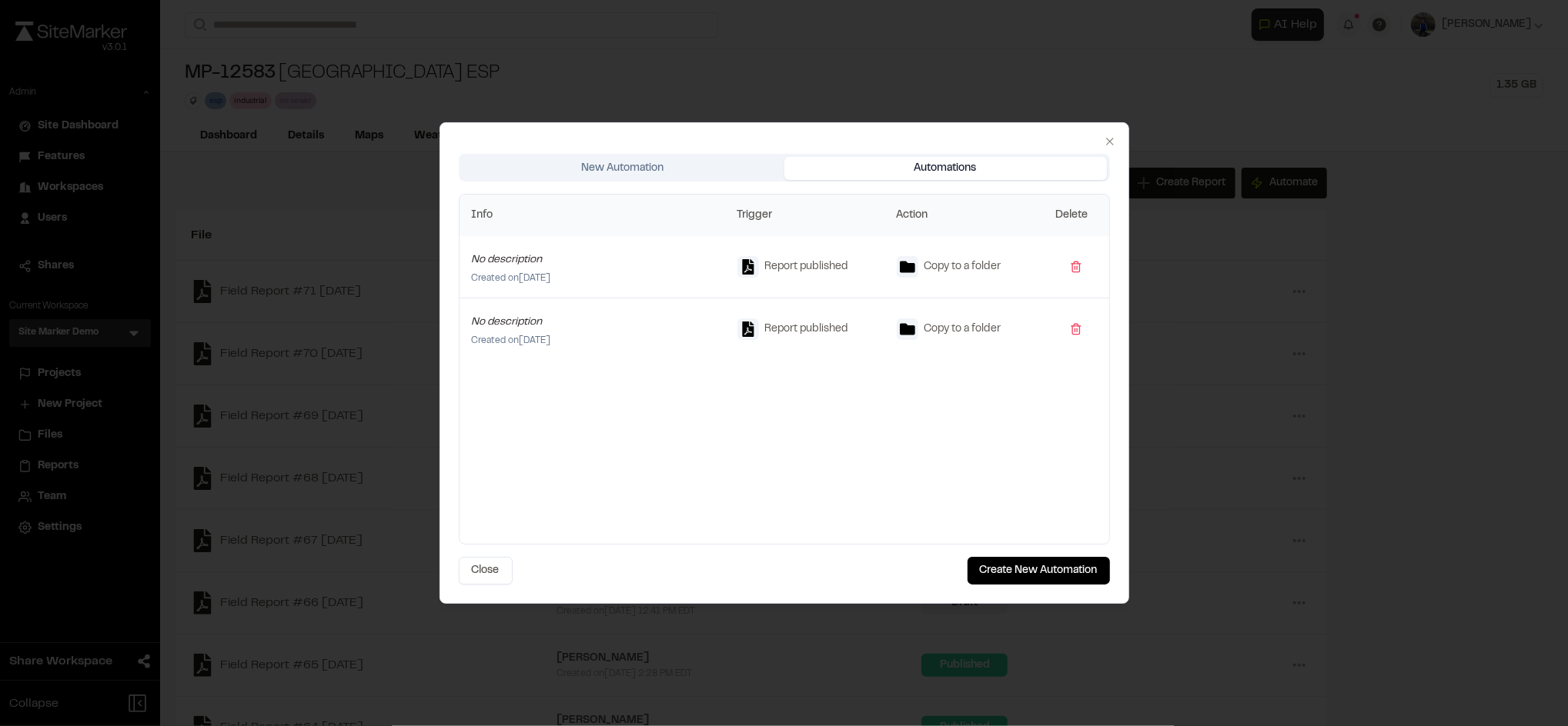
click at [1024, 125] on div "New Automation Automations Info Trigger Action Delete No description Created on…" at bounding box center [784, 363] width 689 height 482
click at [1074, 270] on button at bounding box center [1075, 266] width 24 height 24
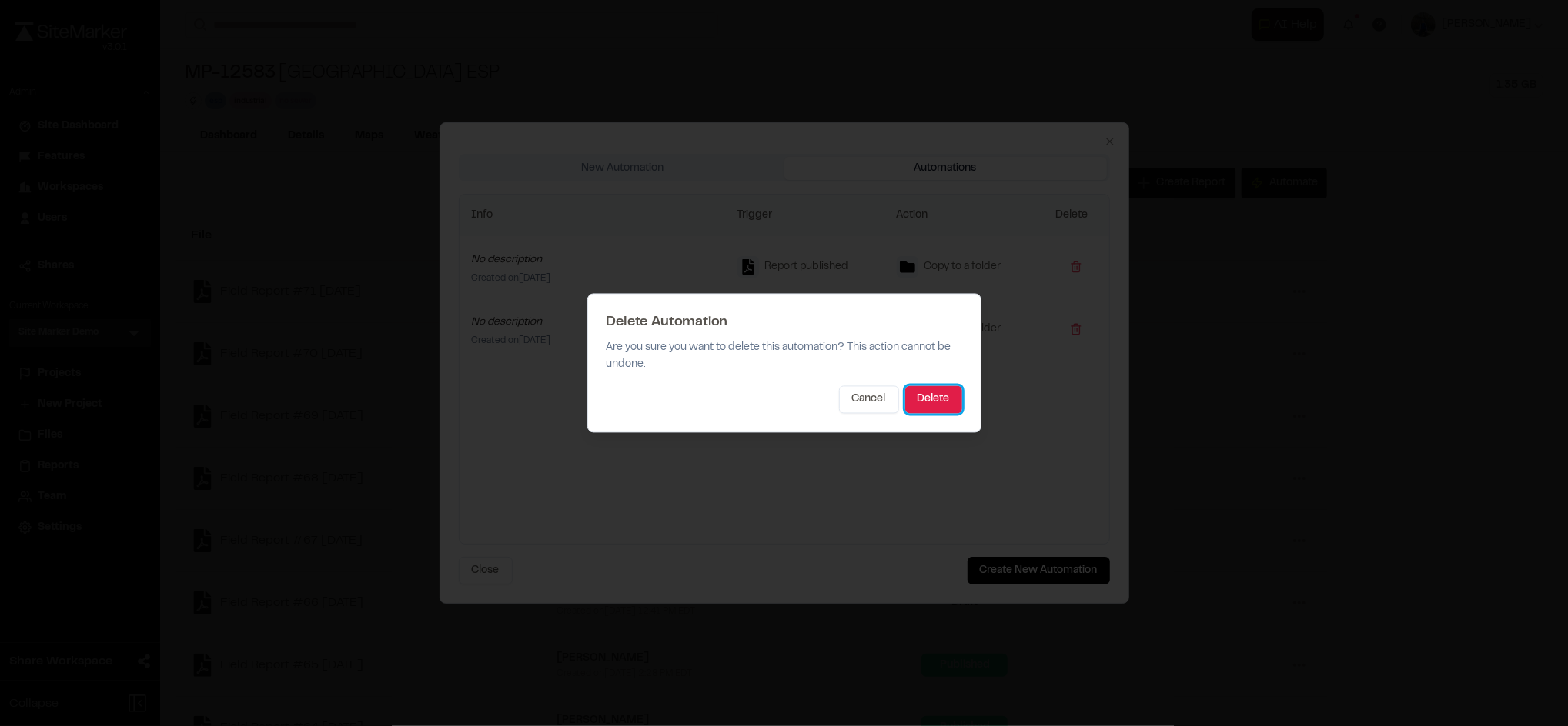
click at [940, 390] on button "Delete" at bounding box center [934, 400] width 57 height 28
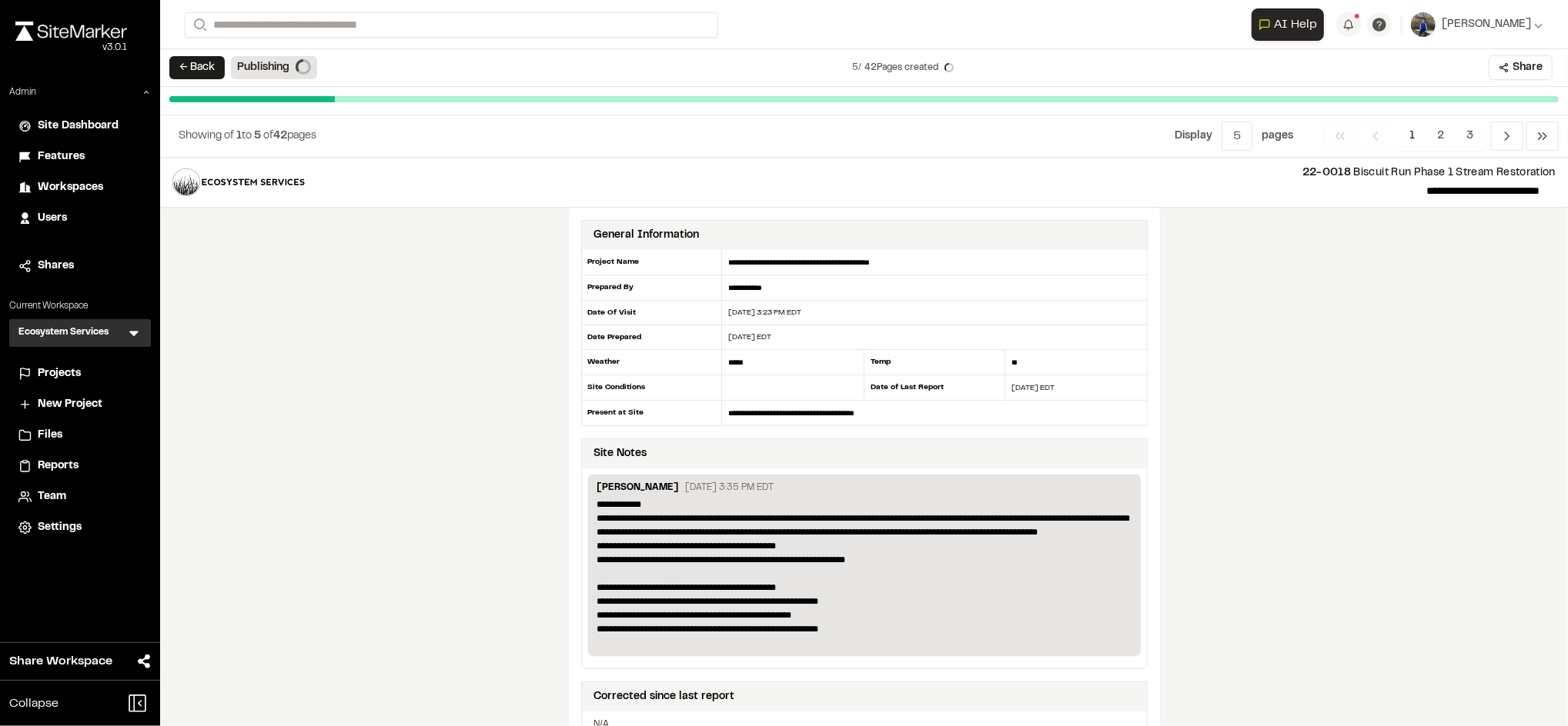
click at [1394, 316] on div "**********" at bounding box center [864, 442] width 1408 height 569
click at [1353, 483] on div "**********" at bounding box center [864, 442] width 1408 height 569
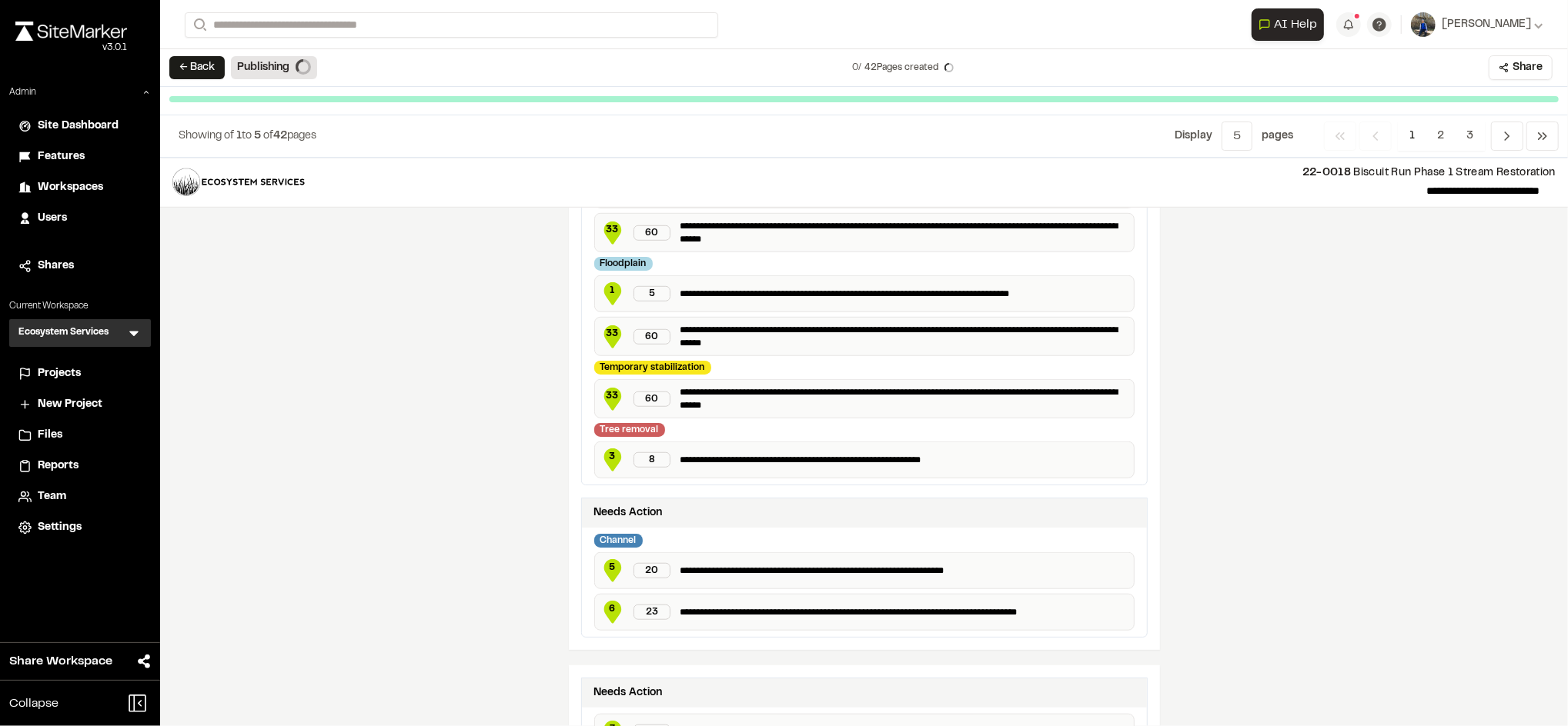
scroll to position [937, 0]
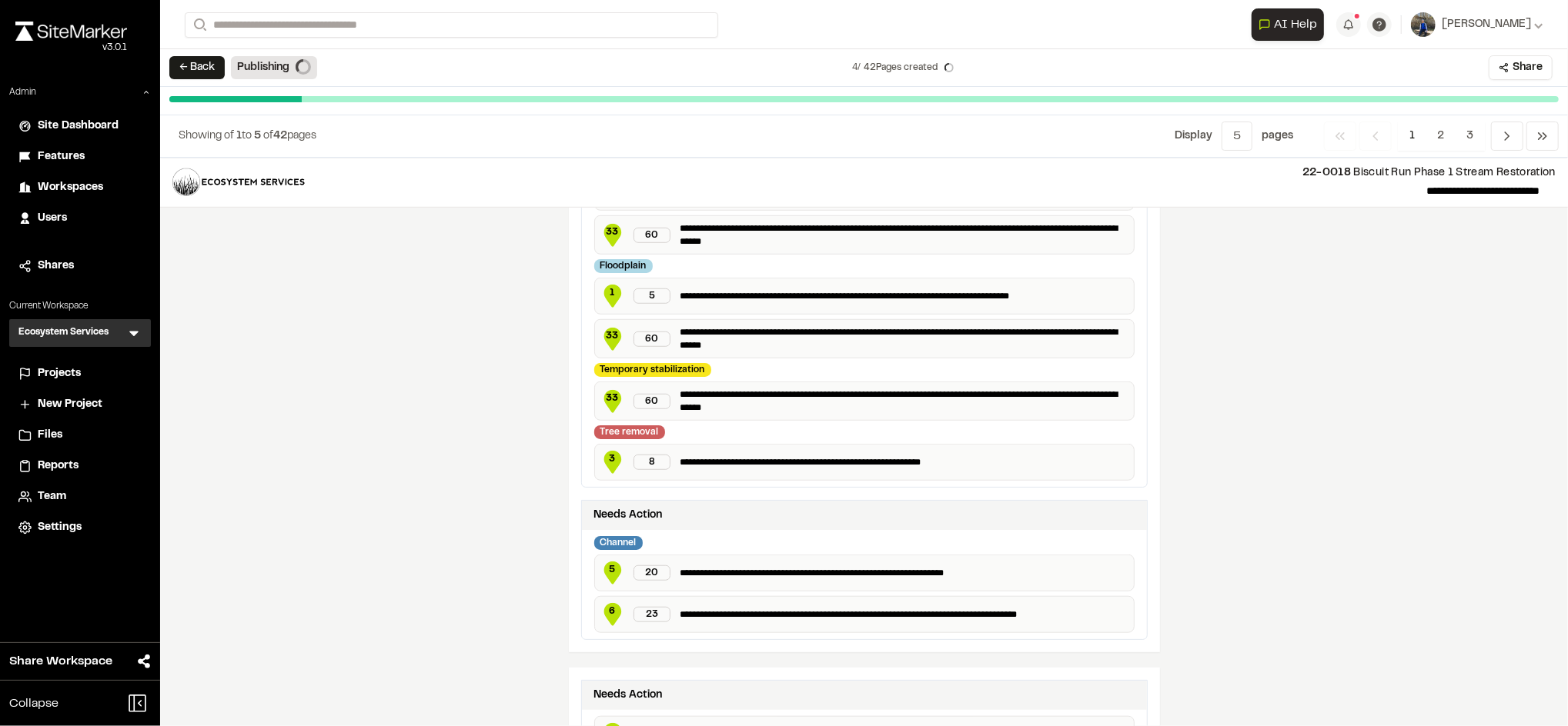
click at [1373, 66] on div "← Back Publishing 4 / 42 Pages created Share" at bounding box center [864, 68] width 1408 height 38
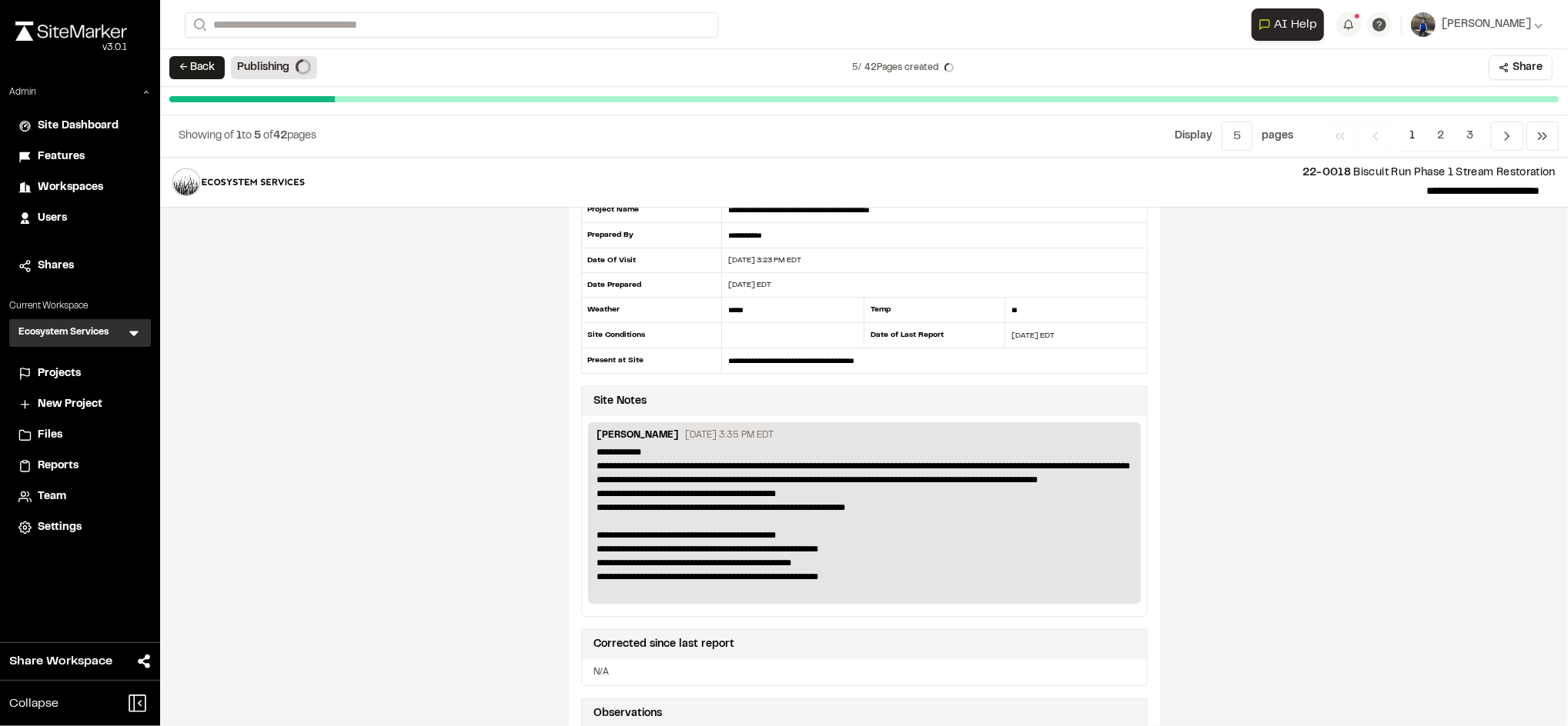
scroll to position [0, 0]
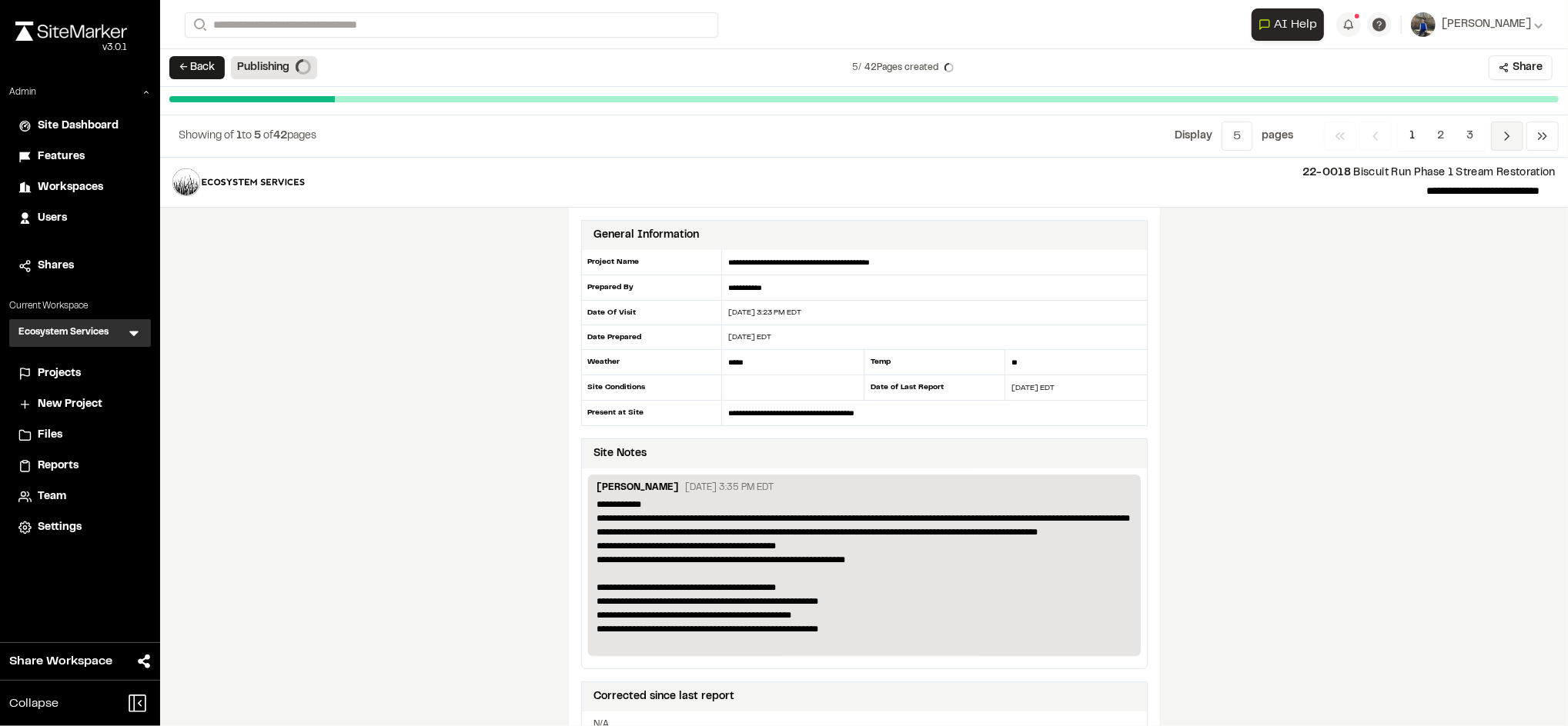
click at [1510, 141] on icon "Navigation" at bounding box center [1507, 137] width 16 height 16
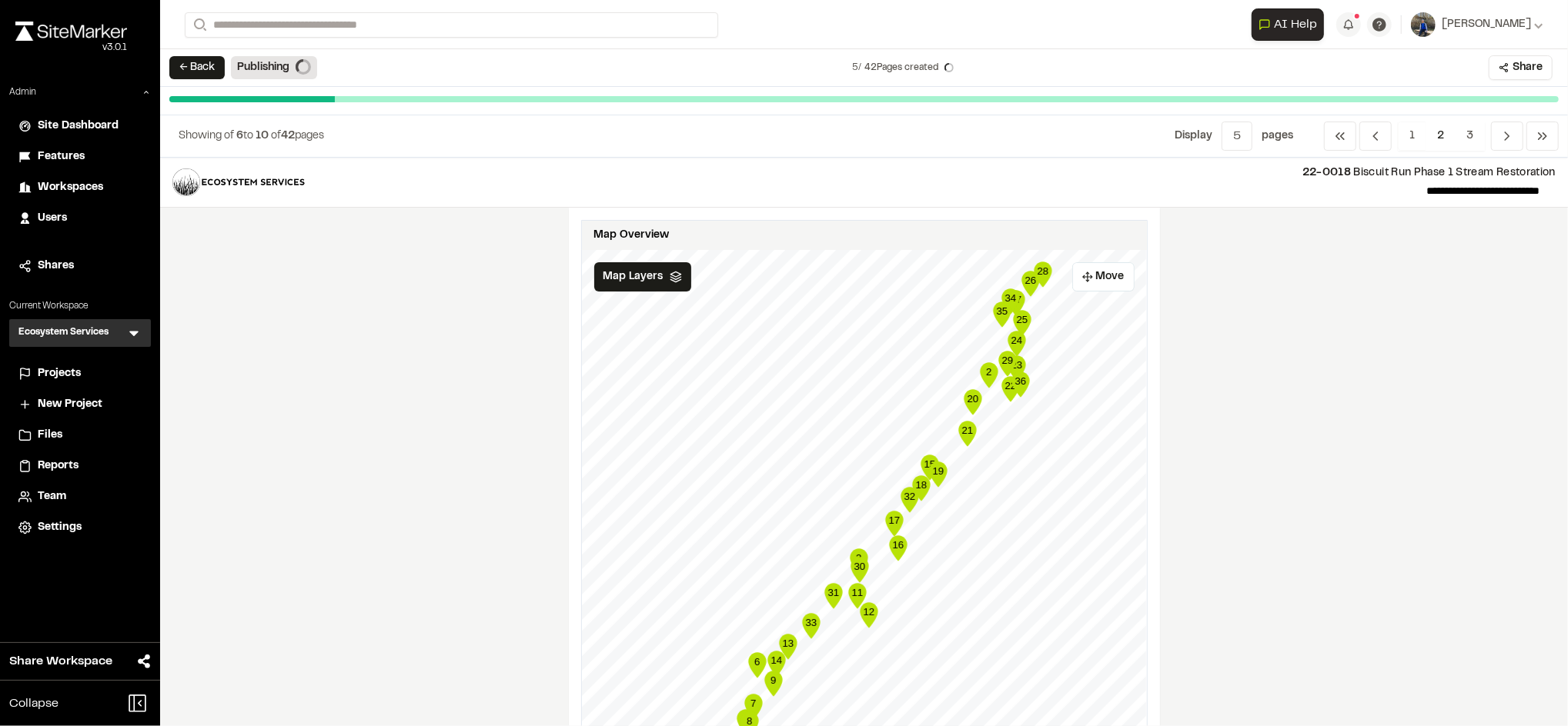
click at [1394, 70] on div "← Back Publishing 5 / 42 Pages created Share" at bounding box center [864, 68] width 1408 height 38
click at [1379, 335] on div "**********" at bounding box center [864, 442] width 1408 height 569
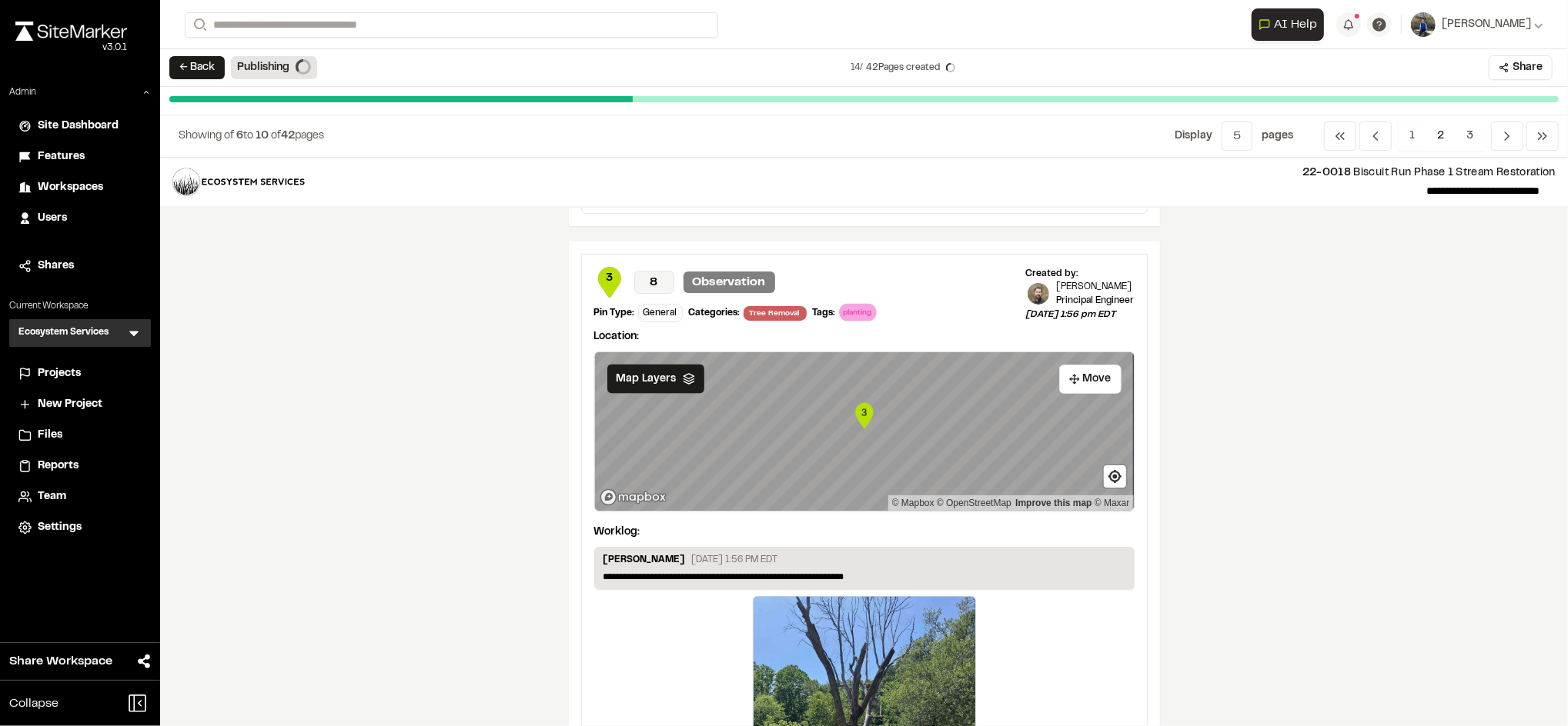
scroll to position [2790, 0]
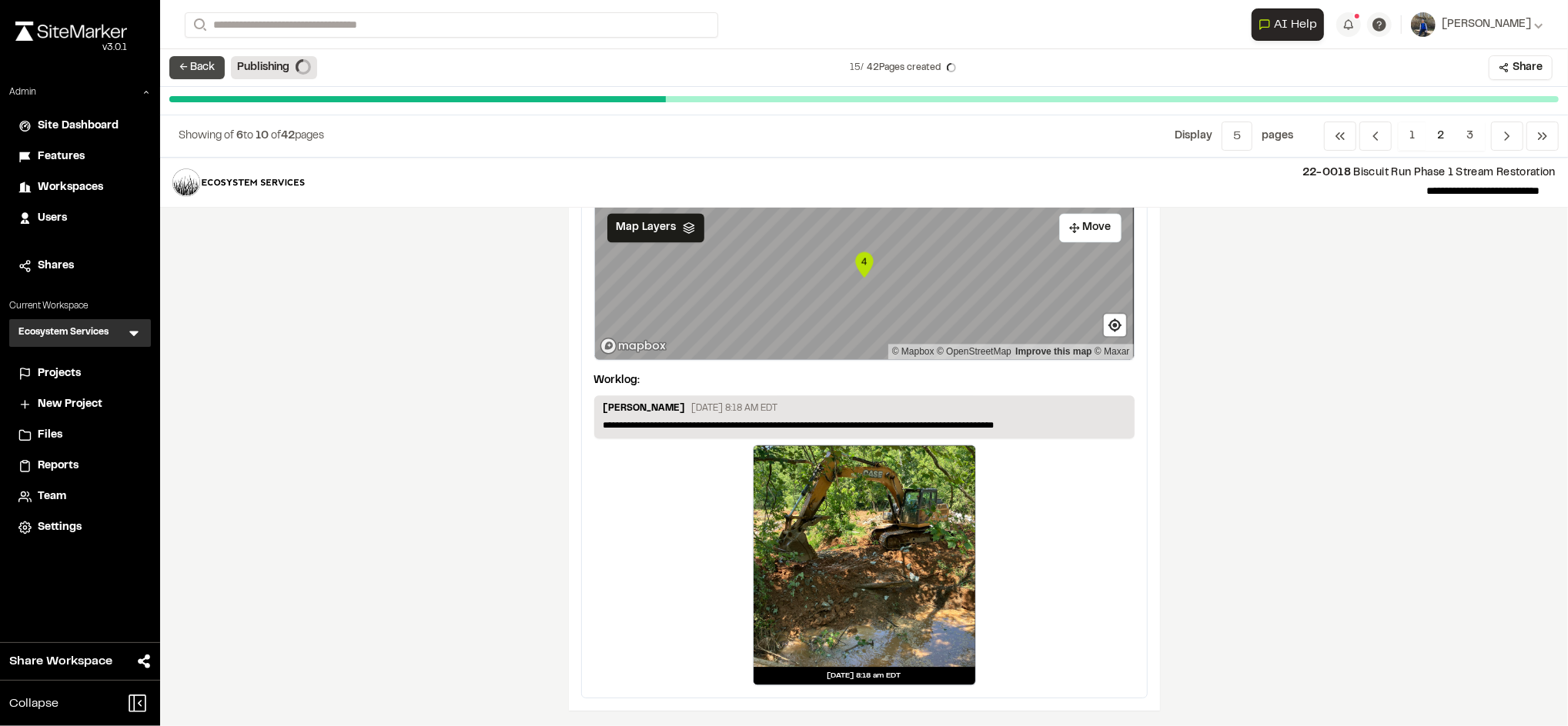
click at [179, 63] on button "← Back" at bounding box center [196, 67] width 56 height 23
click at [64, 464] on span "Reports" at bounding box center [58, 467] width 41 height 17
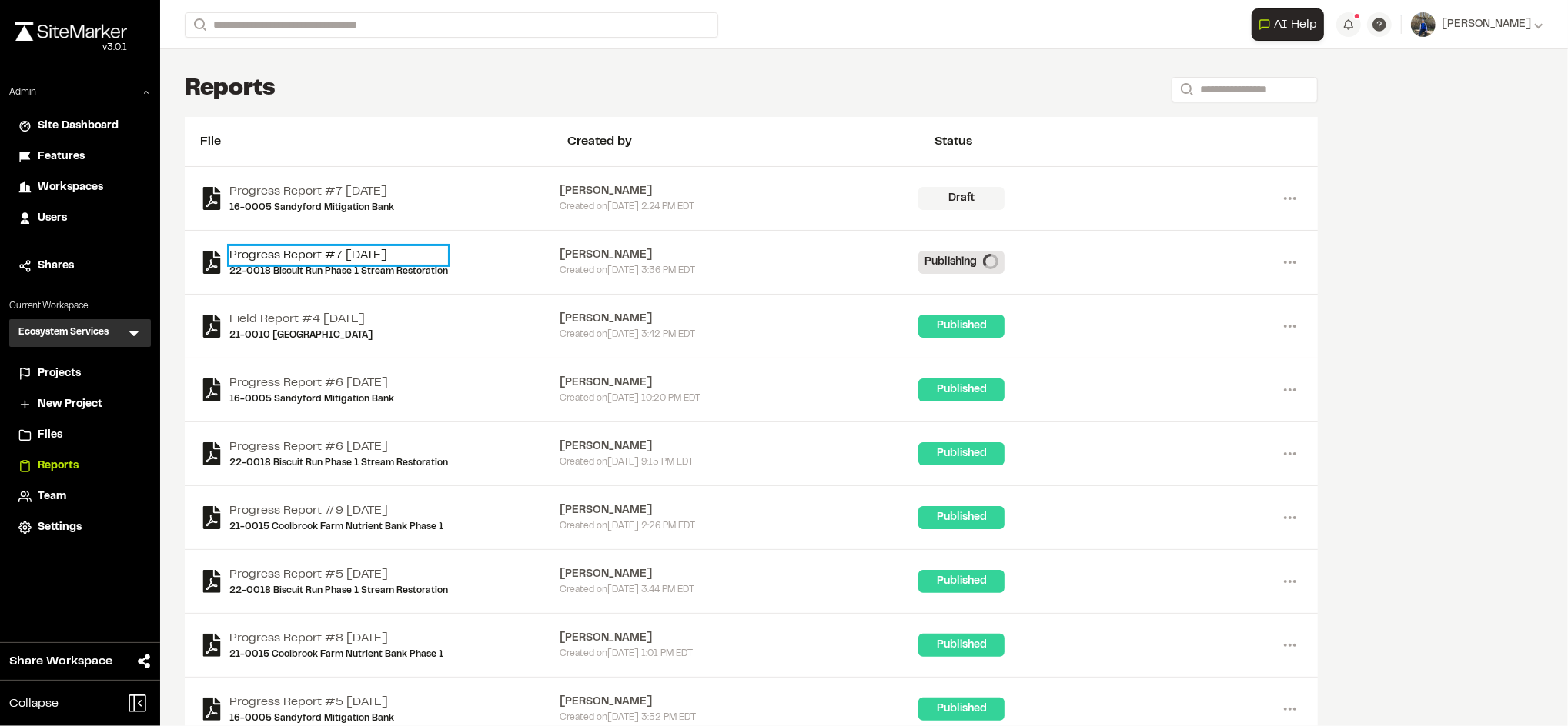
click at [273, 249] on link "Progress Report #7 [DATE]" at bounding box center [339, 255] width 218 height 19
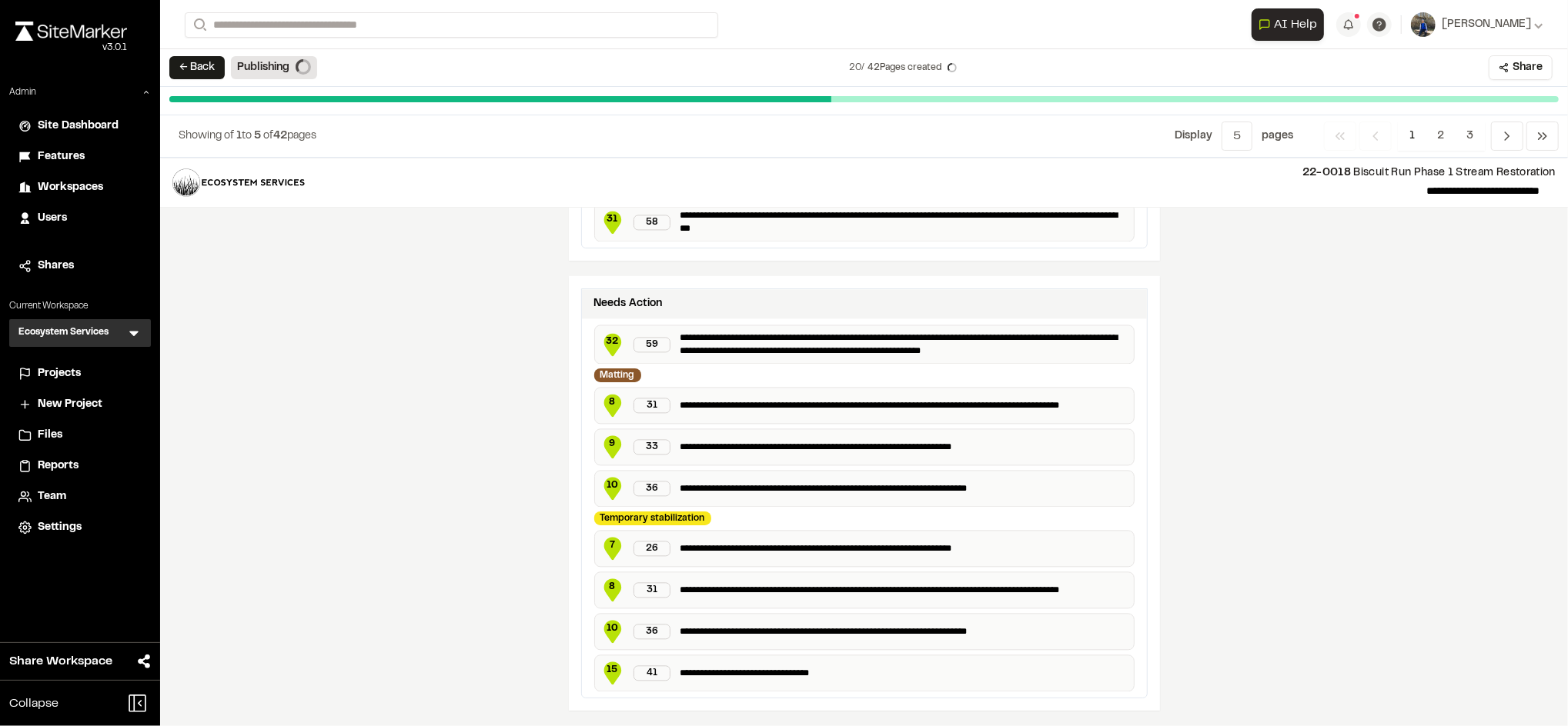
scroll to position [2673, 0]
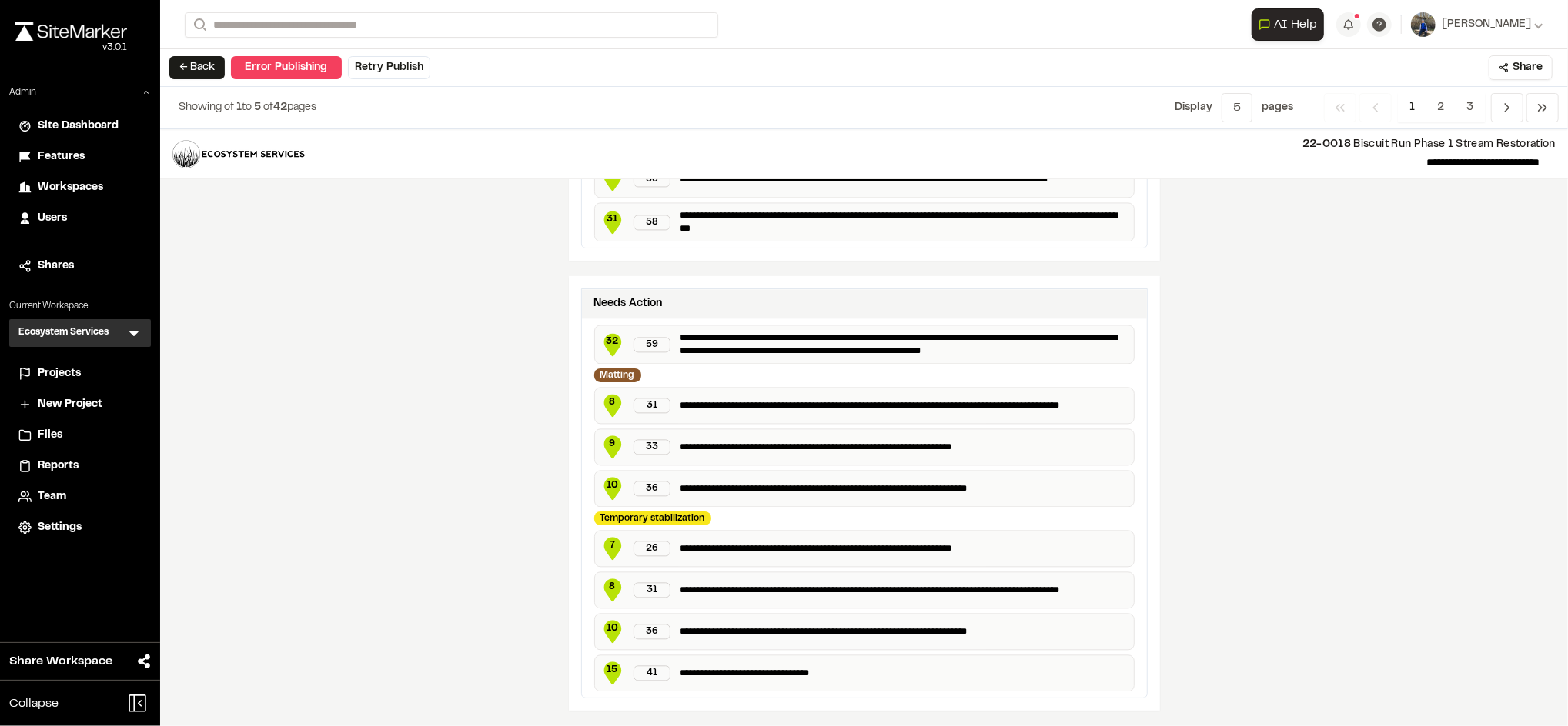
click at [80, 372] on span "Projects" at bounding box center [59, 374] width 43 height 17
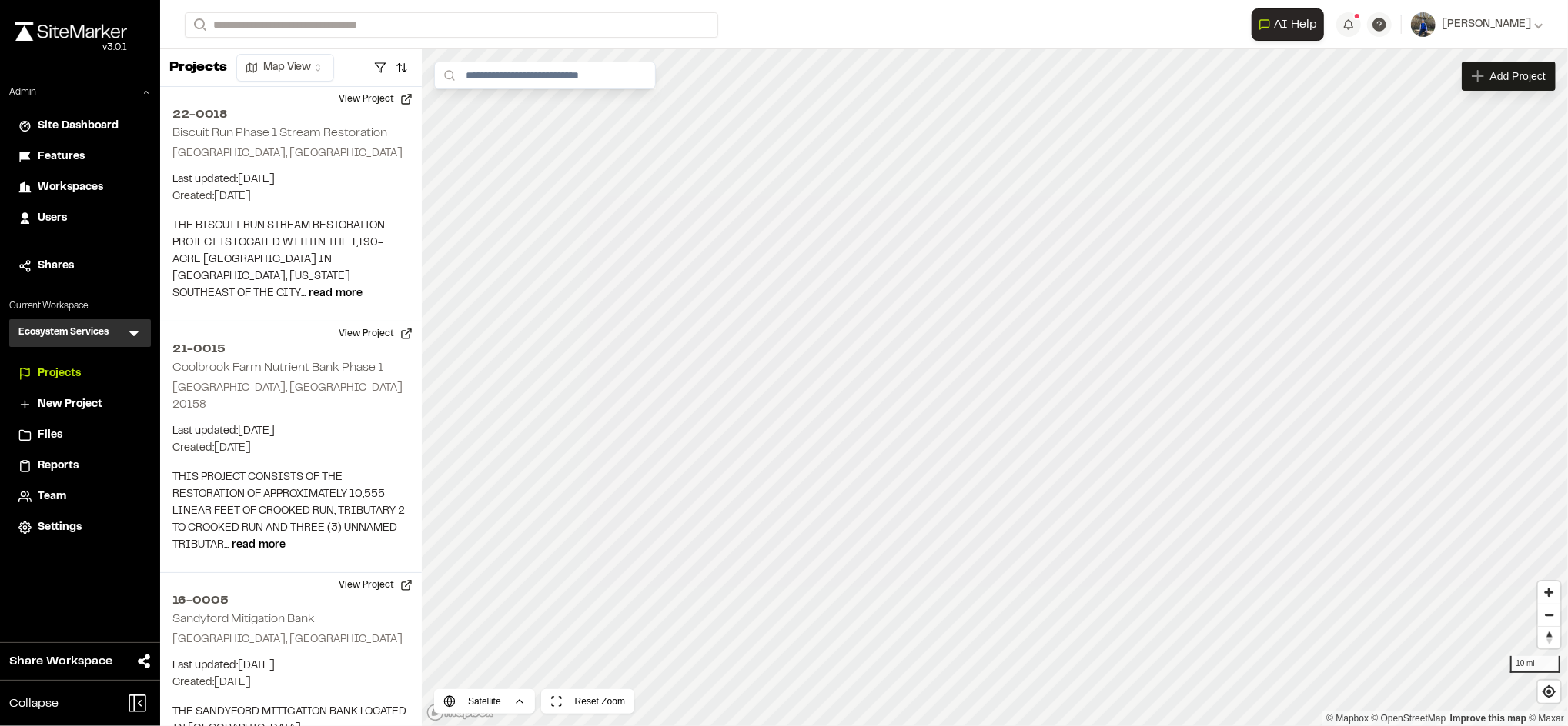
click at [69, 465] on span "Reports" at bounding box center [58, 467] width 41 height 17
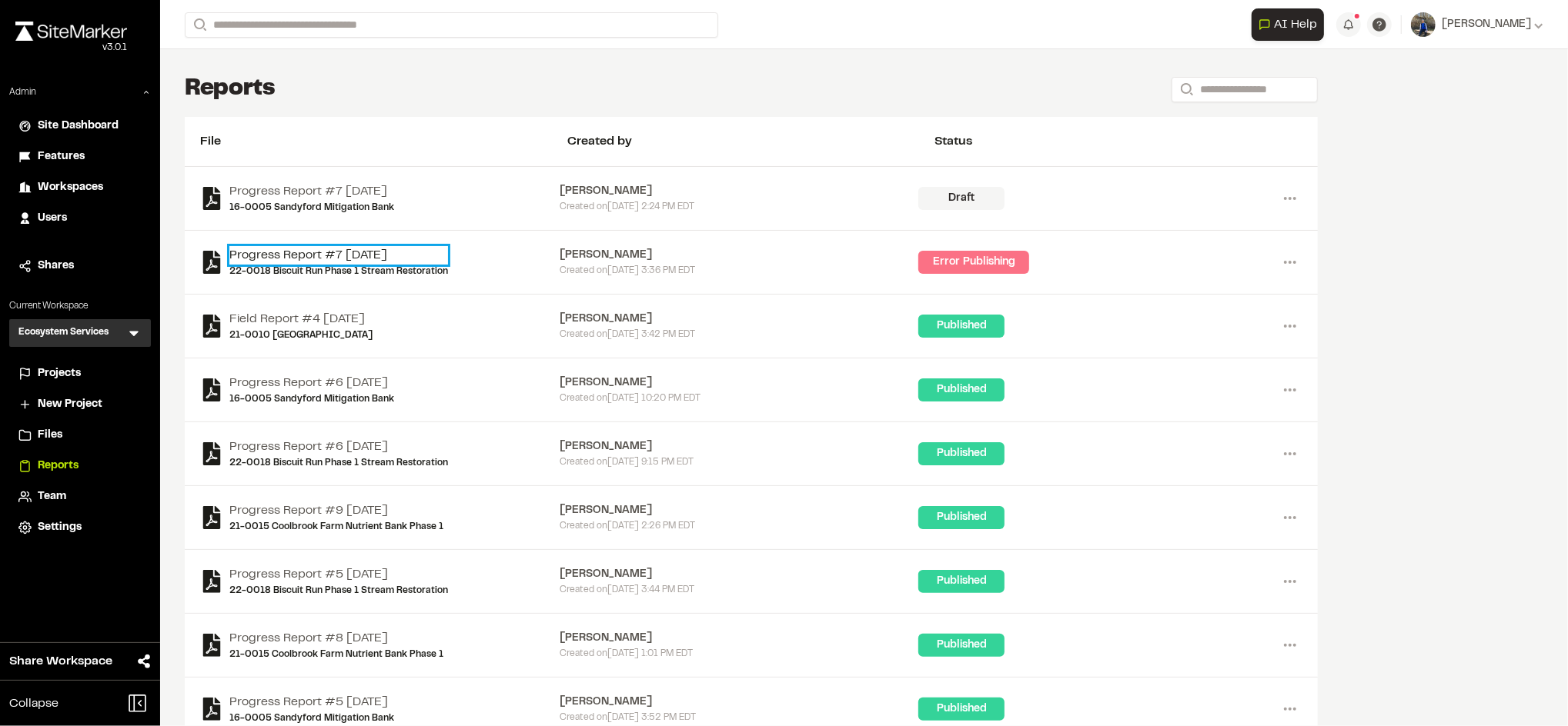
click at [303, 251] on link "Progress Report #7 [DATE]" at bounding box center [339, 255] width 218 height 19
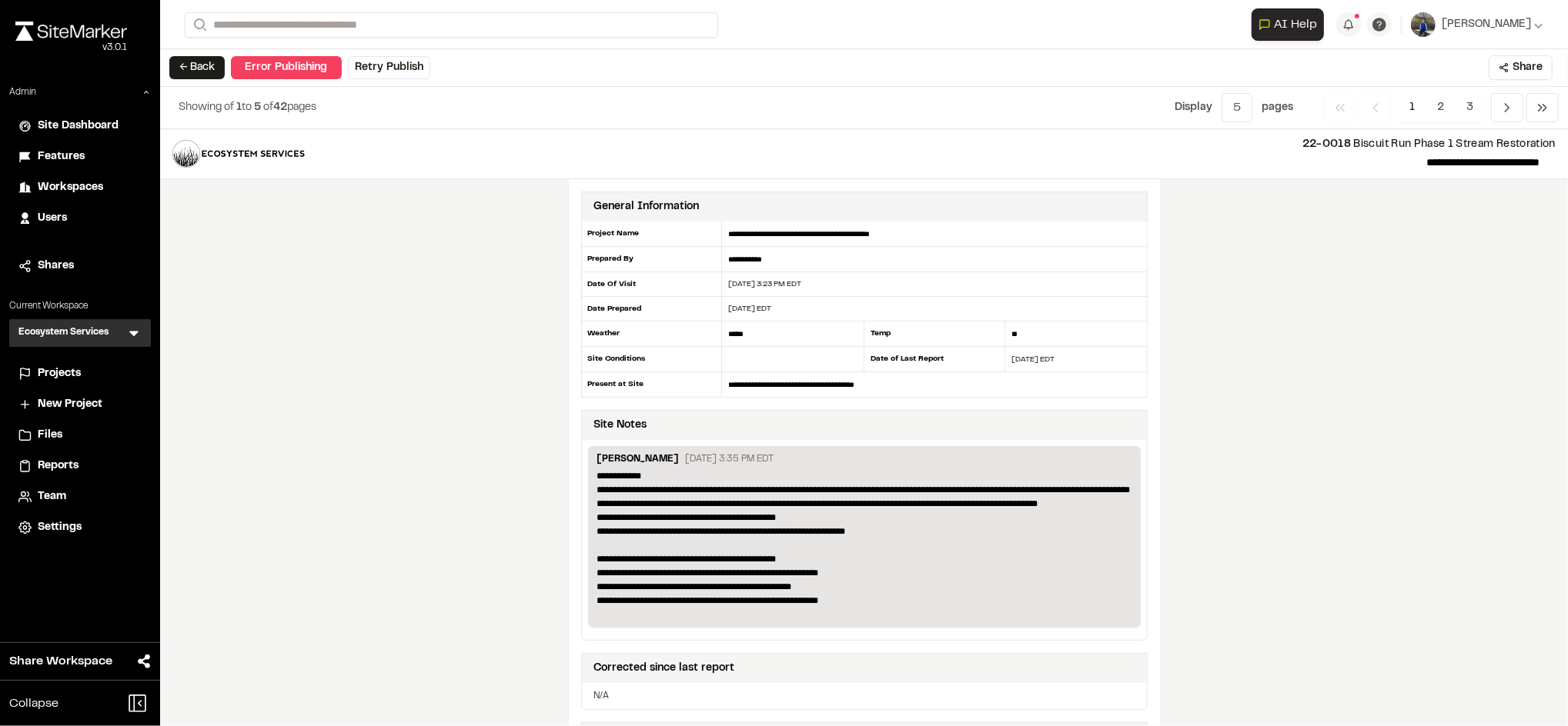
click at [78, 365] on span "Projects" at bounding box center [59, 374] width 43 height 17
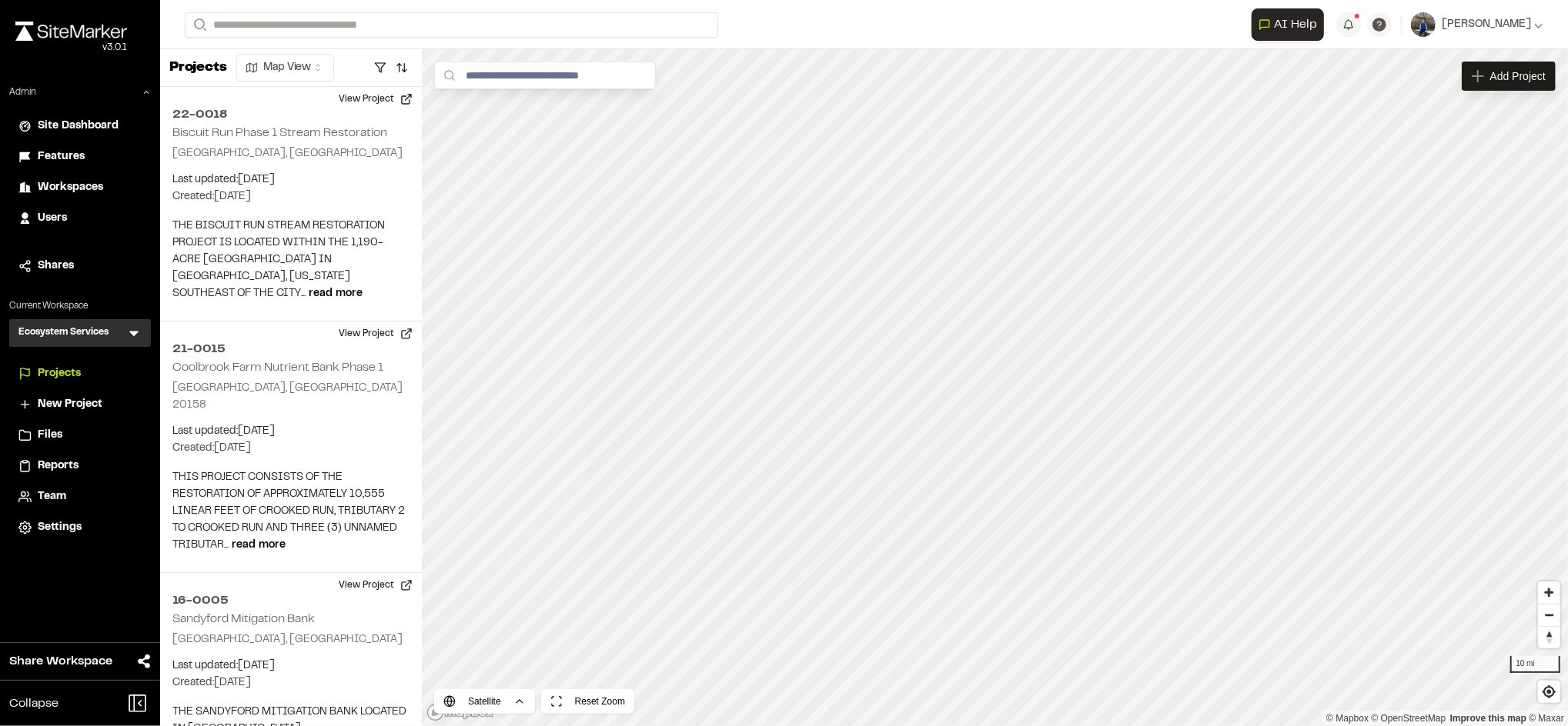
click at [57, 470] on span "Reports" at bounding box center [58, 467] width 41 height 17
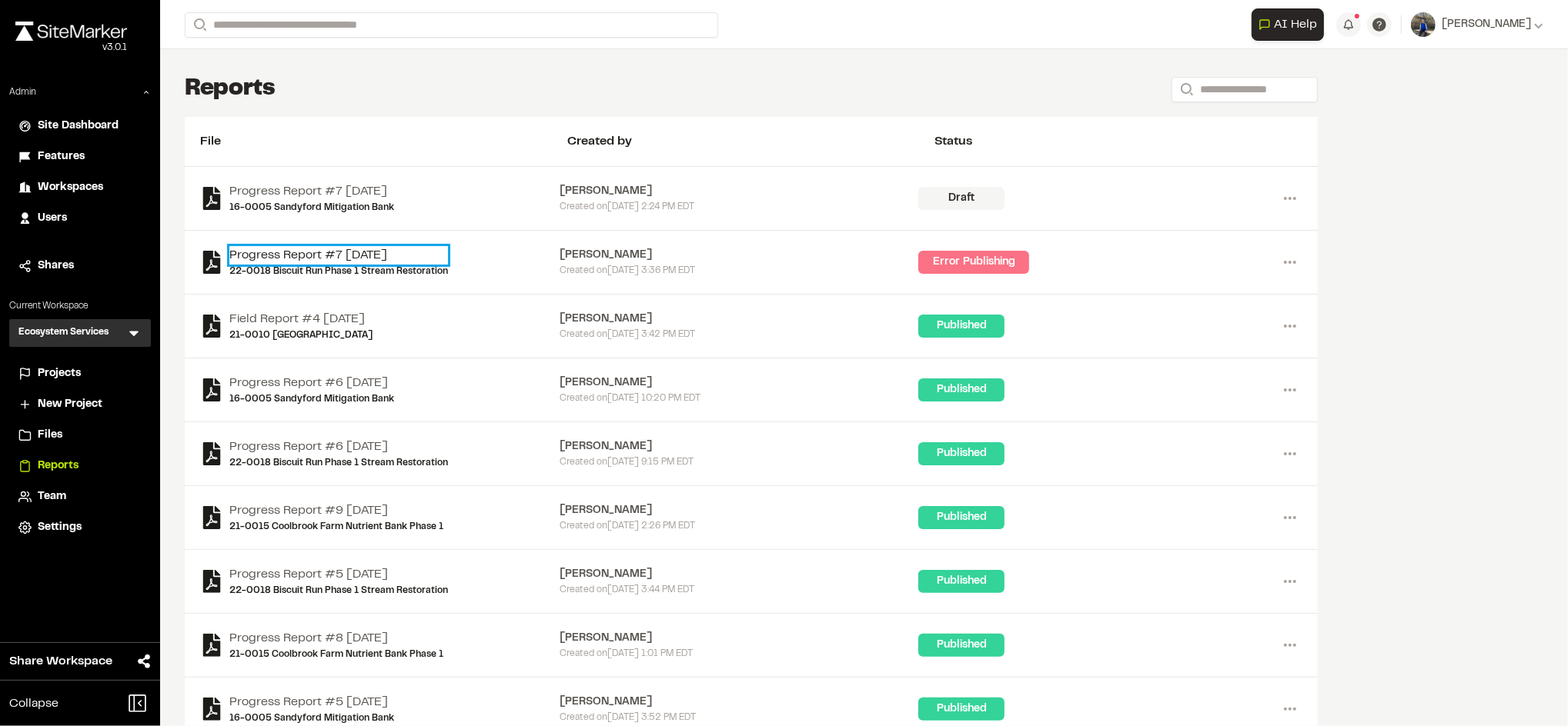
click at [382, 254] on link "Progress Report #7 [DATE]" at bounding box center [339, 255] width 218 height 19
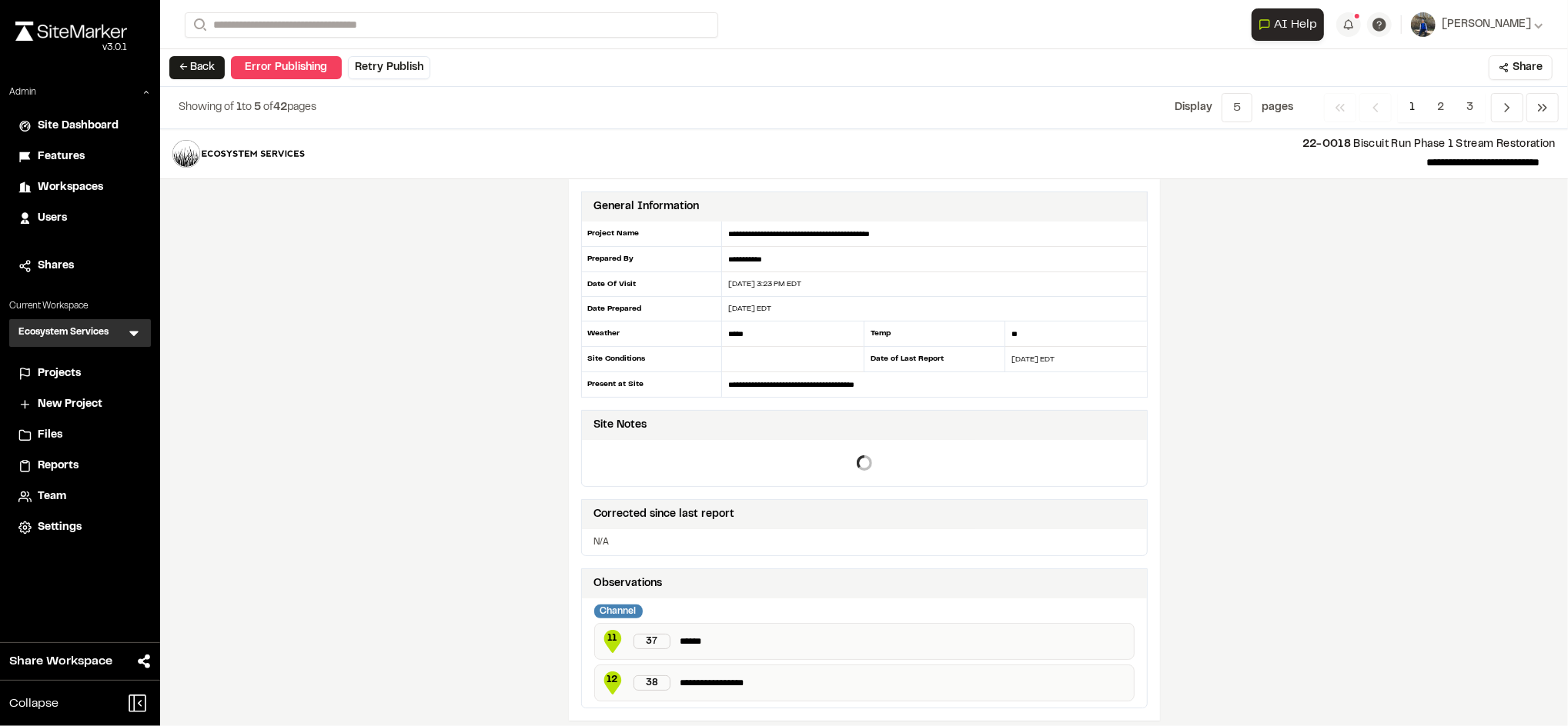
click at [387, 65] on button "Retry Publish" at bounding box center [389, 67] width 83 height 23
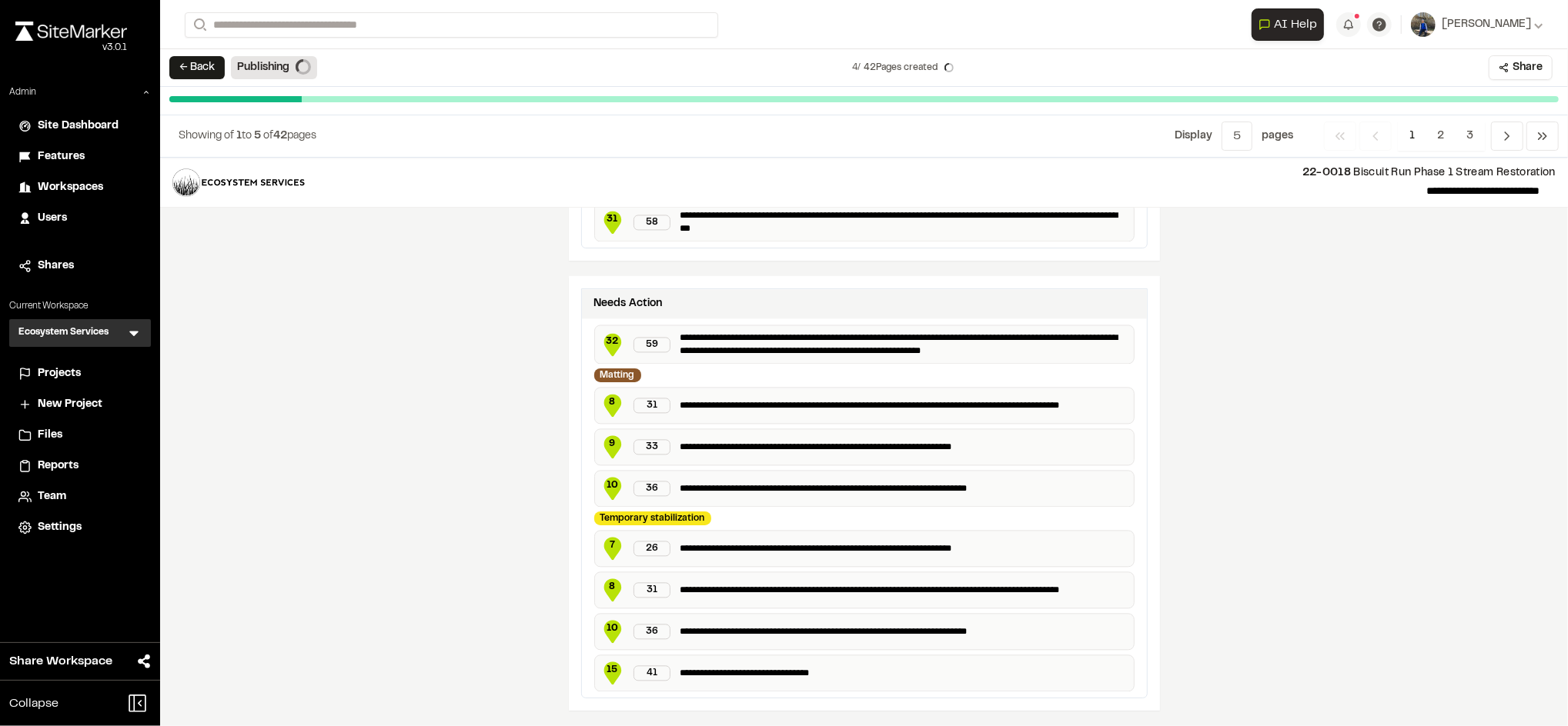
scroll to position [2700, 0]
click at [1501, 133] on icon "Navigation" at bounding box center [1507, 137] width 16 height 16
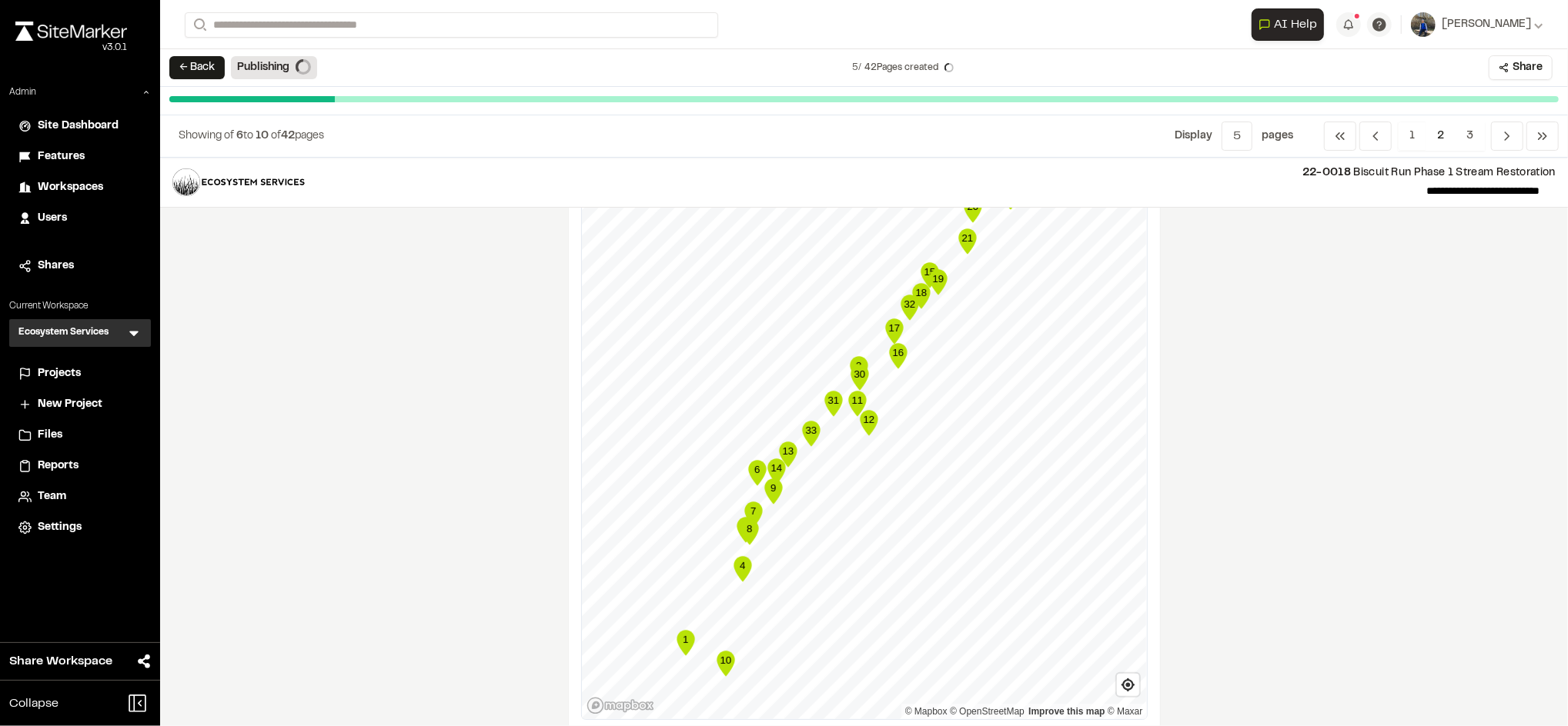
scroll to position [343, 0]
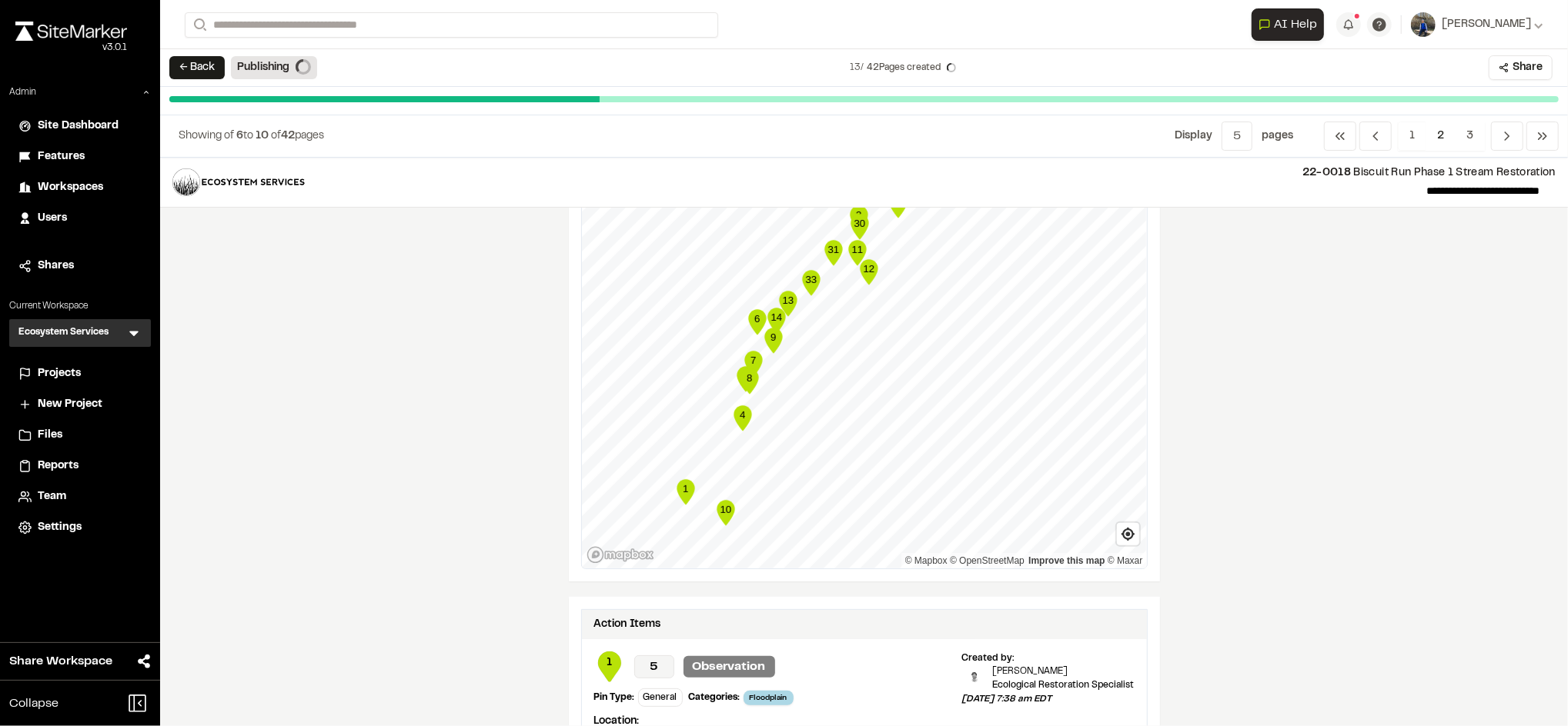
click at [854, 17] on form "Search" at bounding box center [718, 25] width 1067 height 25
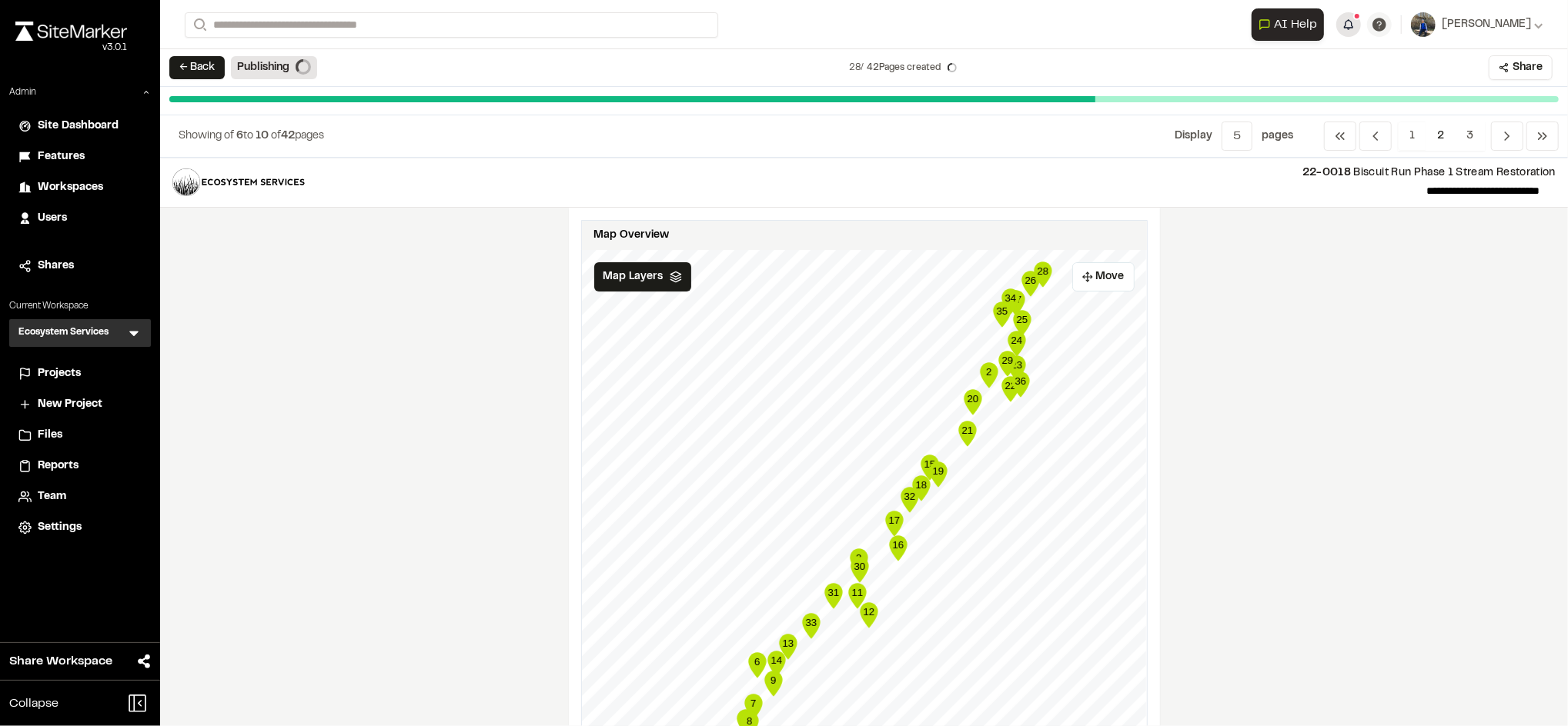
click at [1361, 21] on button "button" at bounding box center [1348, 24] width 24 height 24
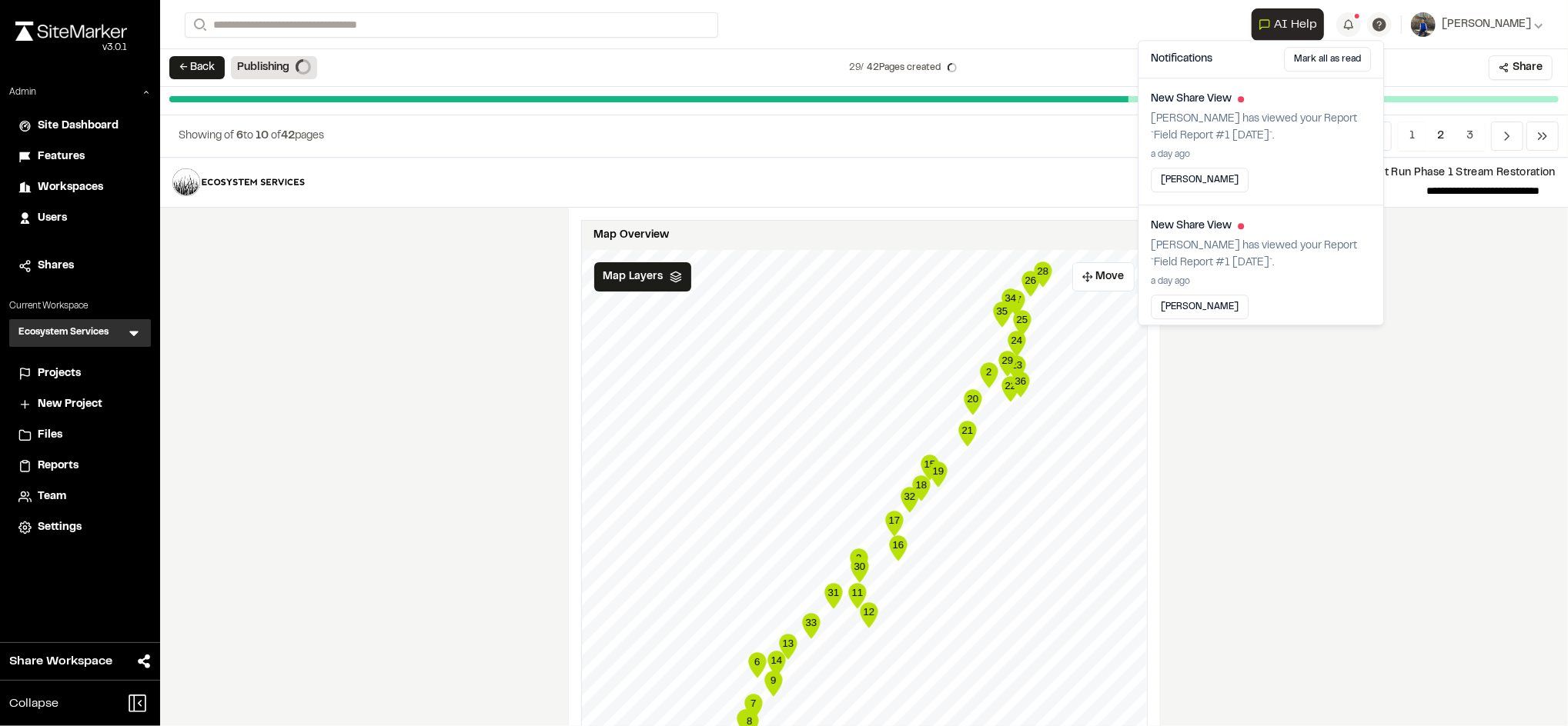
click at [1412, 476] on div "**********" at bounding box center [864, 442] width 1408 height 569
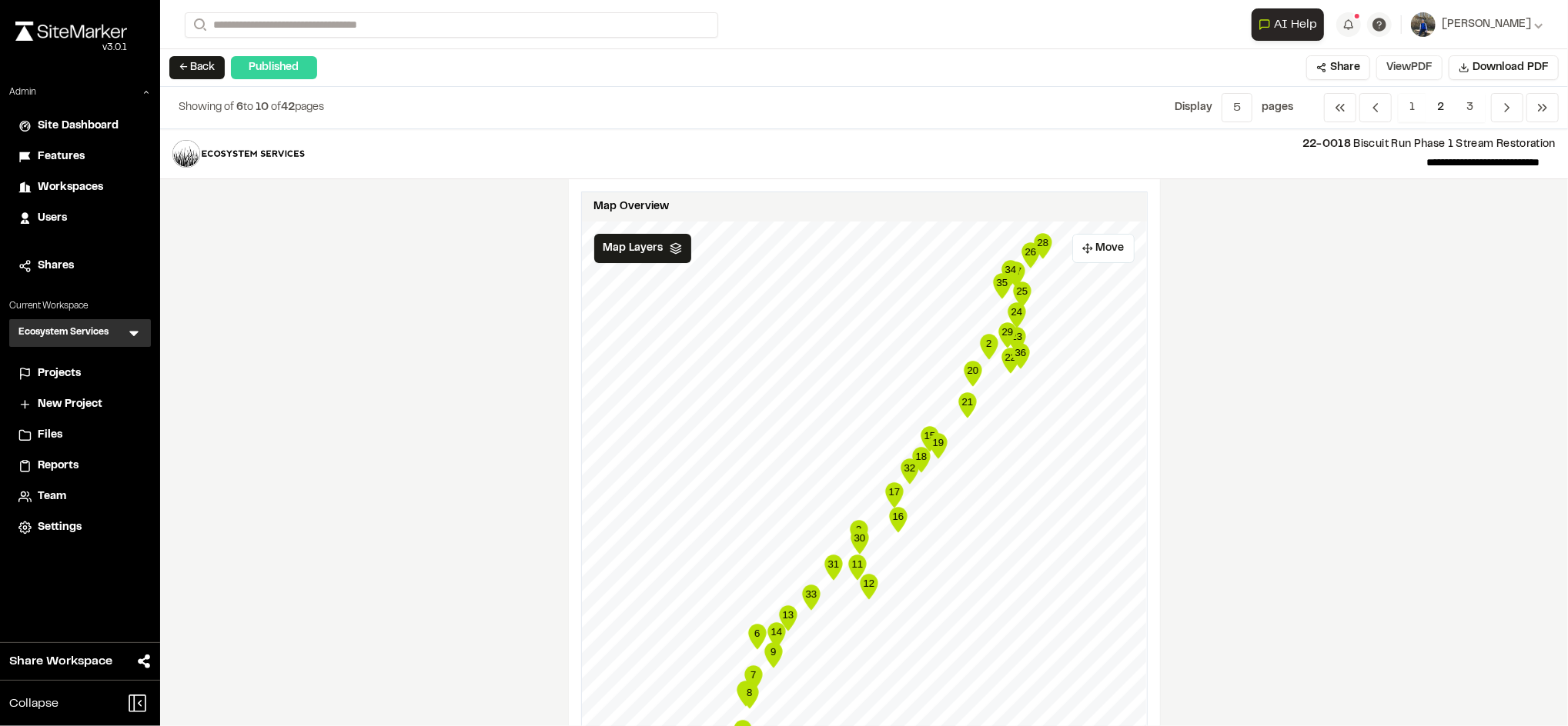
click at [1405, 60] on button "View PDF" at bounding box center [1409, 68] width 66 height 24
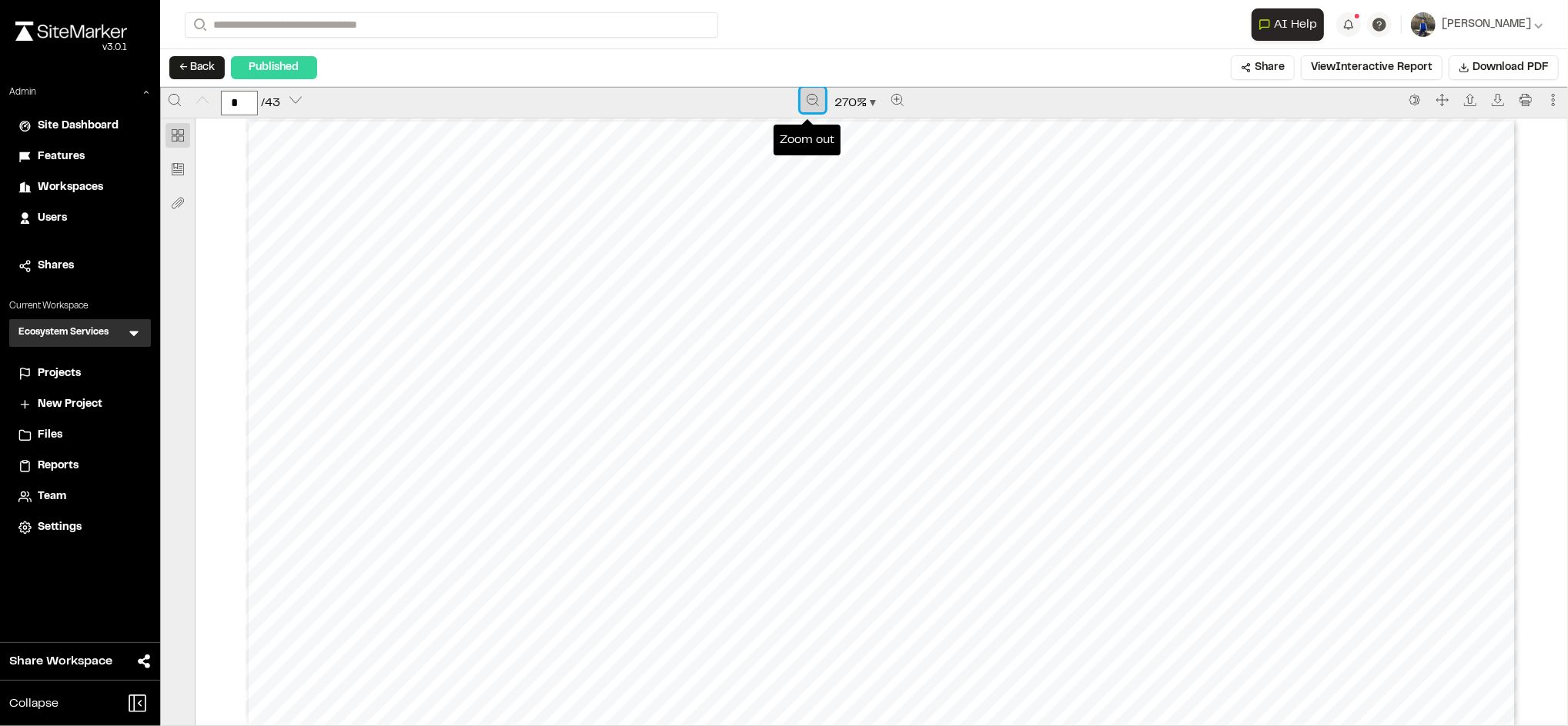
click at [806, 103] on icon "Zoom out" at bounding box center [813, 100] width 13 height 13
click at [807, 103] on icon "Zoom out" at bounding box center [813, 100] width 13 height 13
click at [806, 103] on icon "Zoom out" at bounding box center [813, 100] width 13 height 13
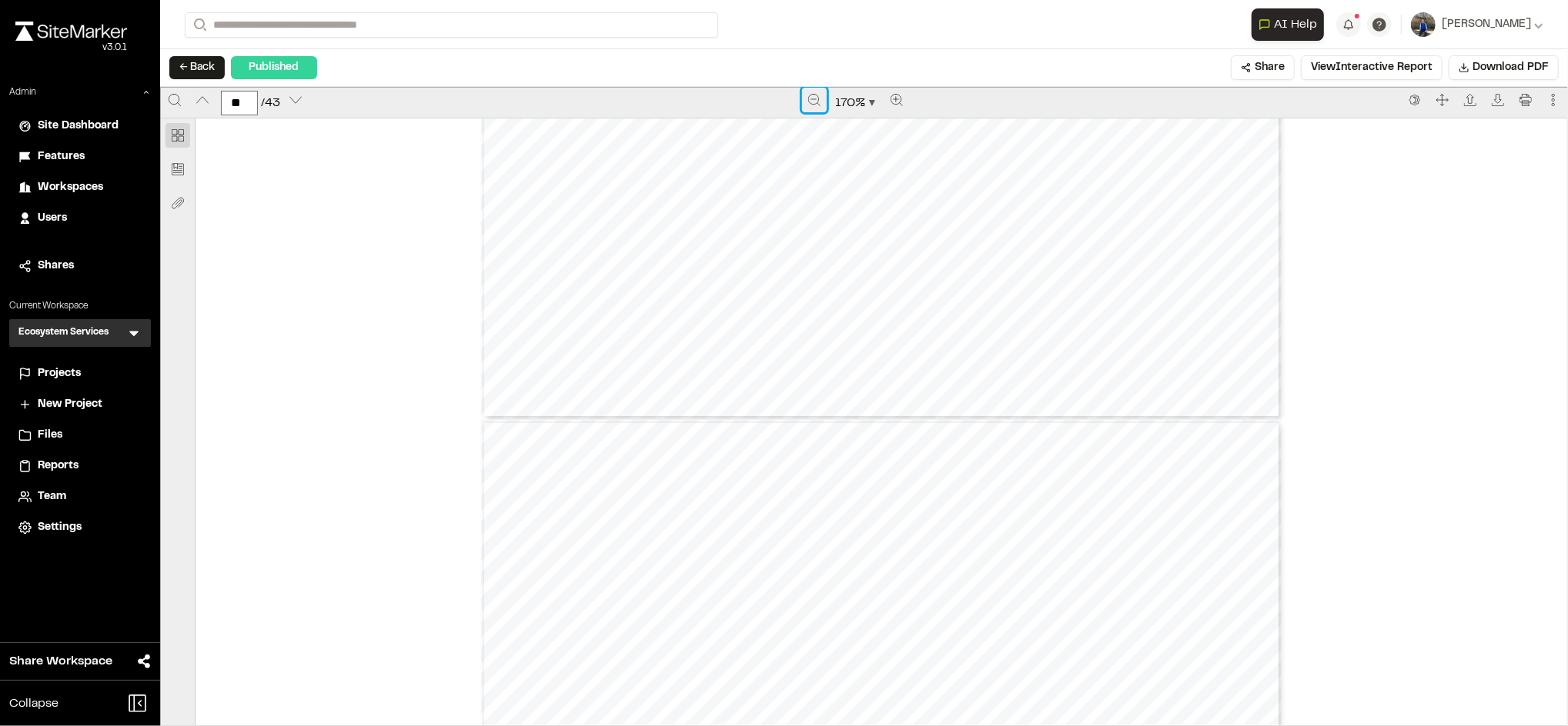
type input "**"
click at [1351, 77] on button "View Interactive Report" at bounding box center [1372, 68] width 141 height 24
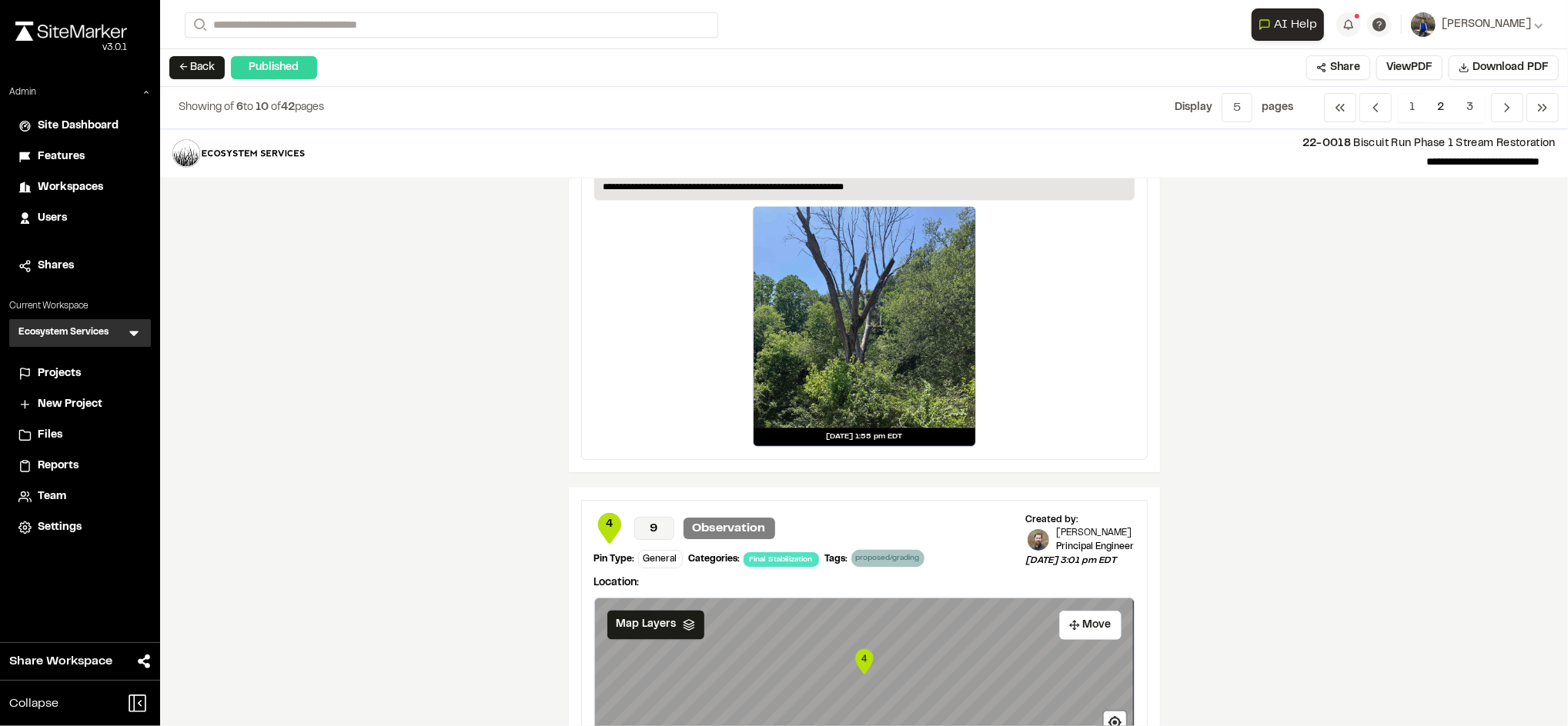
scroll to position [2762, 0]
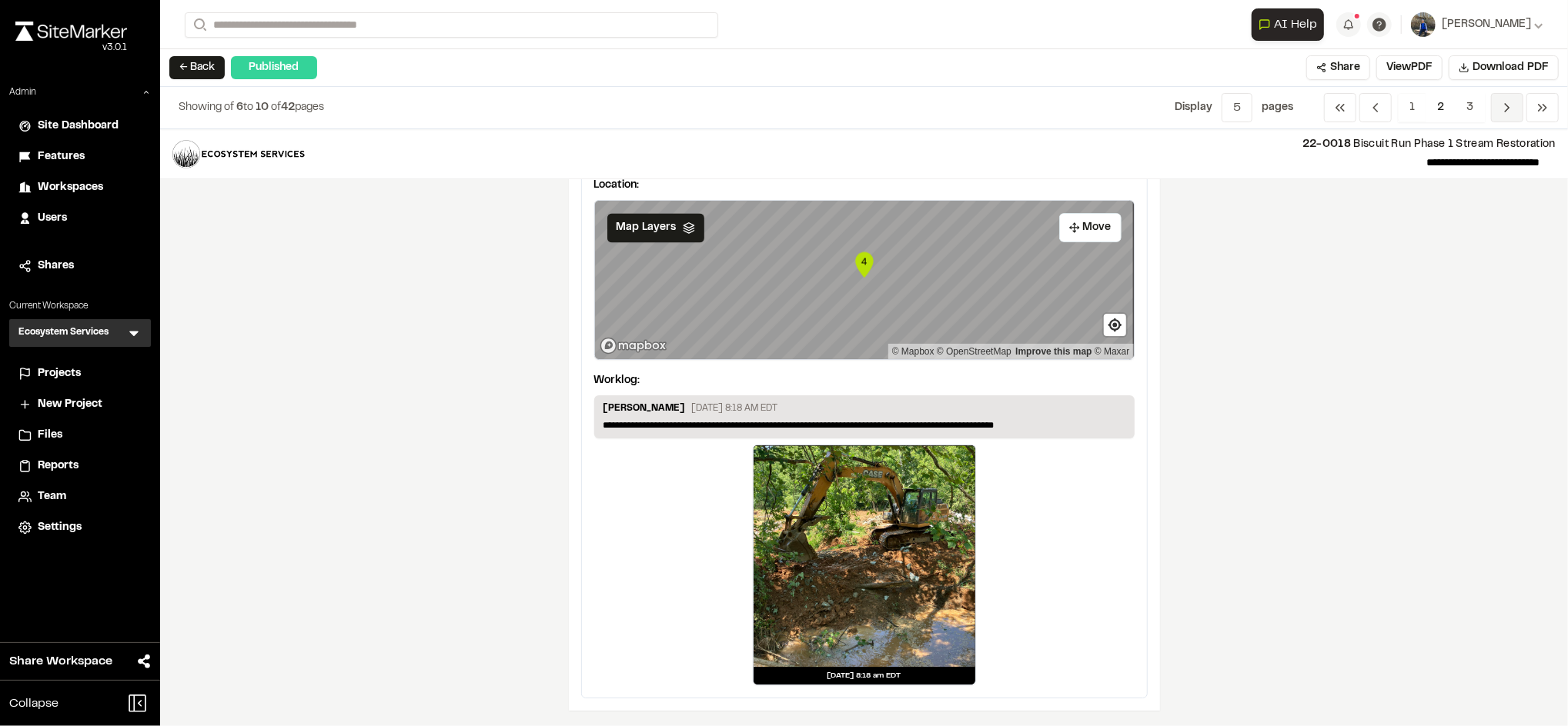
click at [1508, 101] on icon "Navigation" at bounding box center [1507, 108] width 16 height 16
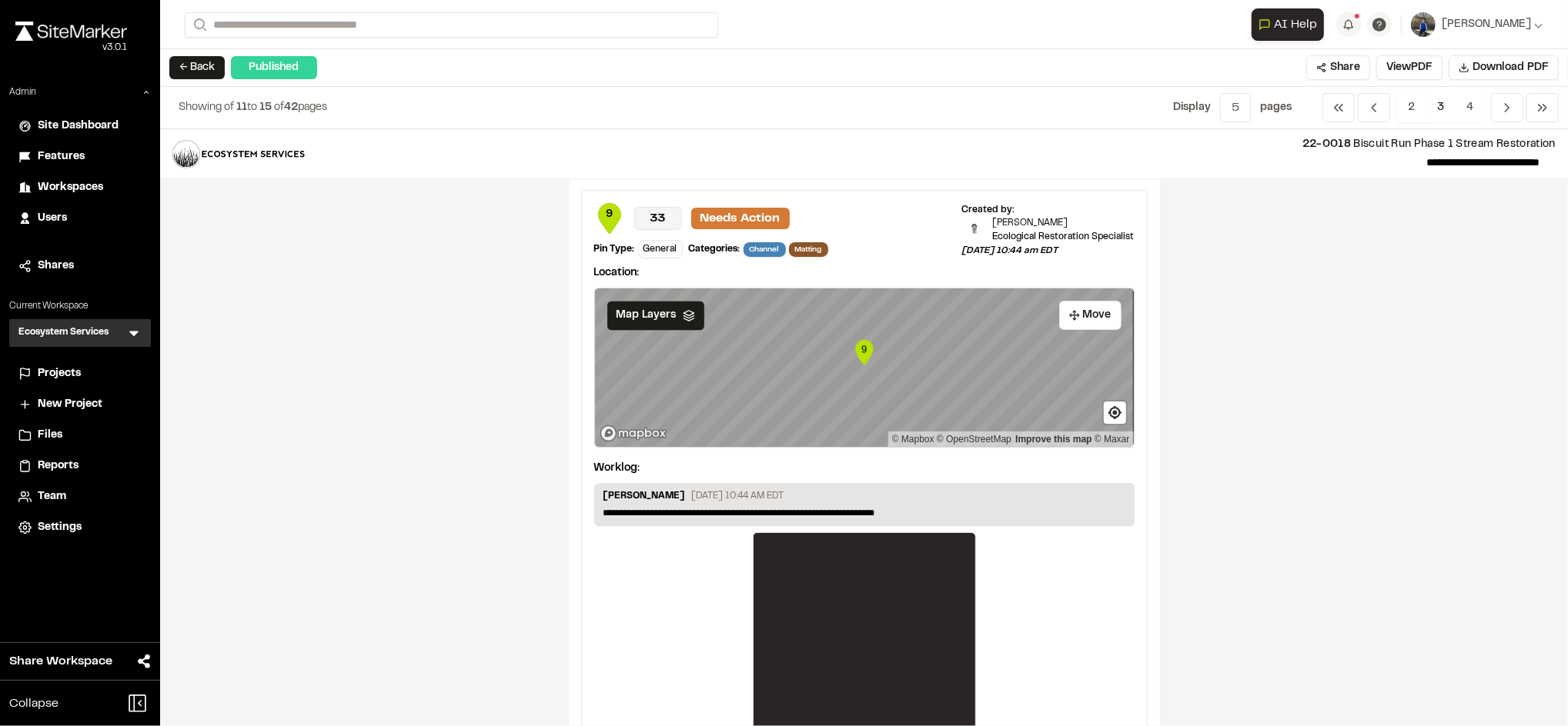
scroll to position [2678, 0]
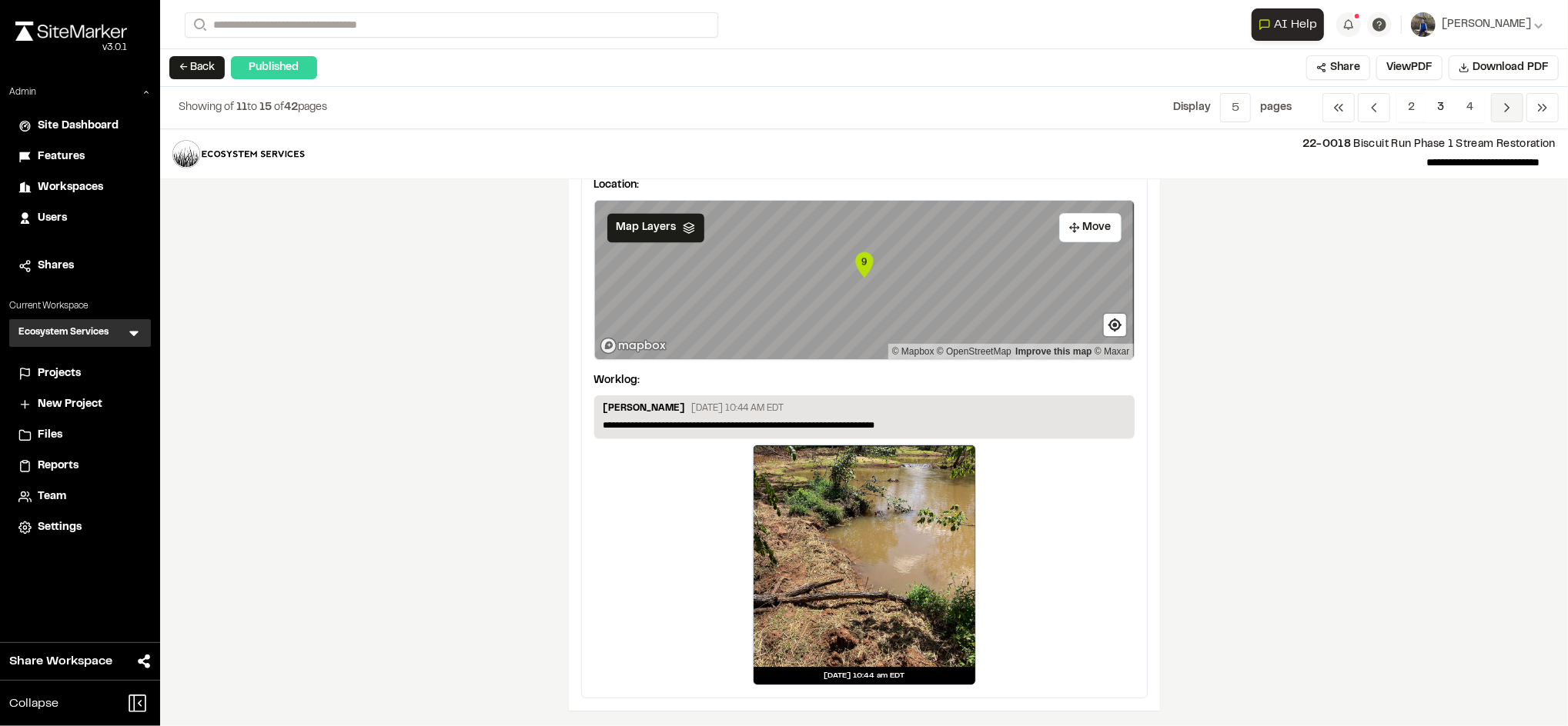
click at [1496, 111] on span "Previous" at bounding box center [1507, 107] width 32 height 29
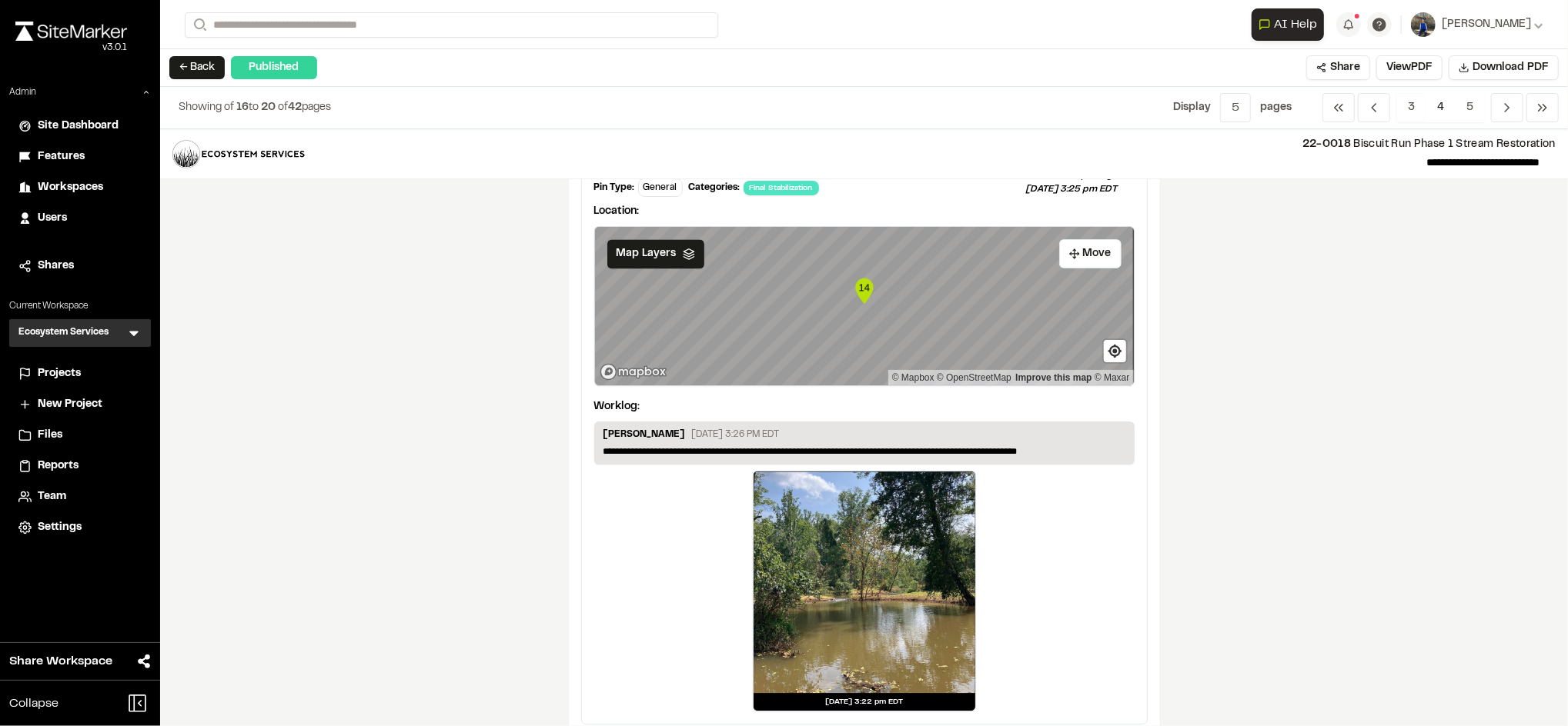
scroll to position [2657, 0]
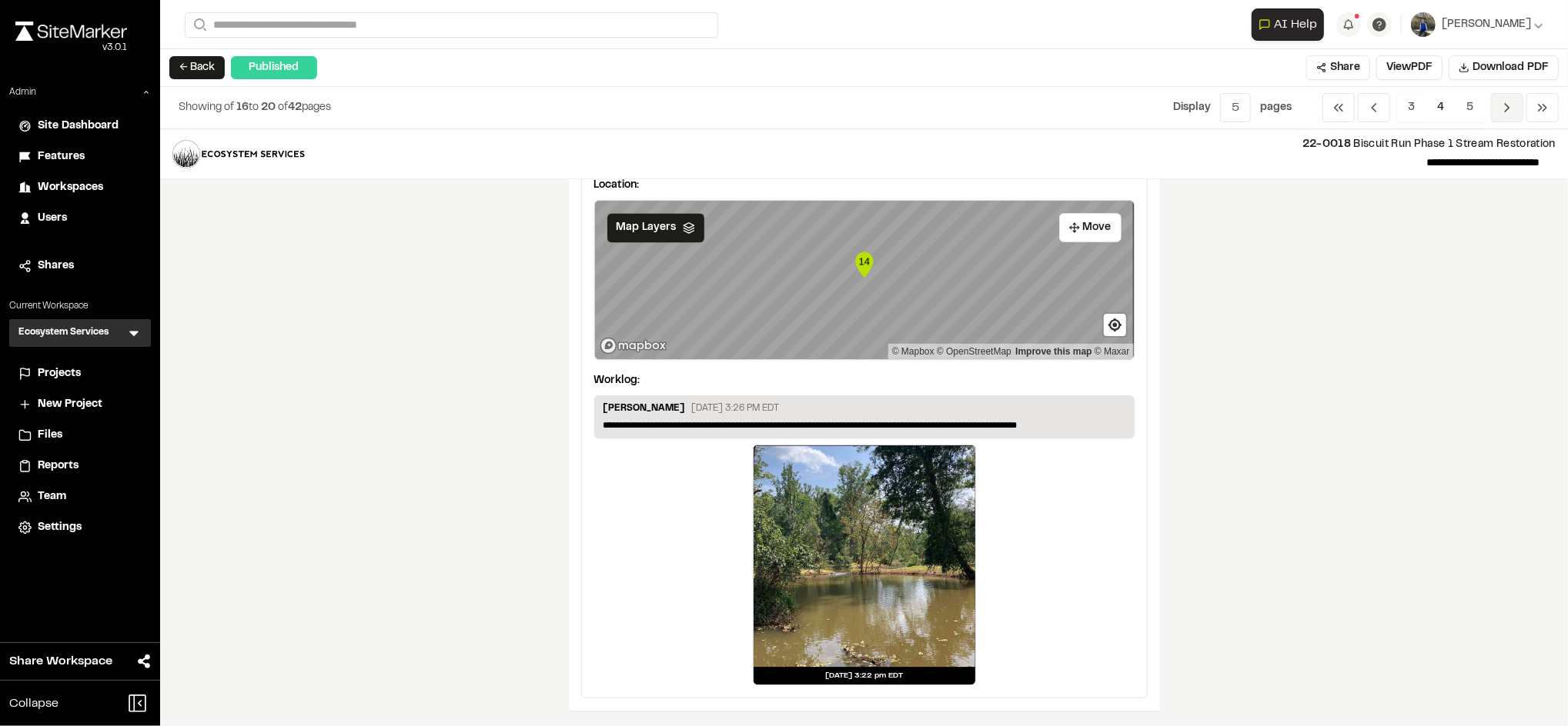
click at [1504, 113] on icon "Navigation" at bounding box center [1507, 108] width 16 height 16
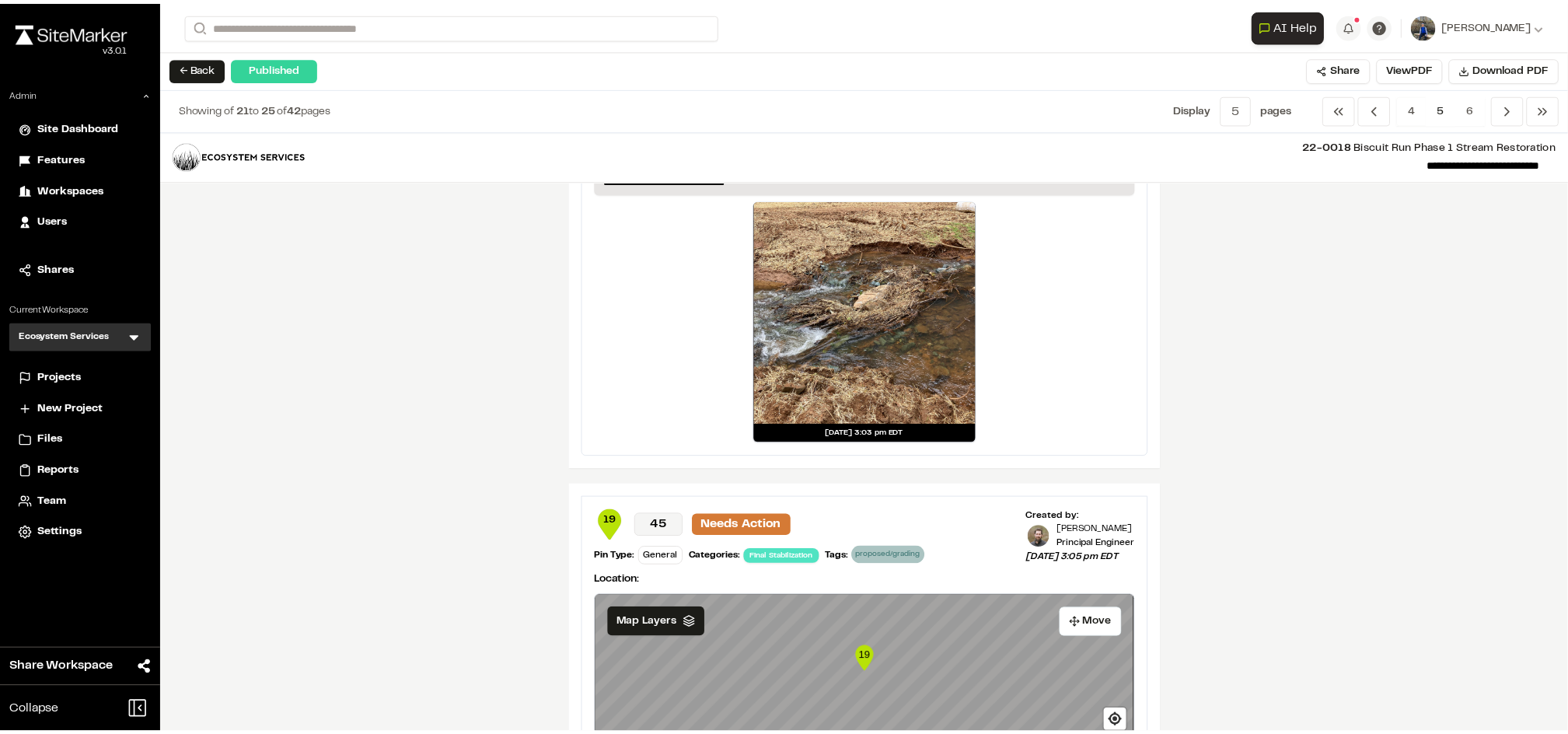
scroll to position [2665, 0]
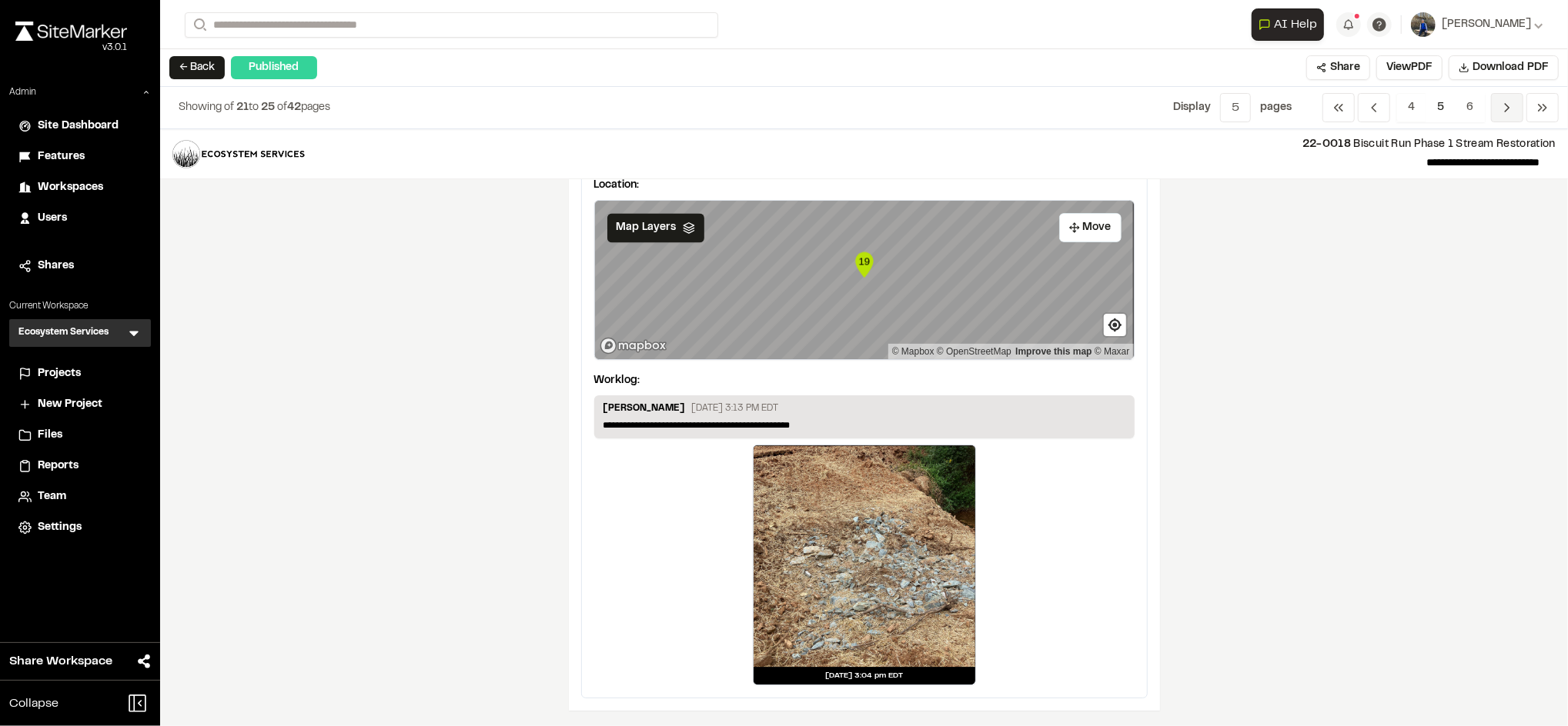
click at [1503, 104] on icon "Navigation" at bounding box center [1507, 108] width 16 height 16
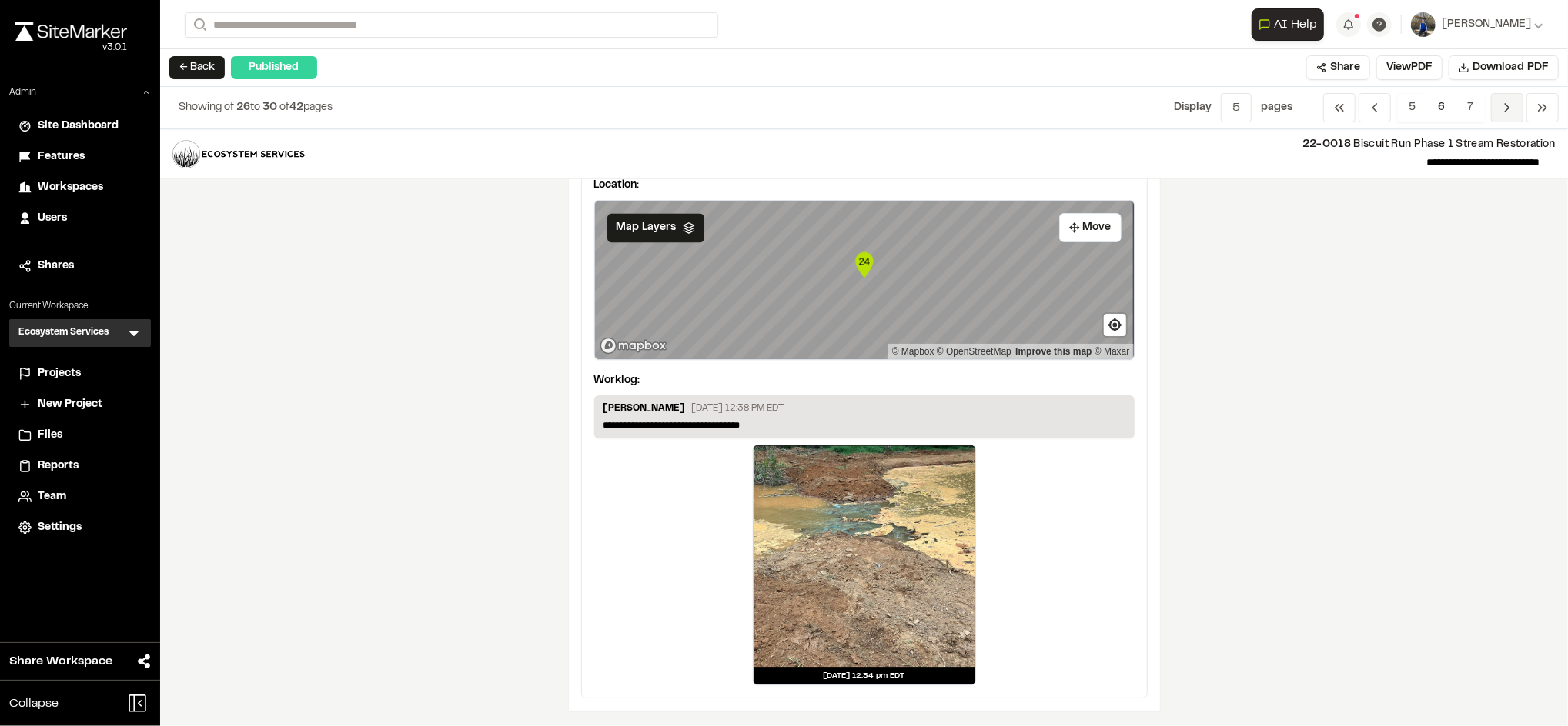
click at [1511, 99] on span "Previous" at bounding box center [1507, 107] width 32 height 29
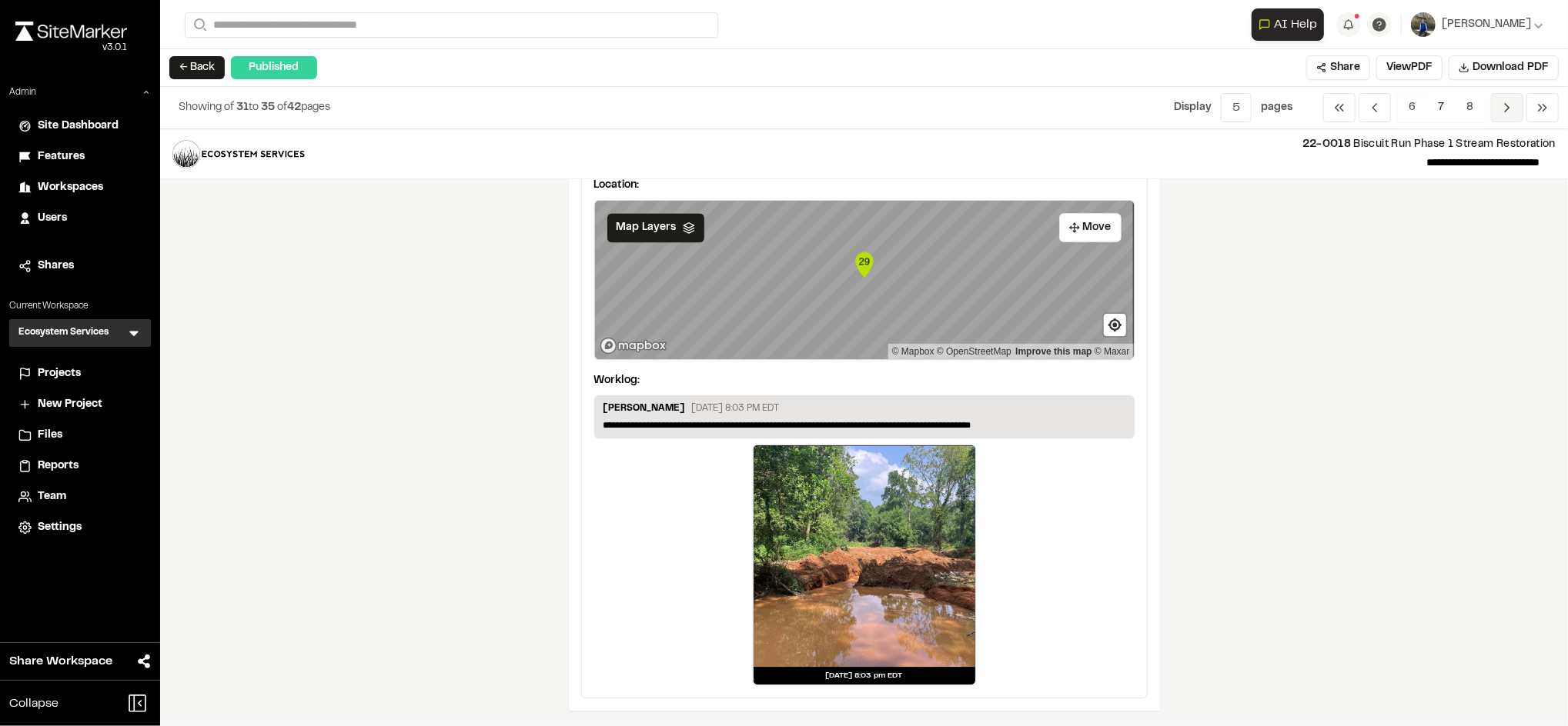
click at [1500, 103] on icon "Navigation" at bounding box center [1507, 108] width 16 height 16
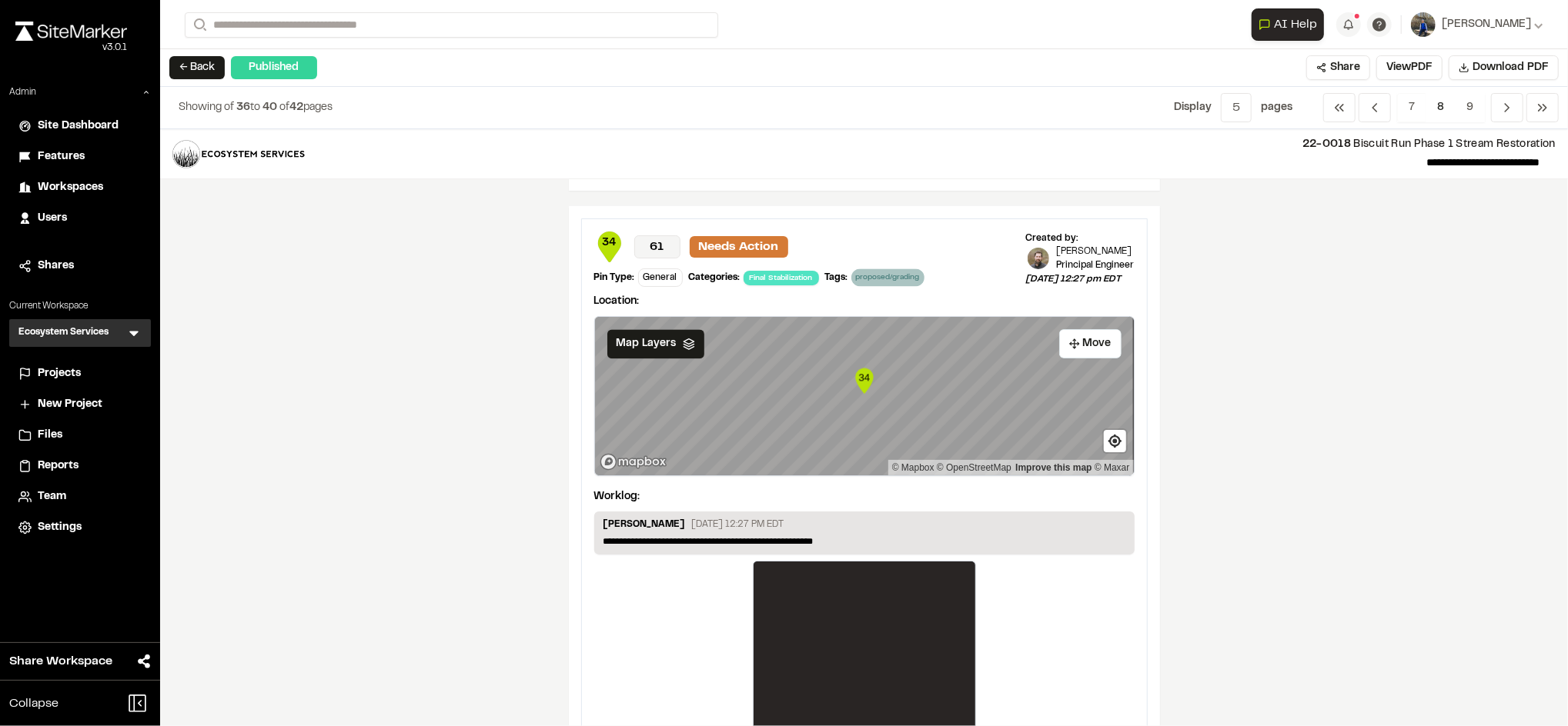
scroll to position [2834, 0]
